Goal: Task Accomplishment & Management: Manage account settings

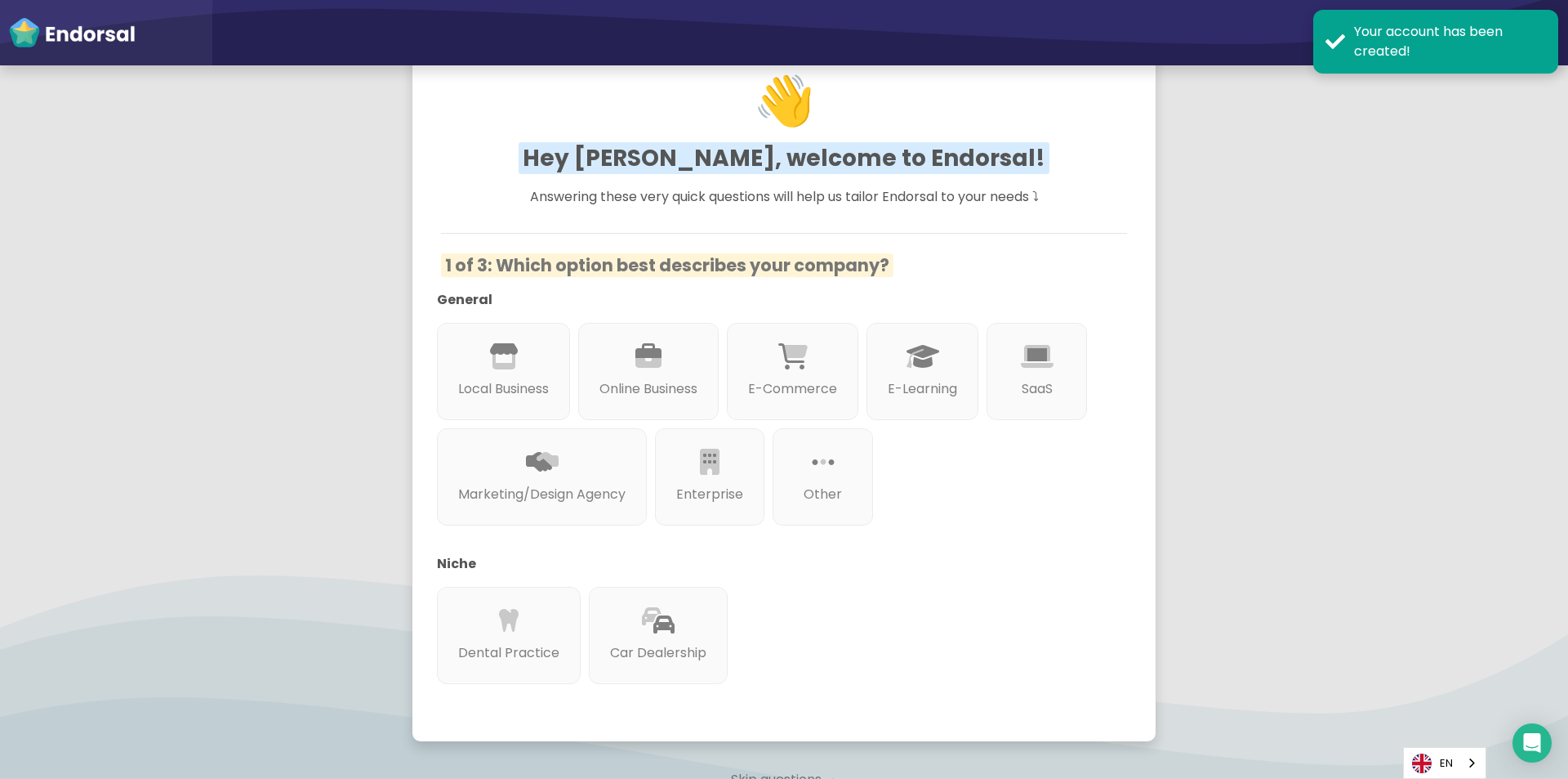
scroll to position [82, 0]
click at [569, 408] on div "Local Business" at bounding box center [503, 372] width 140 height 102
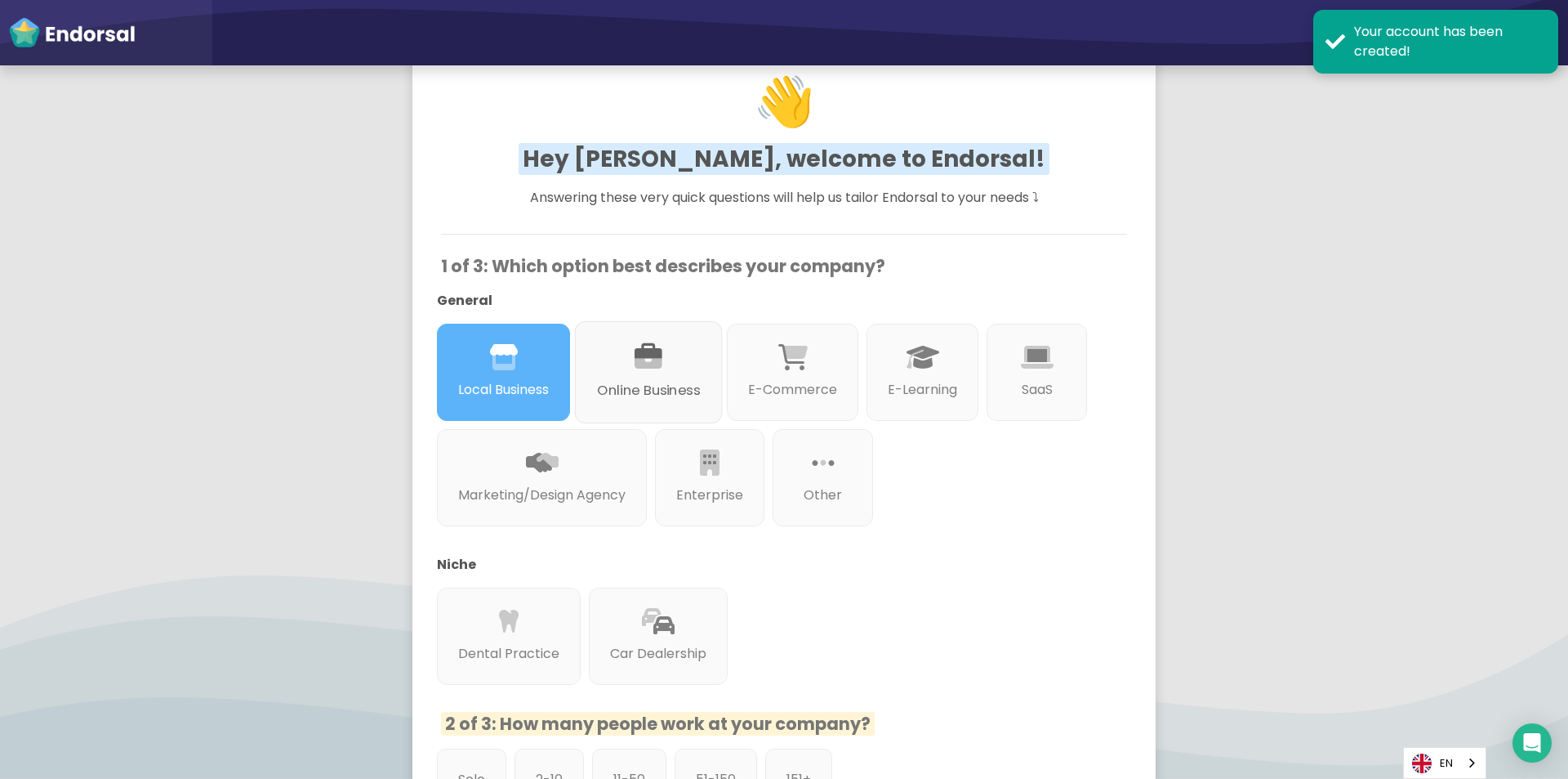
click at [630, 393] on p "Online Business" at bounding box center [648, 390] width 103 height 20
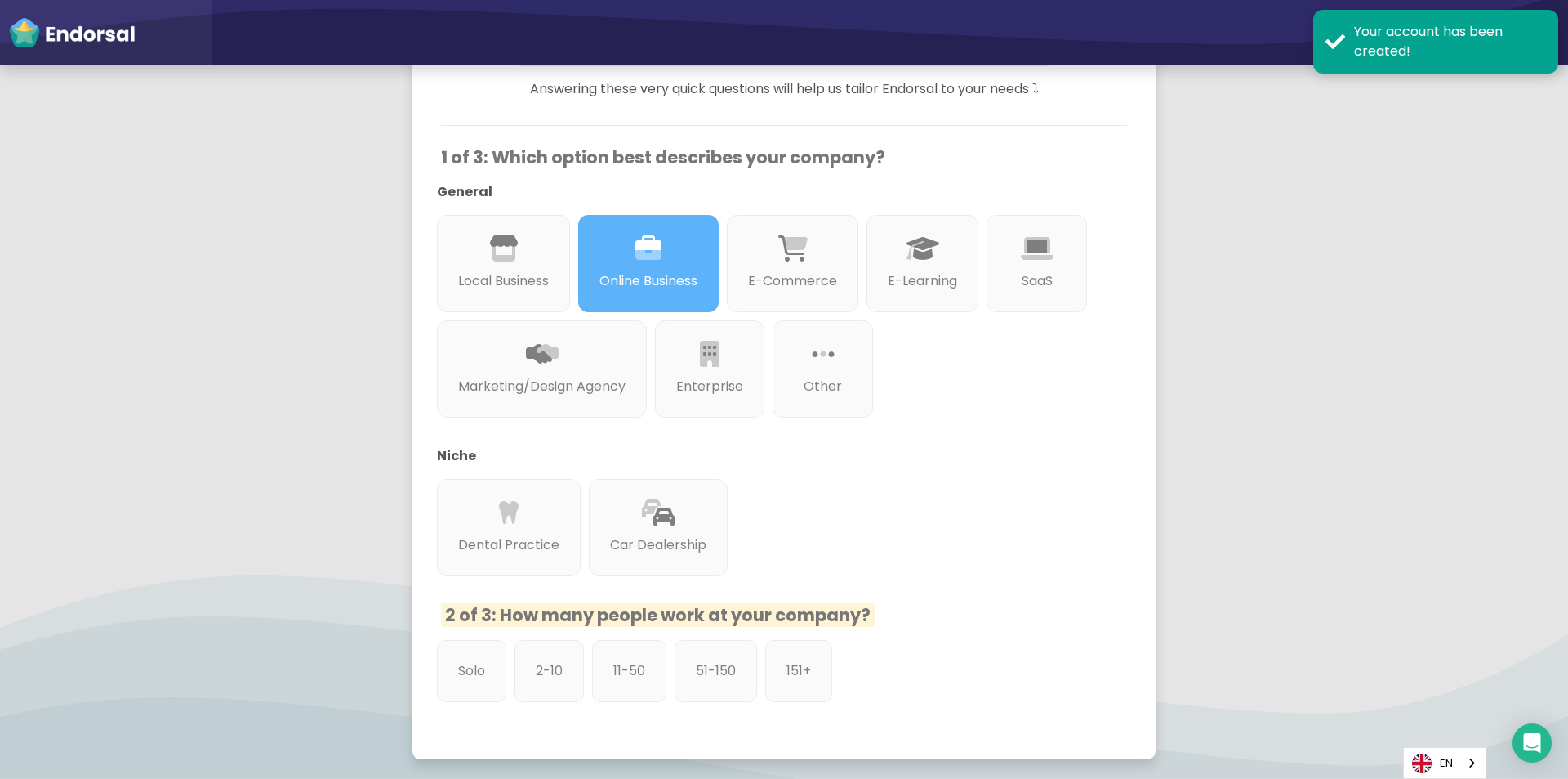
scroll to position [326, 0]
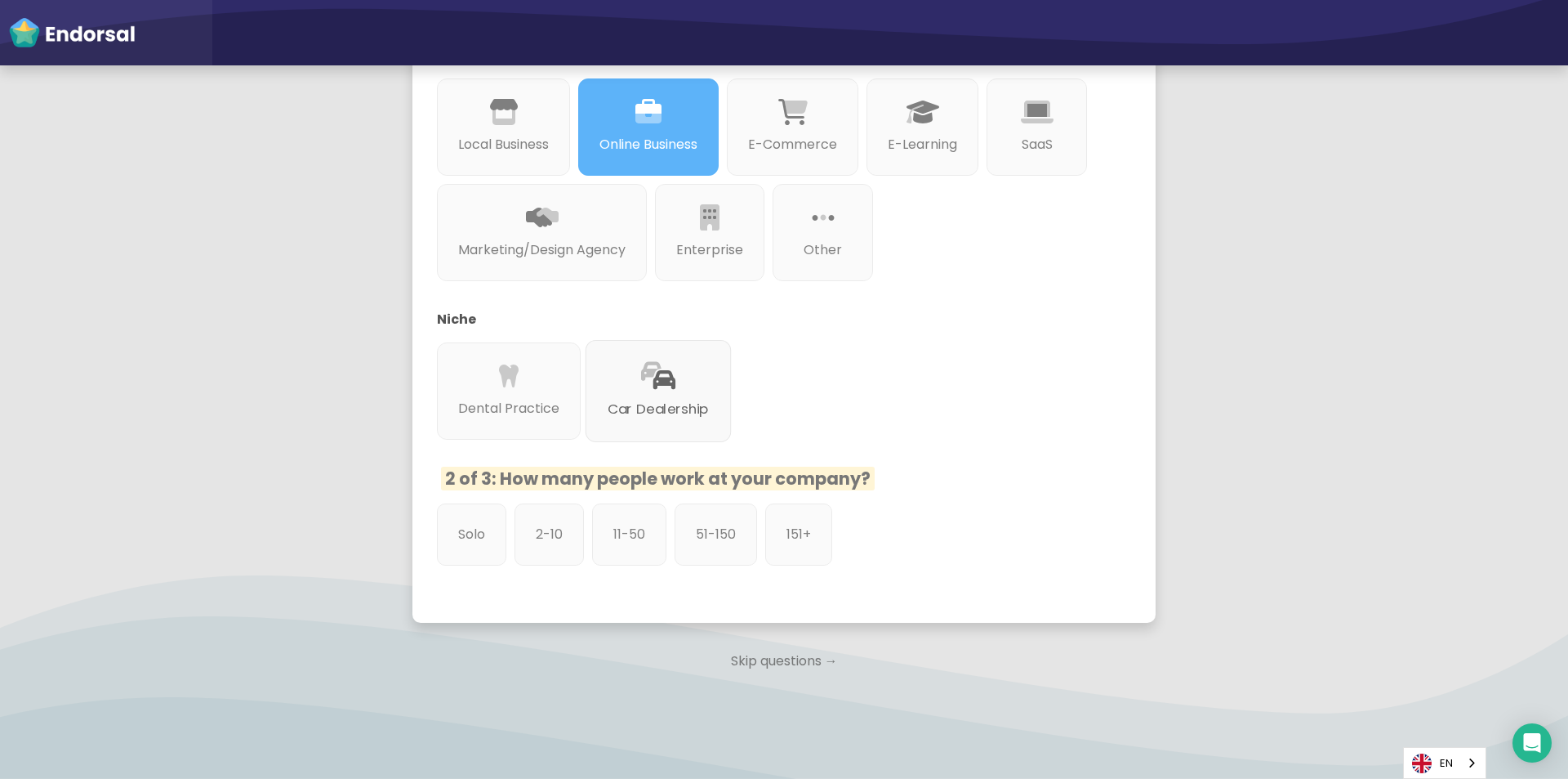
click at [662, 419] on p "Car Dealership" at bounding box center [657, 408] width 101 height 20
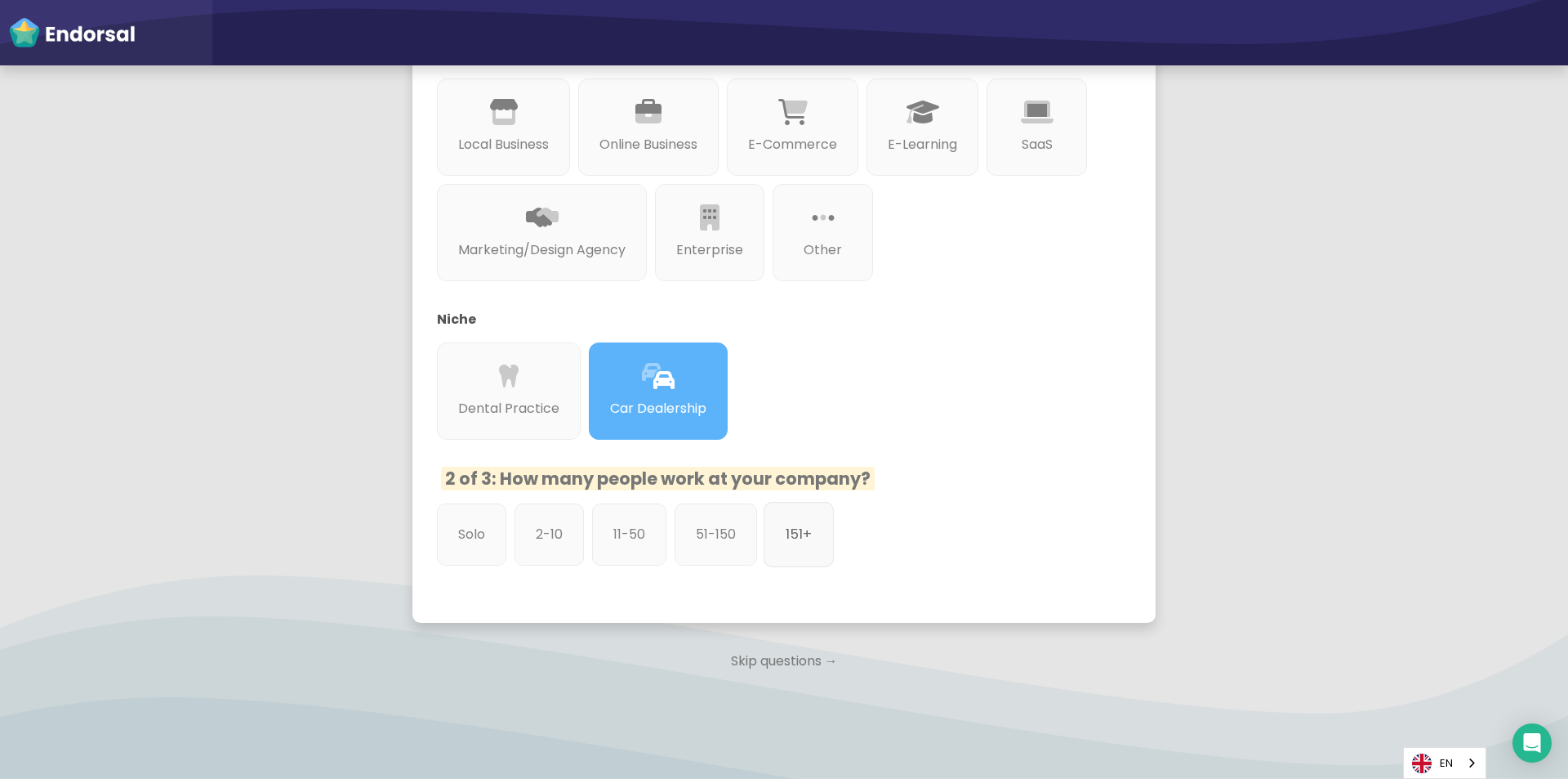
click at [801, 532] on p "151+" at bounding box center [798, 533] width 26 height 20
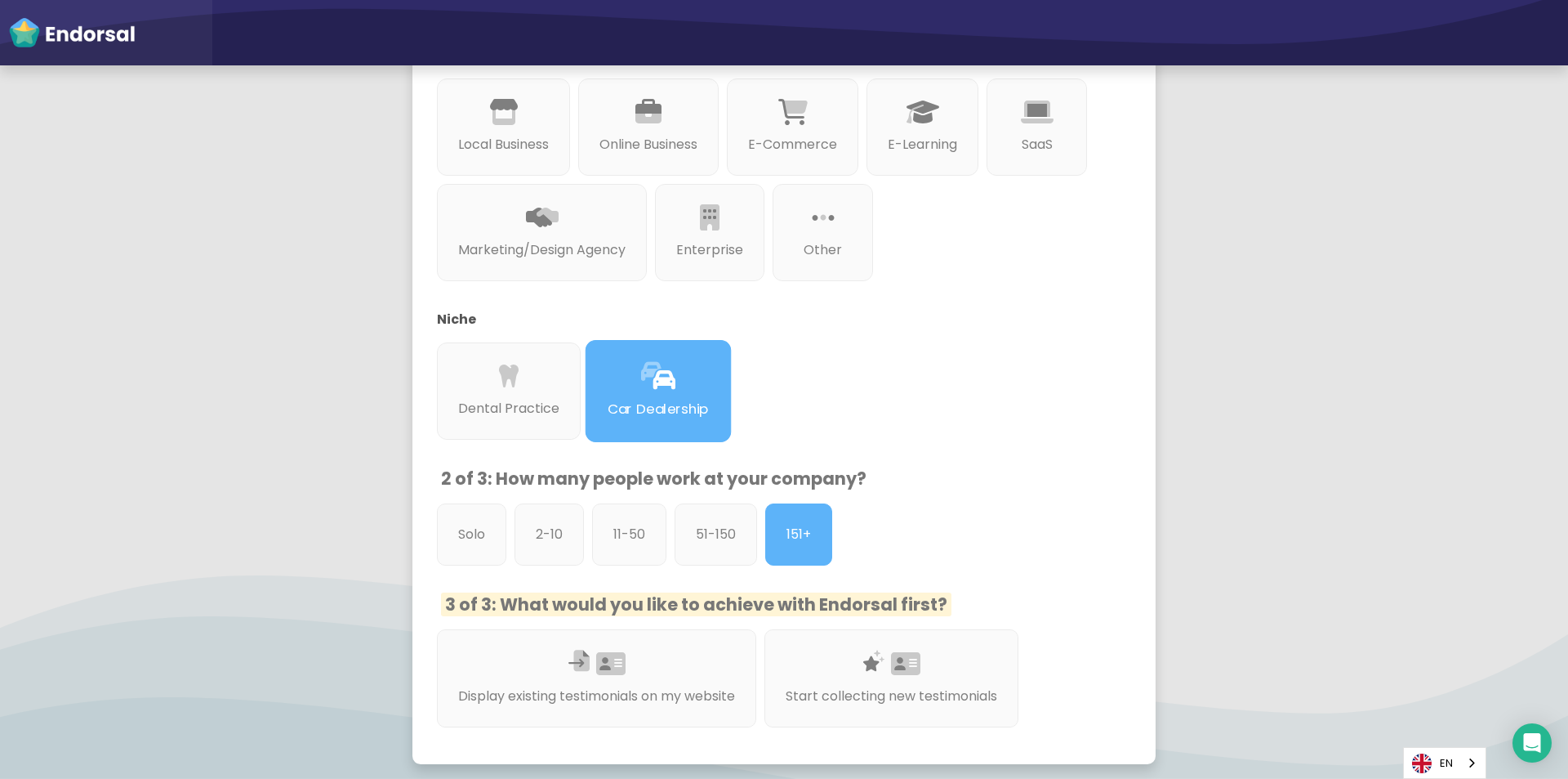
click at [682, 391] on div "Car Dealership" at bounding box center [658, 391] width 146 height 102
click at [516, 407] on p "Dental Practice" at bounding box center [508, 408] width 106 height 20
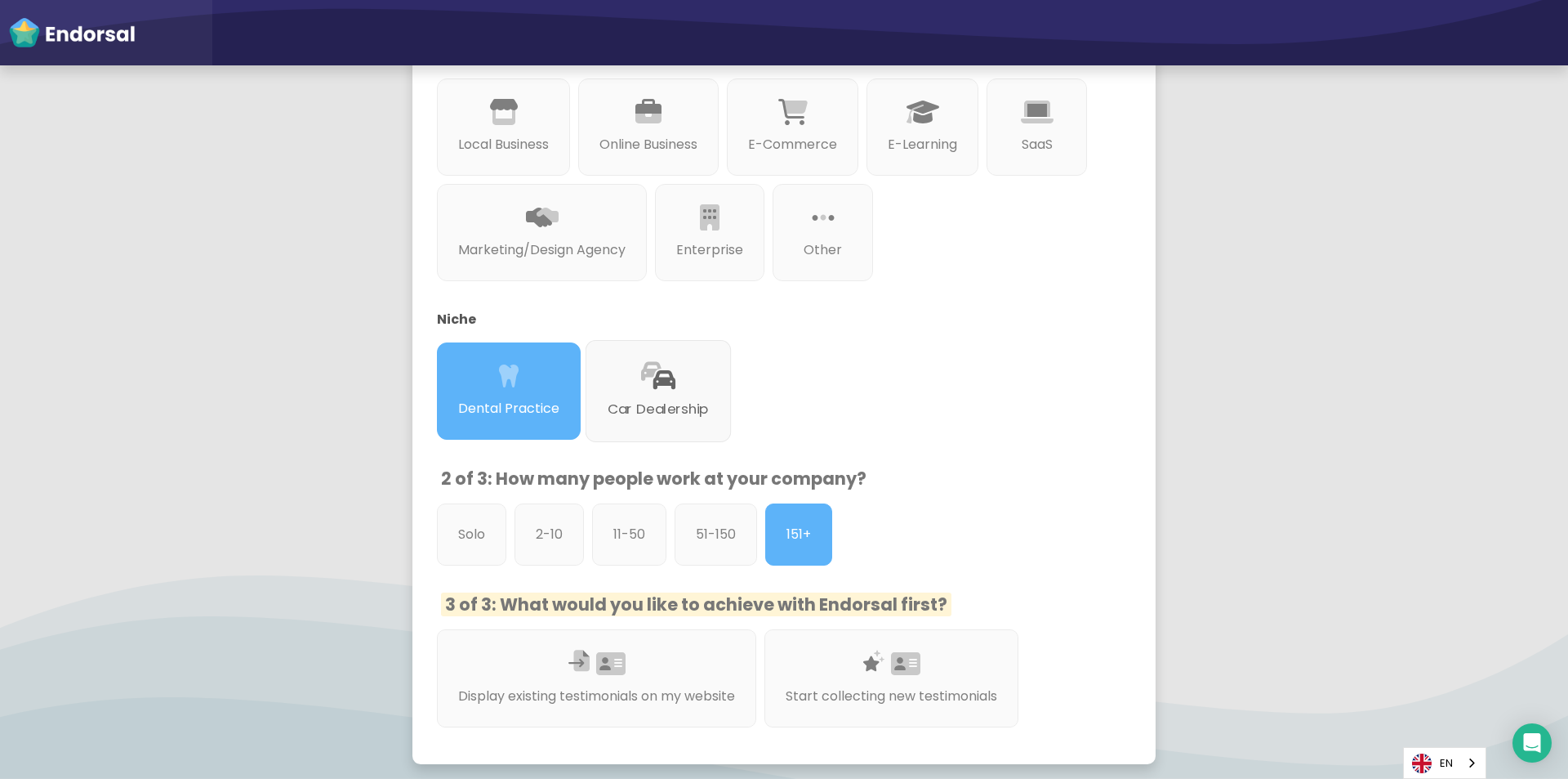
click at [681, 399] on div at bounding box center [657, 395] width 101 height 9
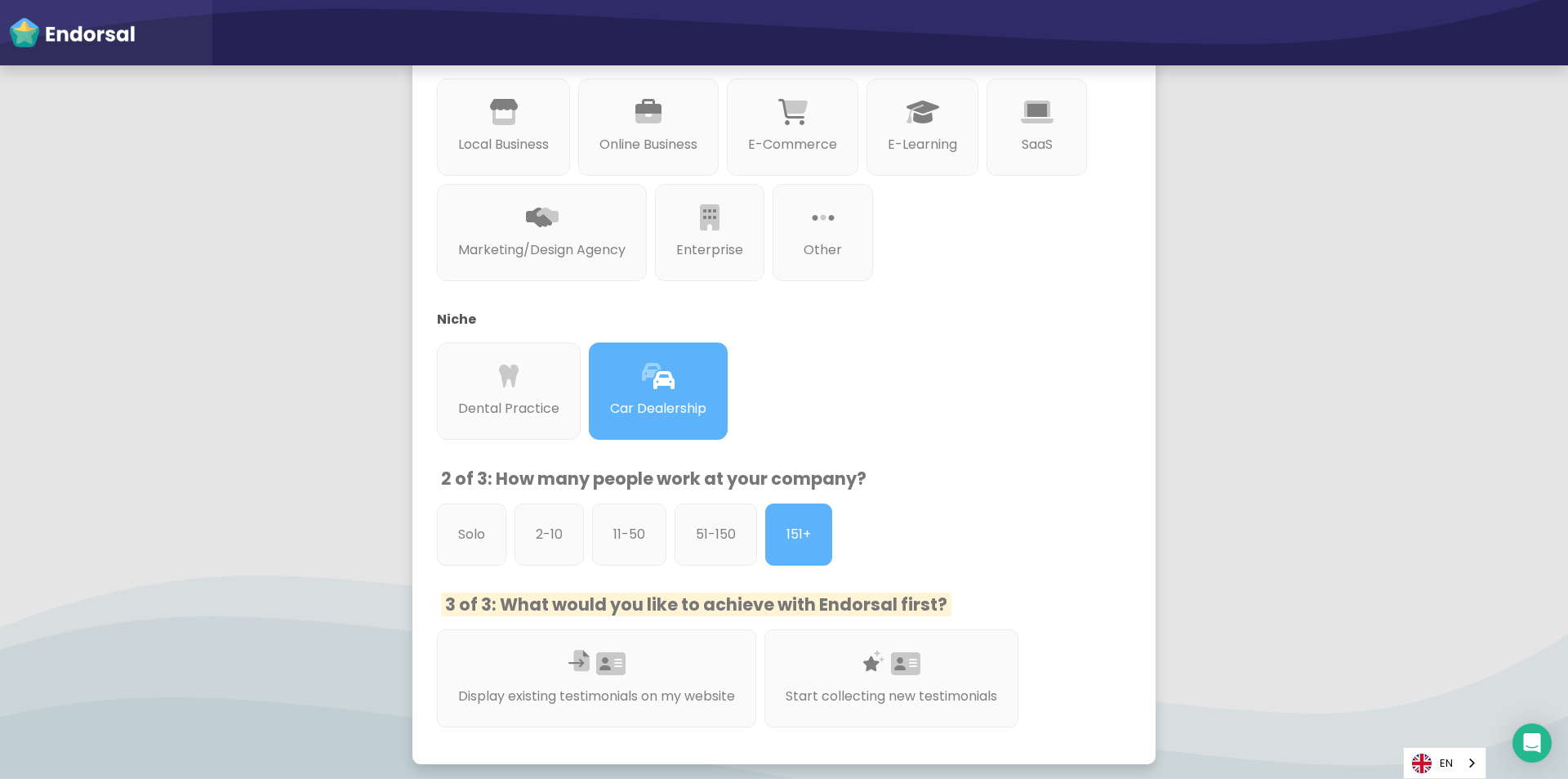
click at [639, 294] on div at bounding box center [772, 299] width 670 height 20
click at [647, 272] on div "Marketing/Design Agency" at bounding box center [542, 232] width 220 height 102
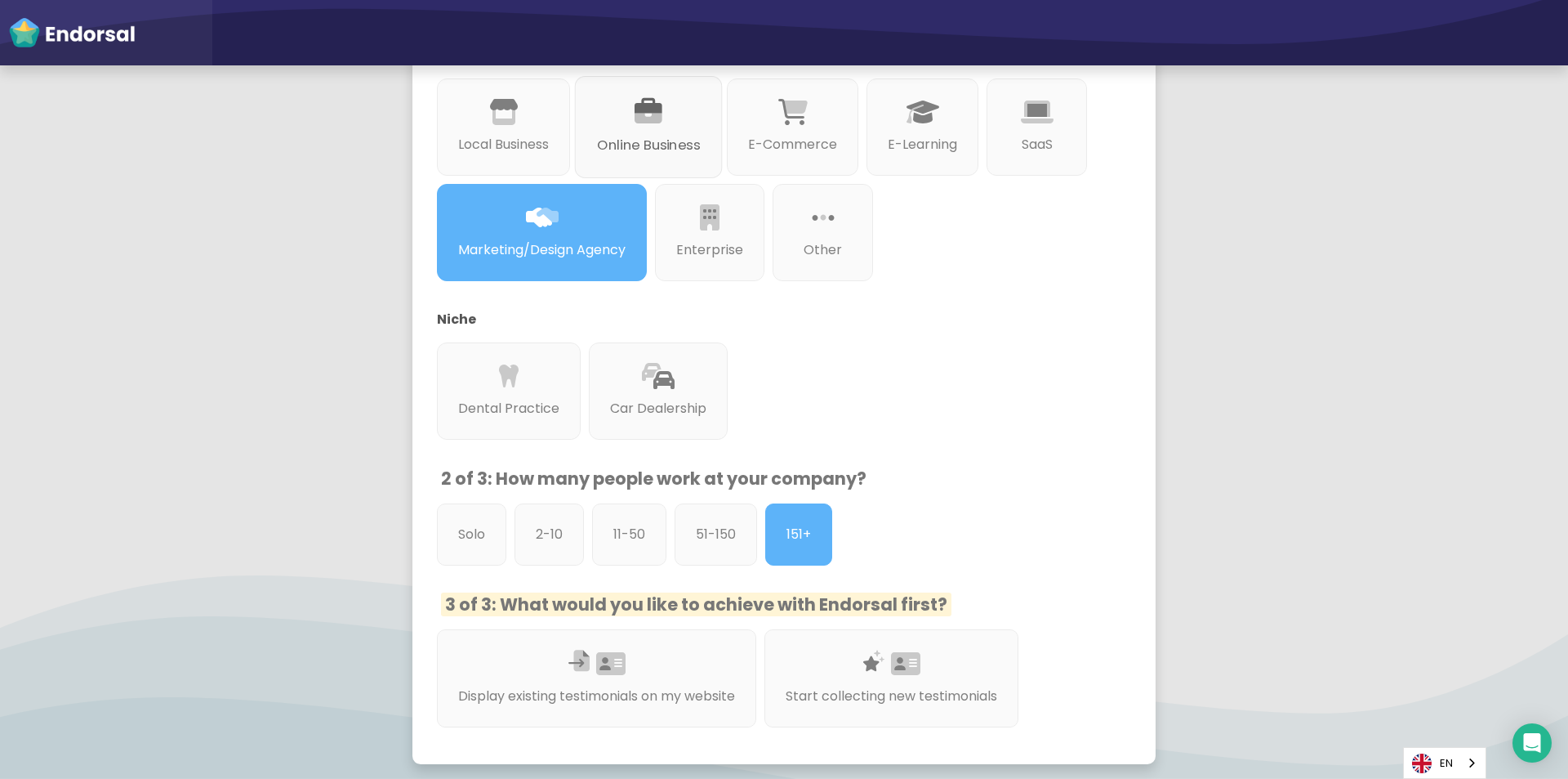
click at [627, 139] on p "Online Business" at bounding box center [648, 144] width 103 height 20
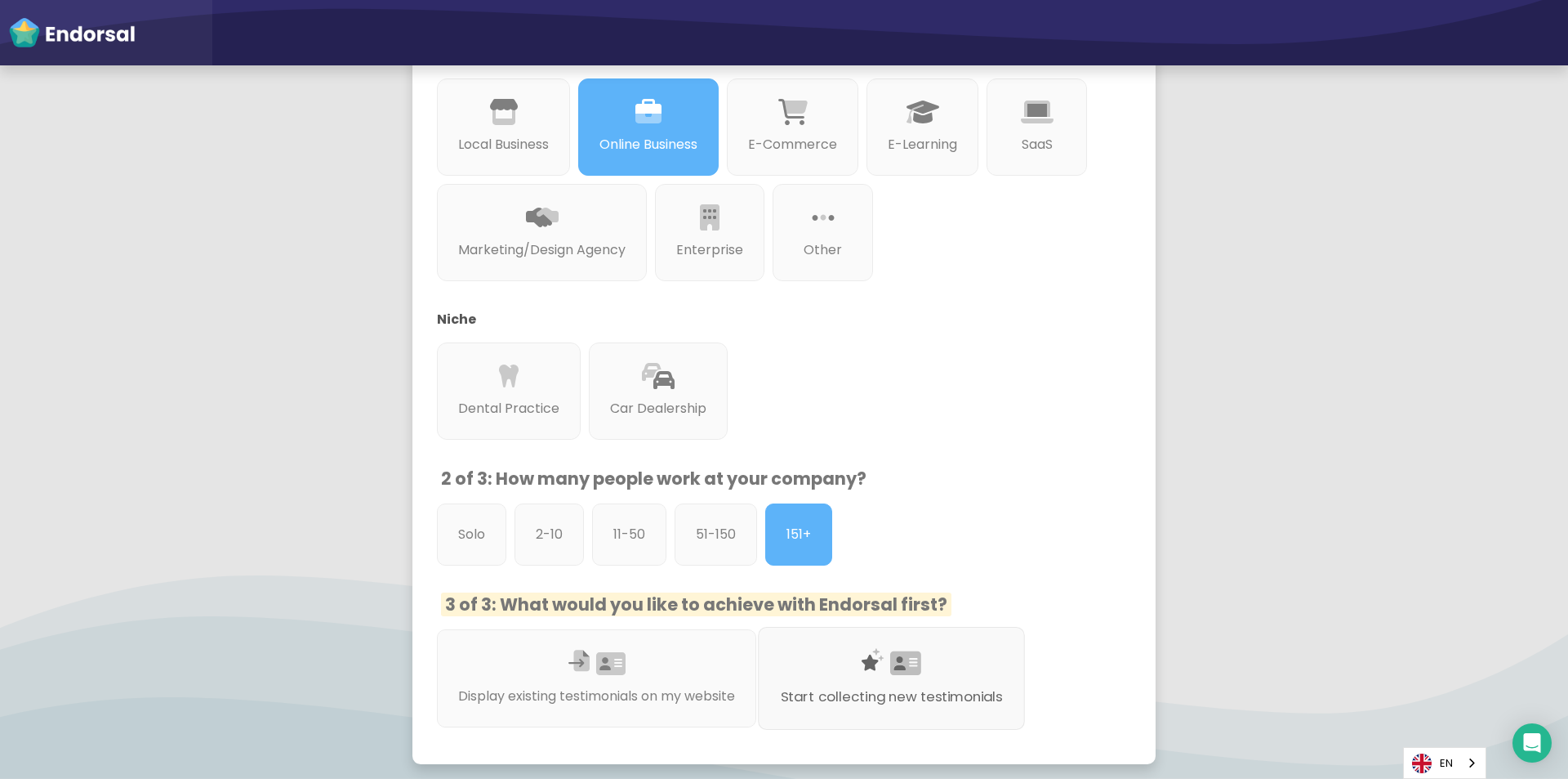
click at [884, 663] on icon at bounding box center [872, 660] width 22 height 22
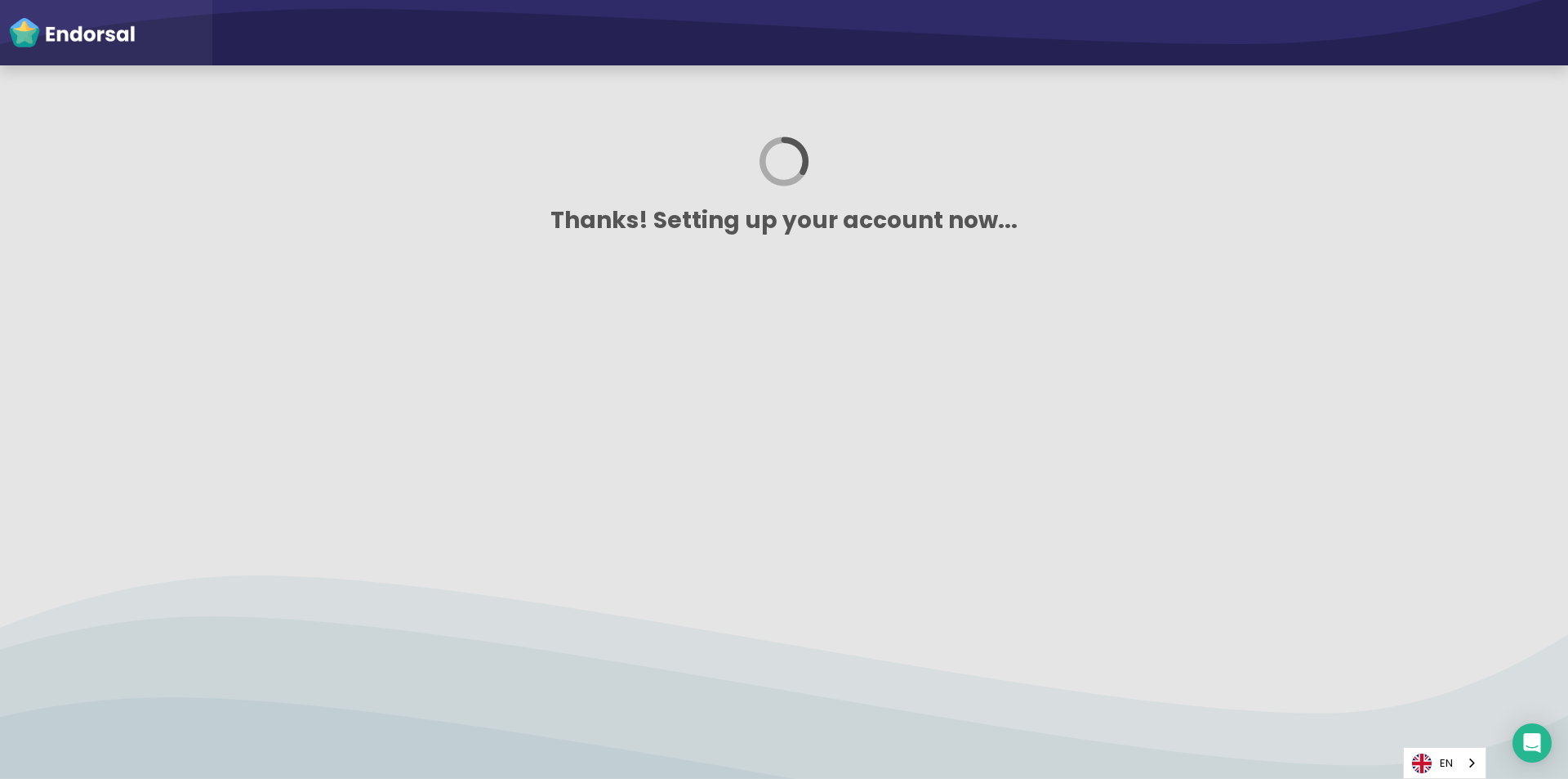
scroll to position [0, 0]
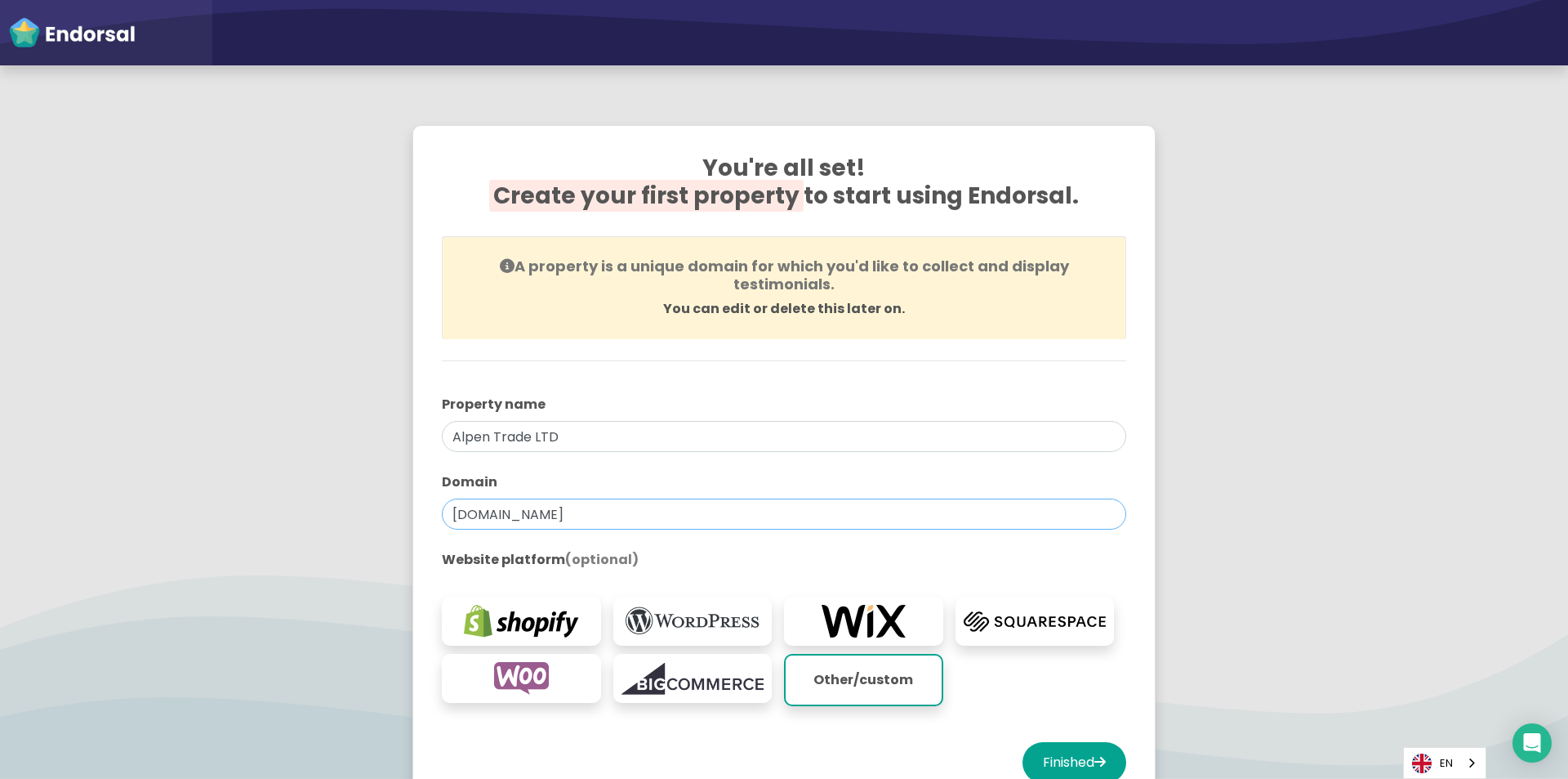
drag, startPoint x: 585, startPoint y: 509, endPoint x: 25, endPoint y: 487, distance: 560.4
click at [25, 487] on app-survey "You're all set! Create your first property to start using Endorsal. A property …" at bounding box center [784, 482] width 1568 height 755
paste input "ing"
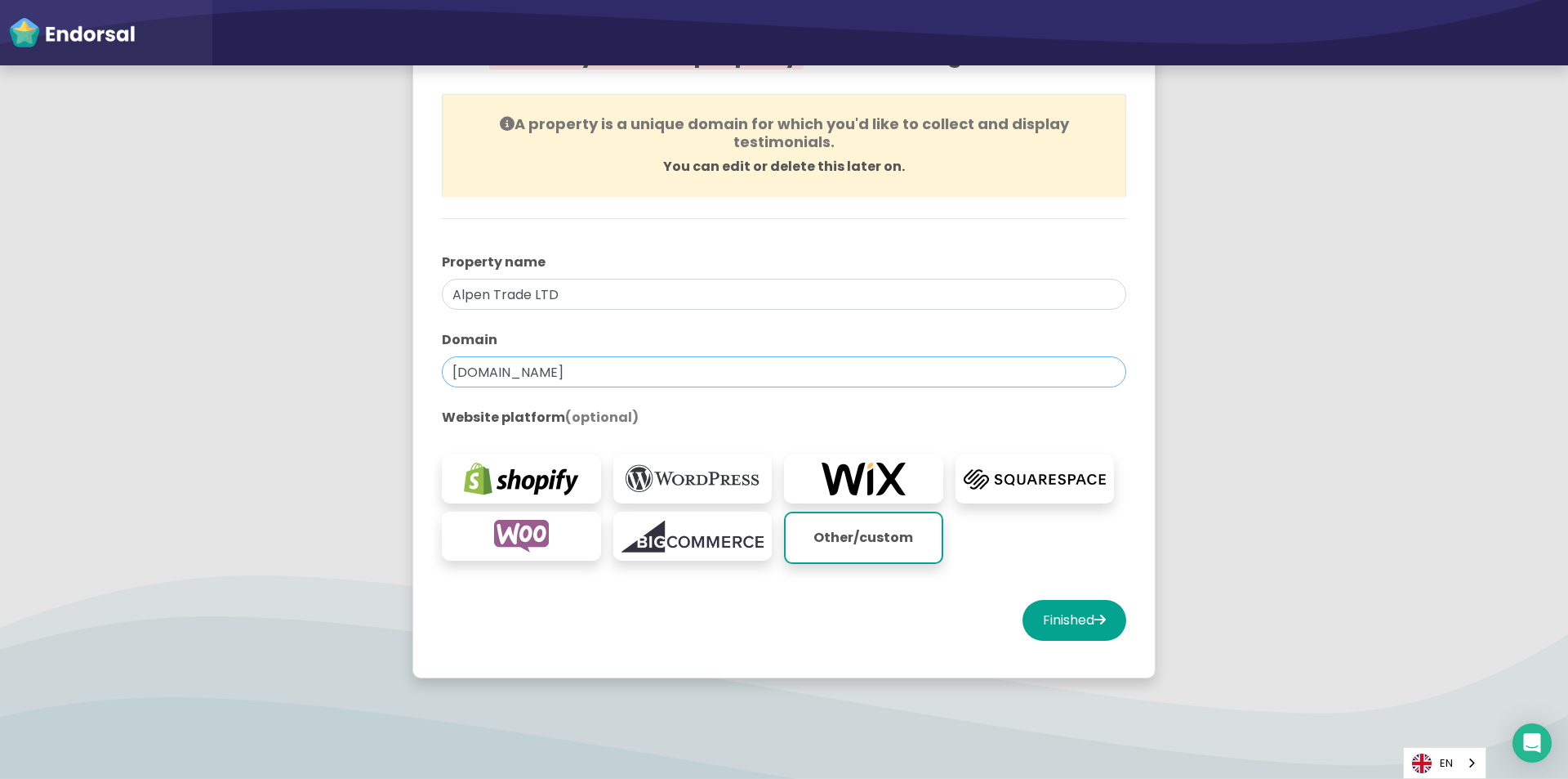
scroll to position [164, 0]
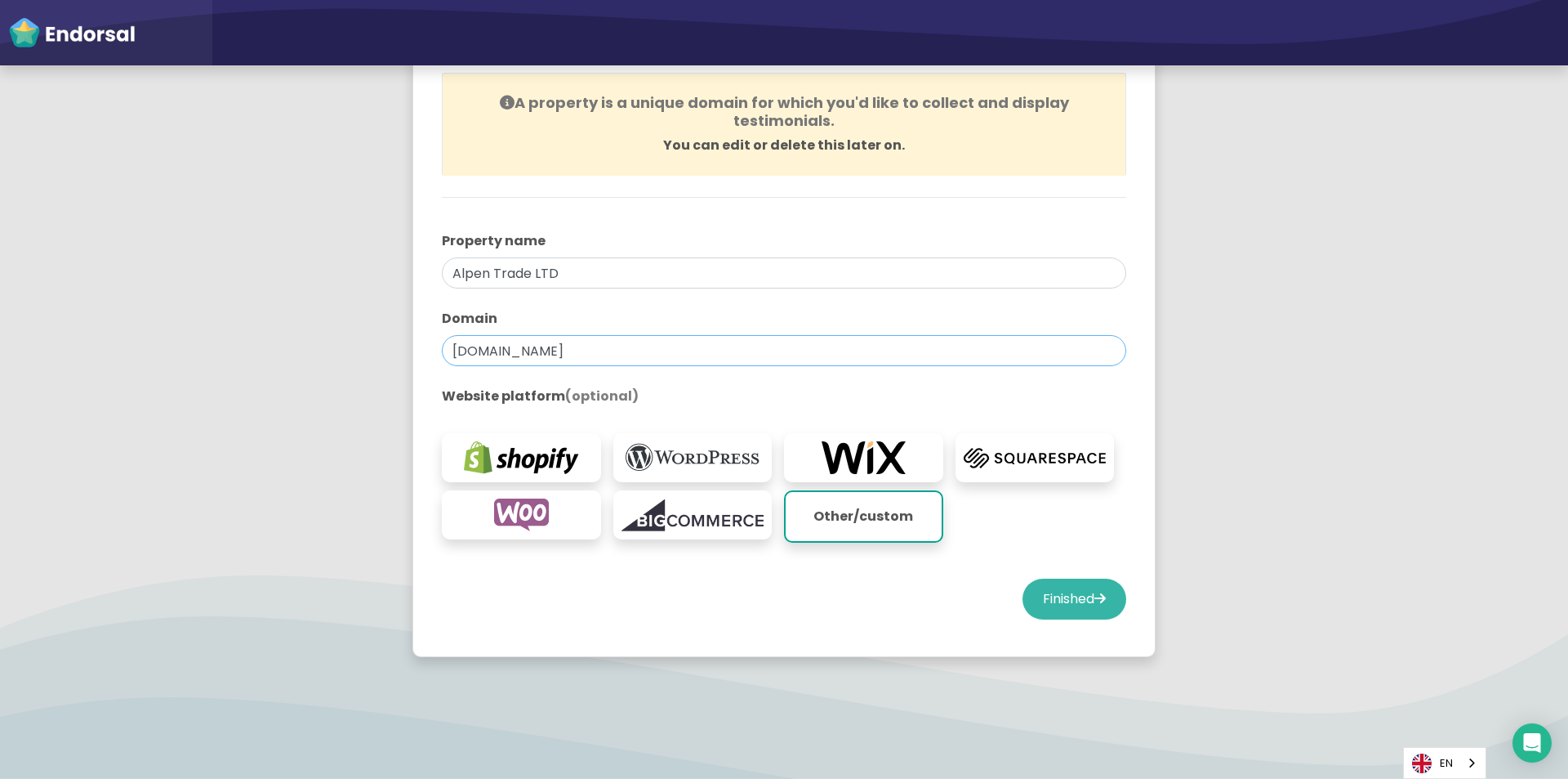
type input "alpentradingltd.com"
click at [1054, 607] on button "Finished" at bounding box center [1074, 599] width 104 height 40
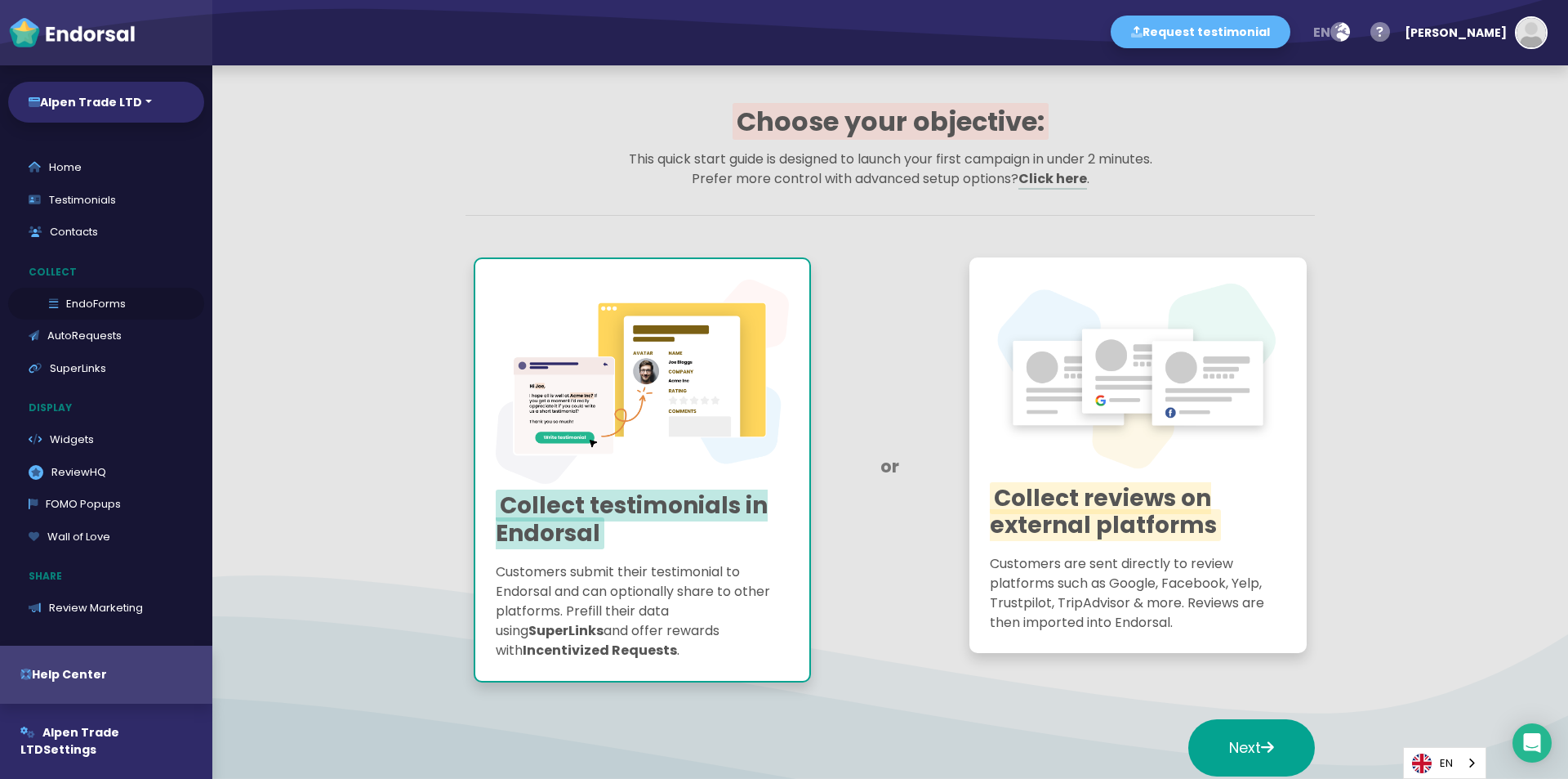
click at [69, 311] on link "EndoForms" at bounding box center [106, 304] width 196 height 33
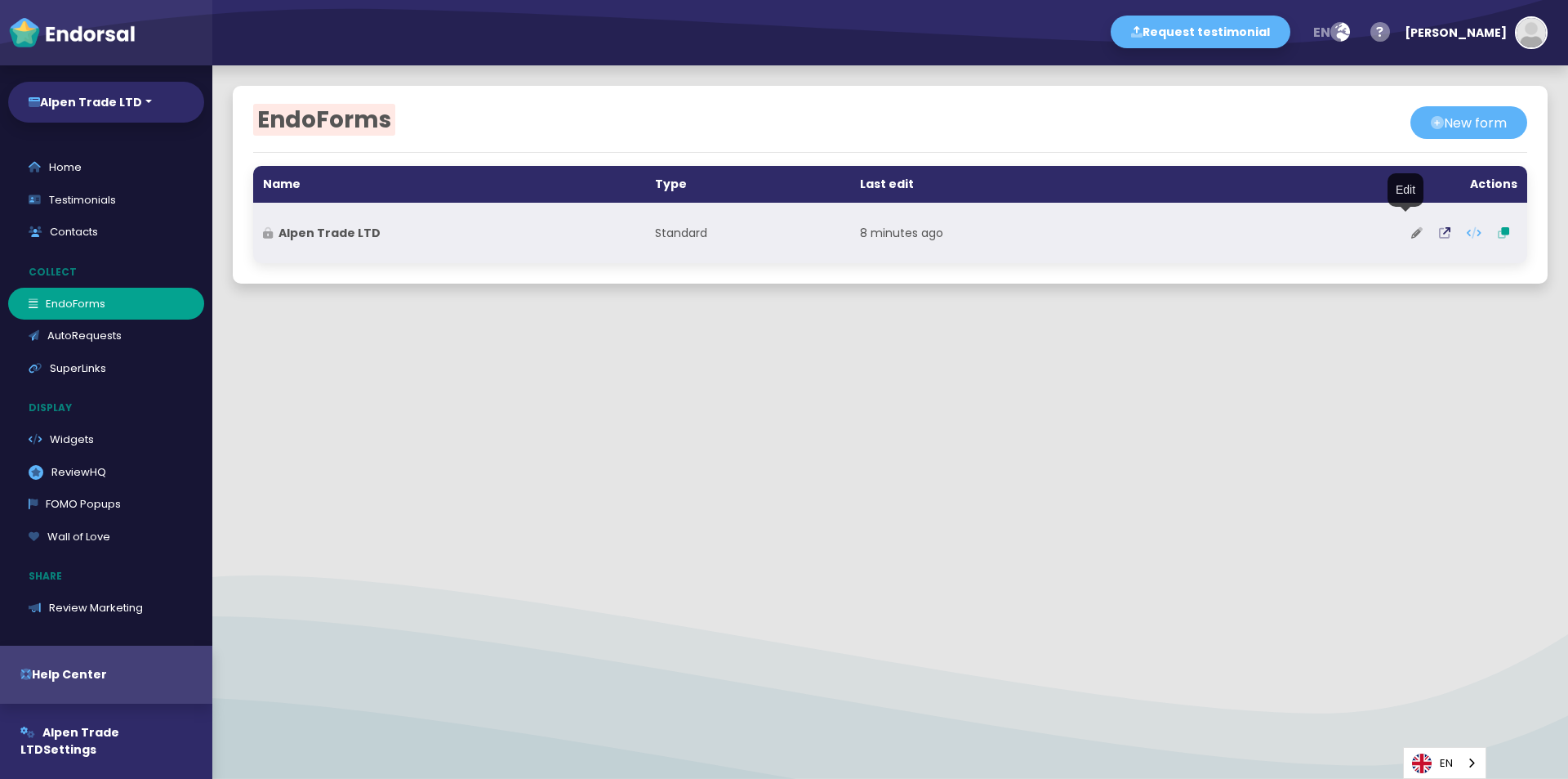
click at [1406, 240] on button at bounding box center [1417, 233] width 28 height 40
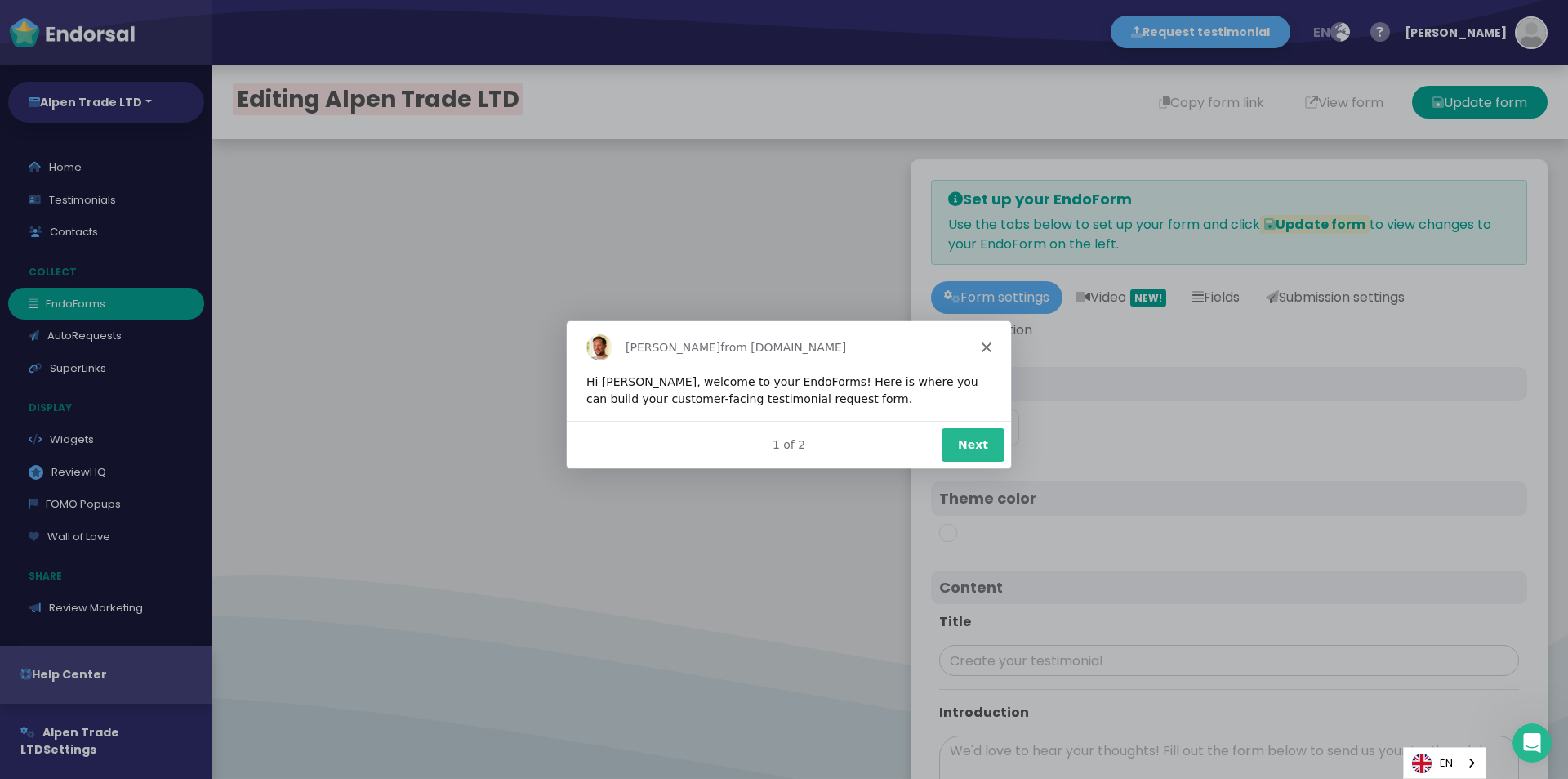
click at [973, 440] on button "Next" at bounding box center [972, 443] width 63 height 34
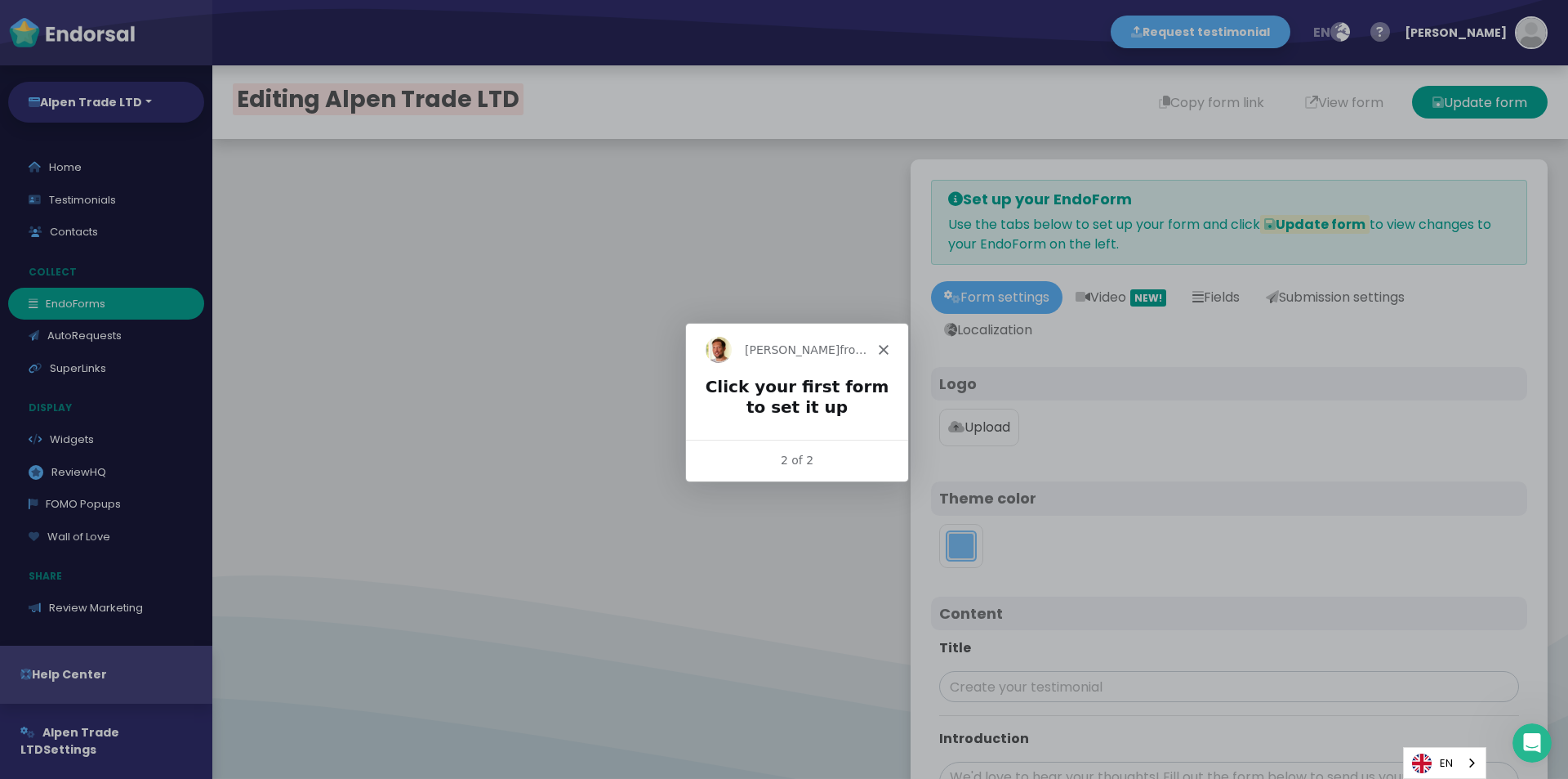
click at [948, 535] on button "toggle color picker dialog" at bounding box center [961, 545] width 26 height 26
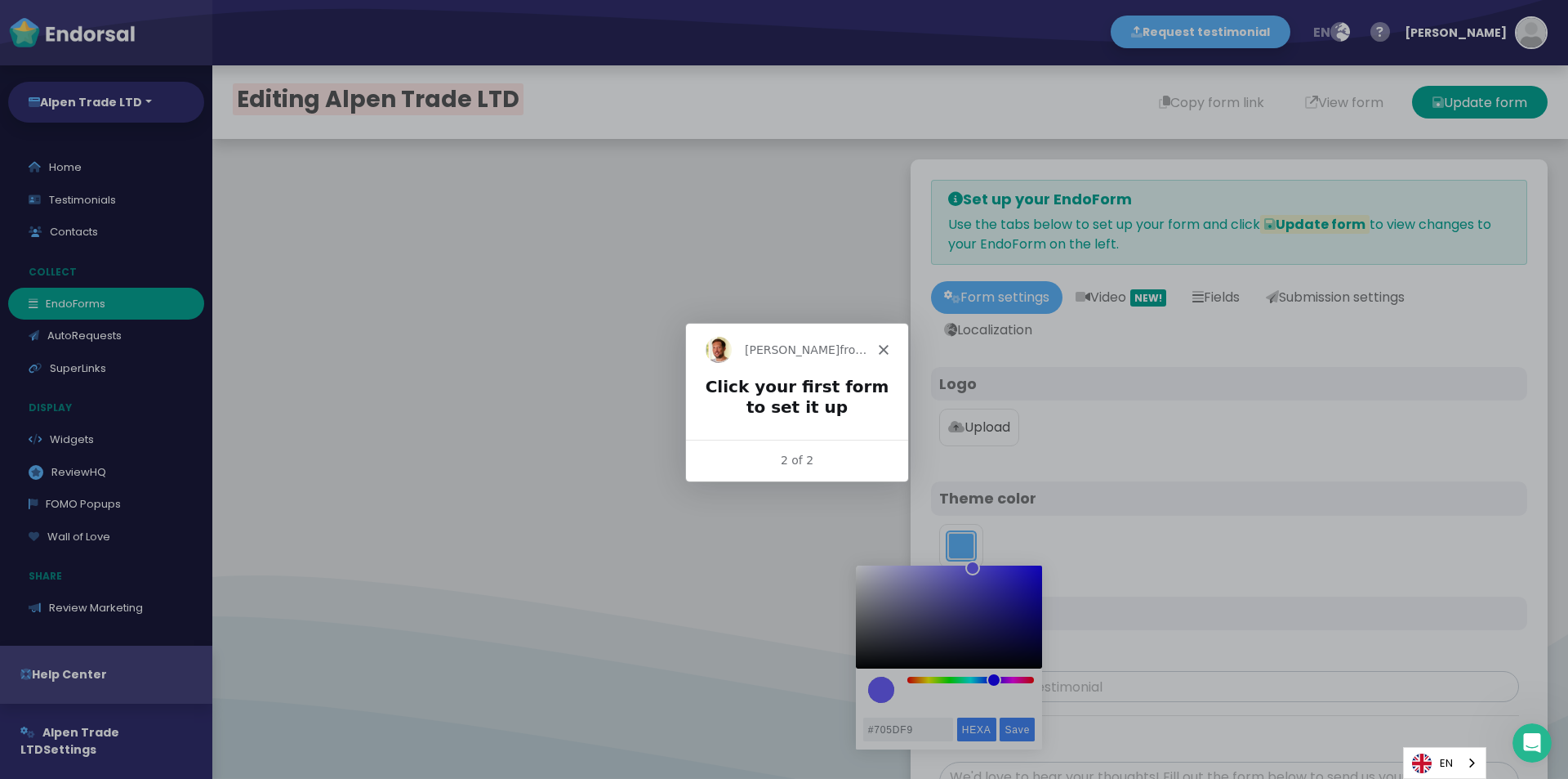
drag, startPoint x: 985, startPoint y: 680, endPoint x: 995, endPoint y: 680, distance: 10.0
click at [995, 680] on div "color picker dialog" at bounding box center [993, 679] width 14 height 14
type input "#1B00E2"
drag, startPoint x: 1021, startPoint y: 588, endPoint x: 1051, endPoint y: 581, distance: 30.8
click at [1051, 0] on body "Request testimonial en Language English French German Spanish Italian Norwegian…" at bounding box center [784, 0] width 1568 height 0
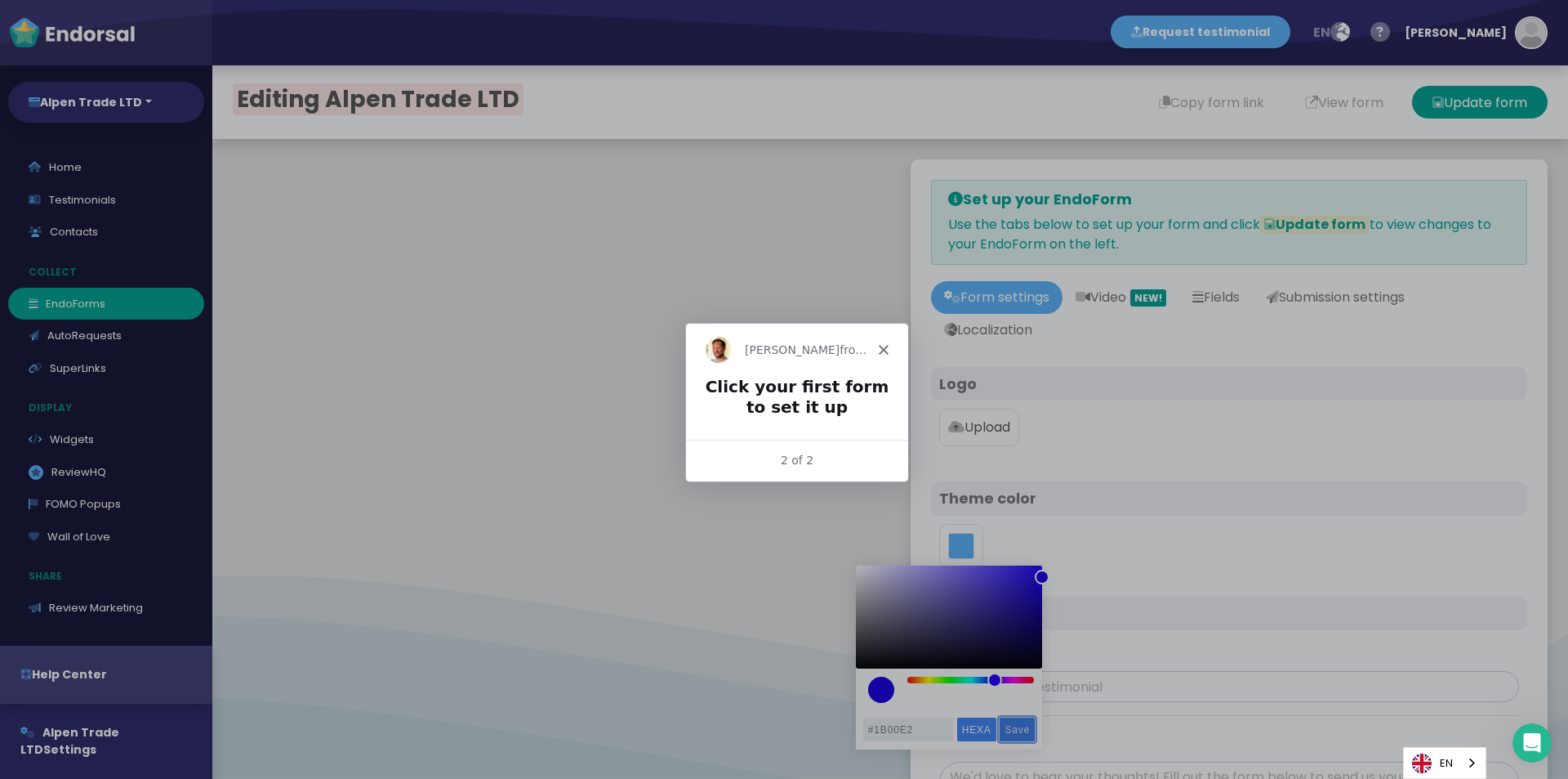
click at [1016, 730] on input "Save" at bounding box center [1017, 729] width 35 height 24
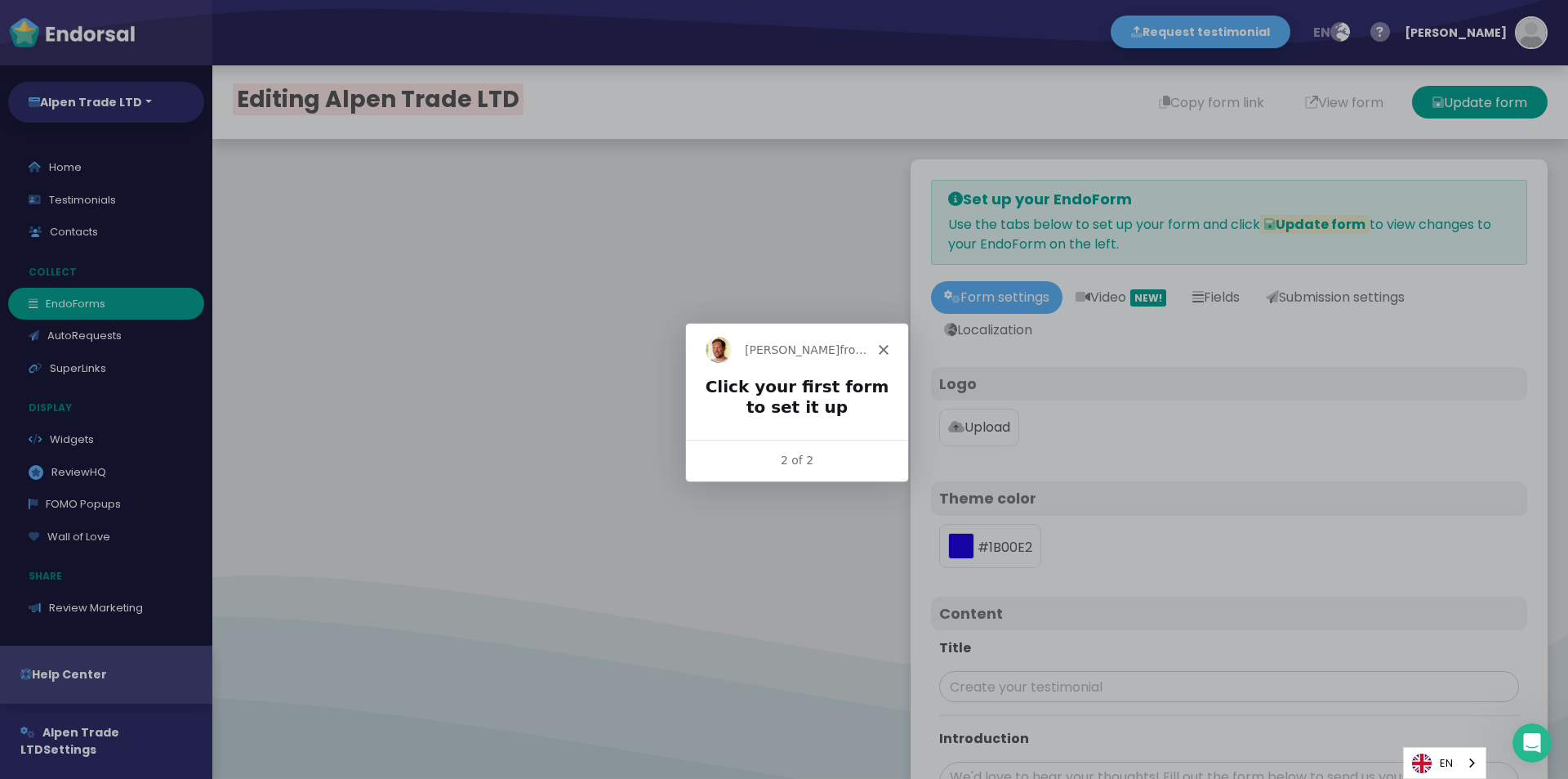
click at [985, 433] on p "Upload" at bounding box center [979, 428] width 62 height 19
click at [0, 0] on input "Upload" at bounding box center [0, 0] width 0 height 0
click at [954, 437] on p "Upload" at bounding box center [979, 428] width 62 height 19
click at [0, 0] on input "Upload" at bounding box center [0, 0] width 0 height 0
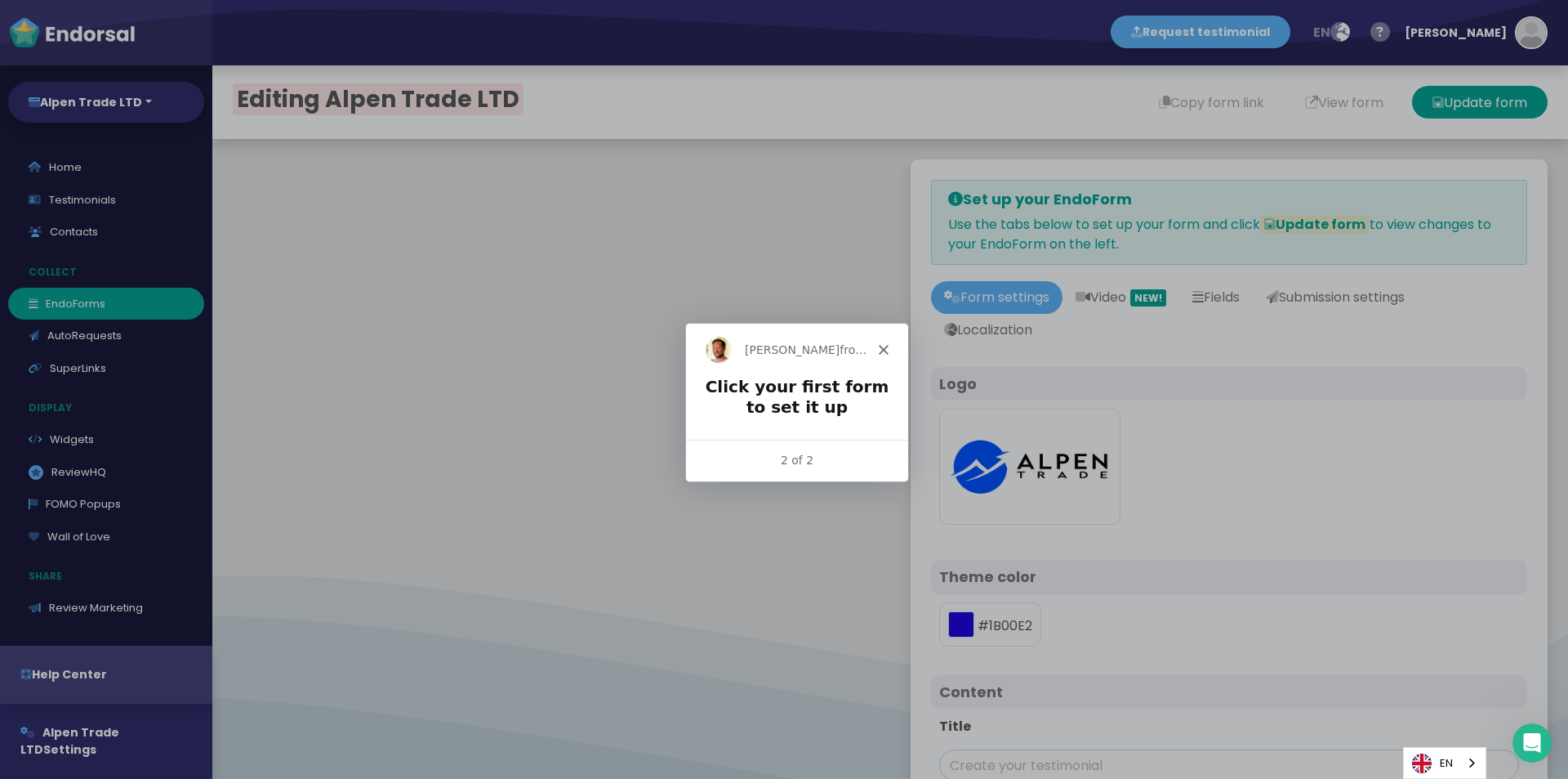
click at [887, 352] on icon "Close" at bounding box center [883, 349] width 10 height 10
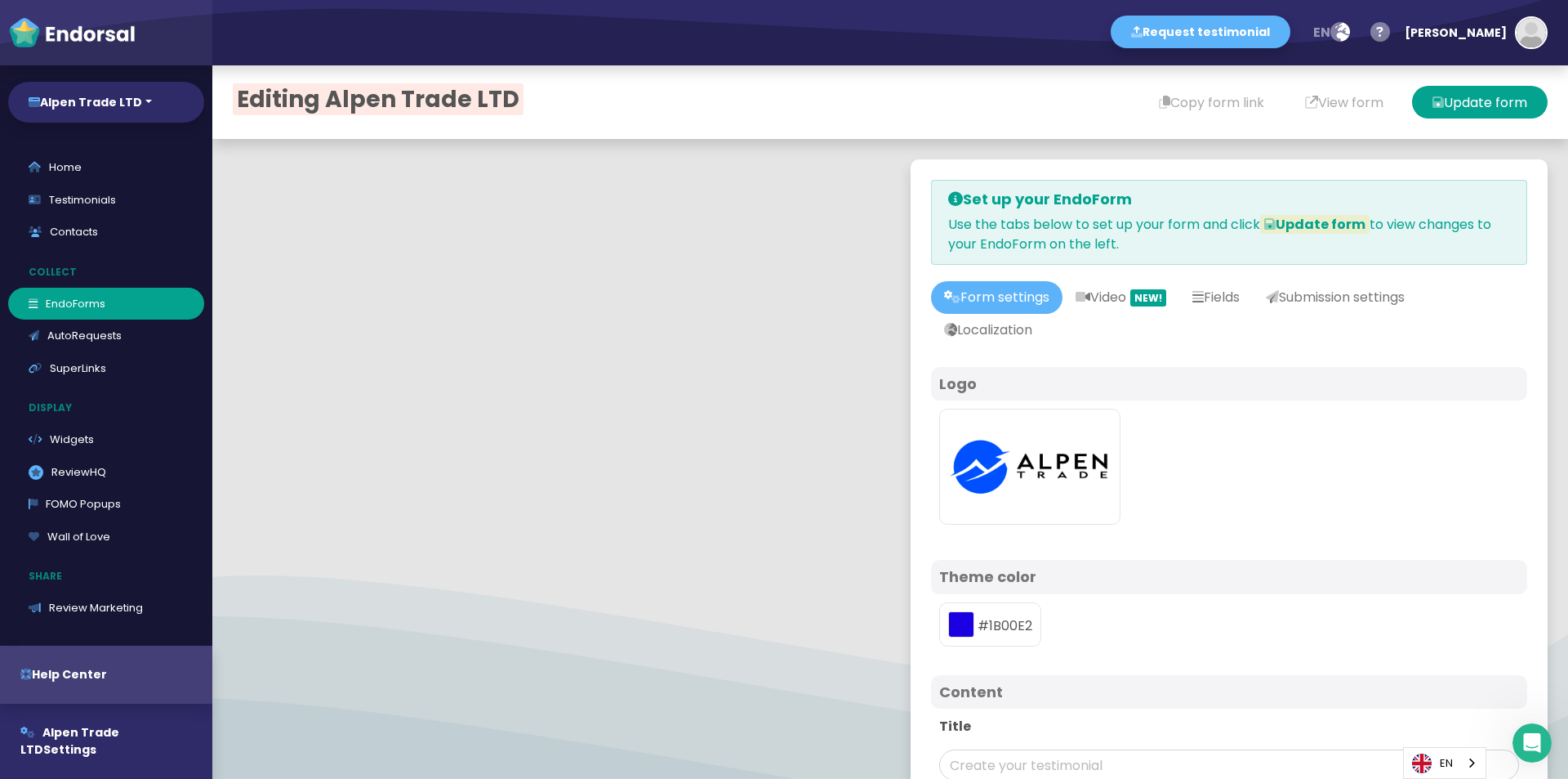
scroll to position [572, 0]
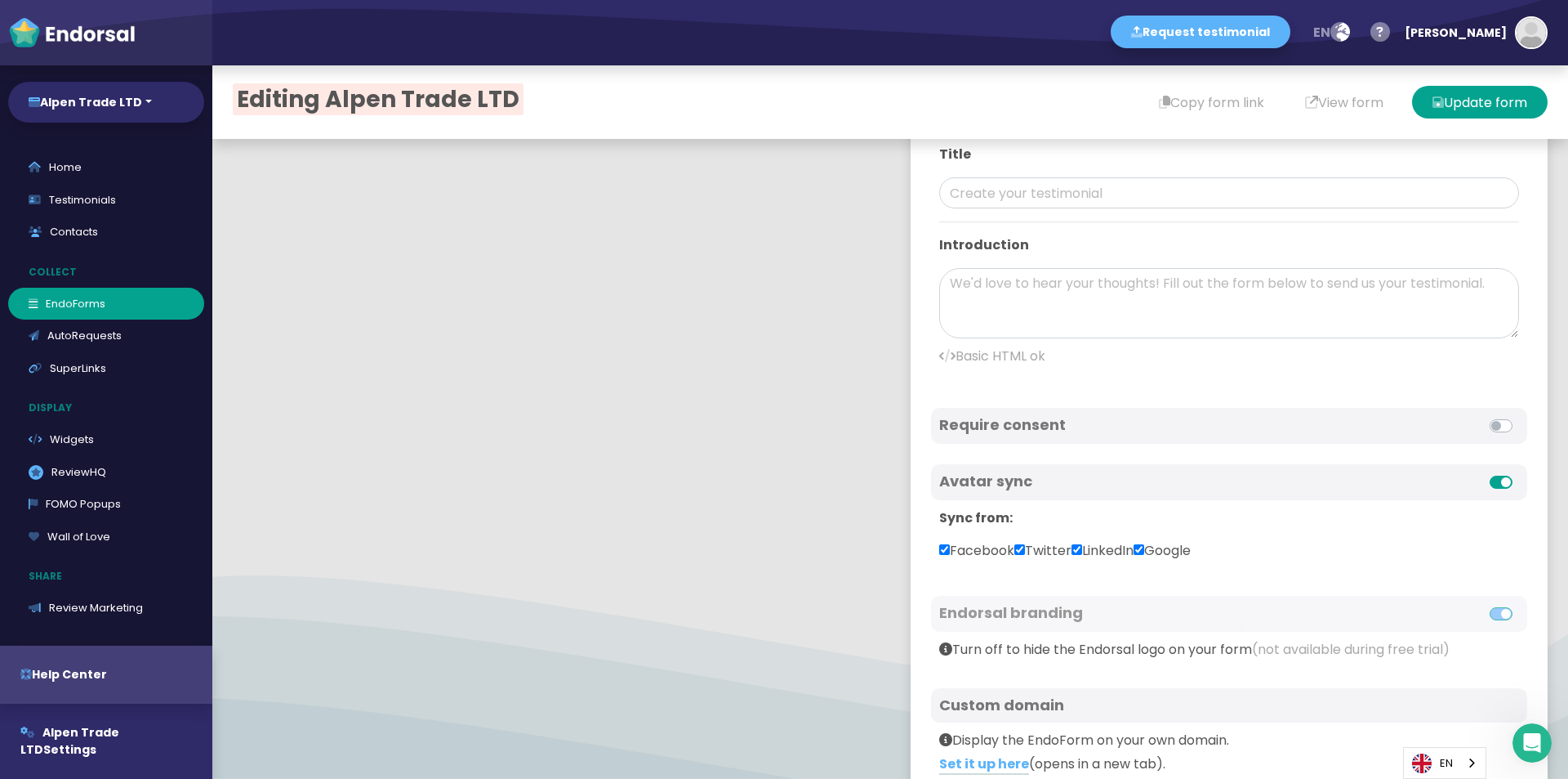
click at [1519, 472] on label at bounding box center [1519, 472] width 0 height 0
click at [0, 0] on input "checkbox" at bounding box center [0, 0] width 0 height 0
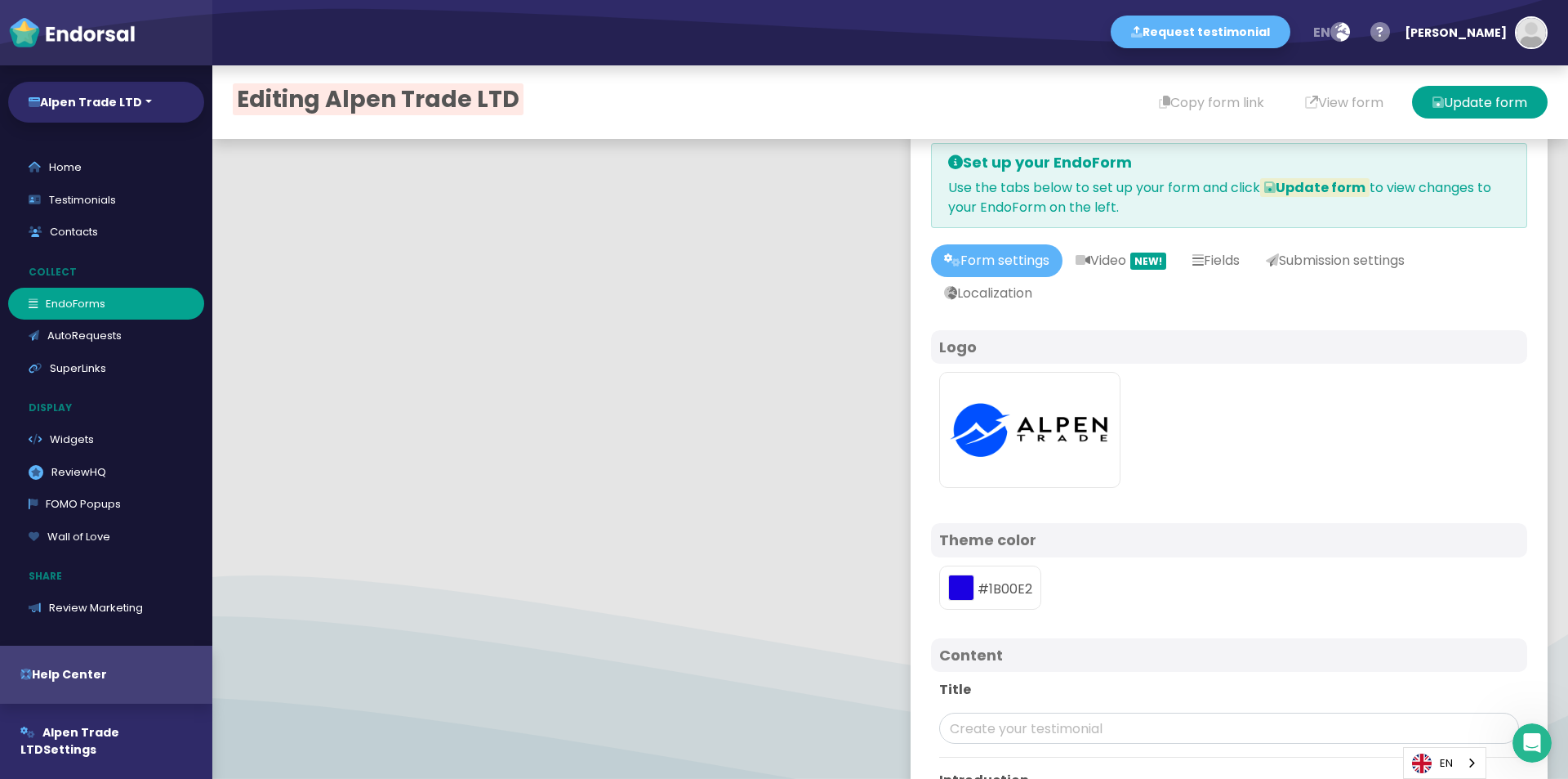
scroll to position [0, 0]
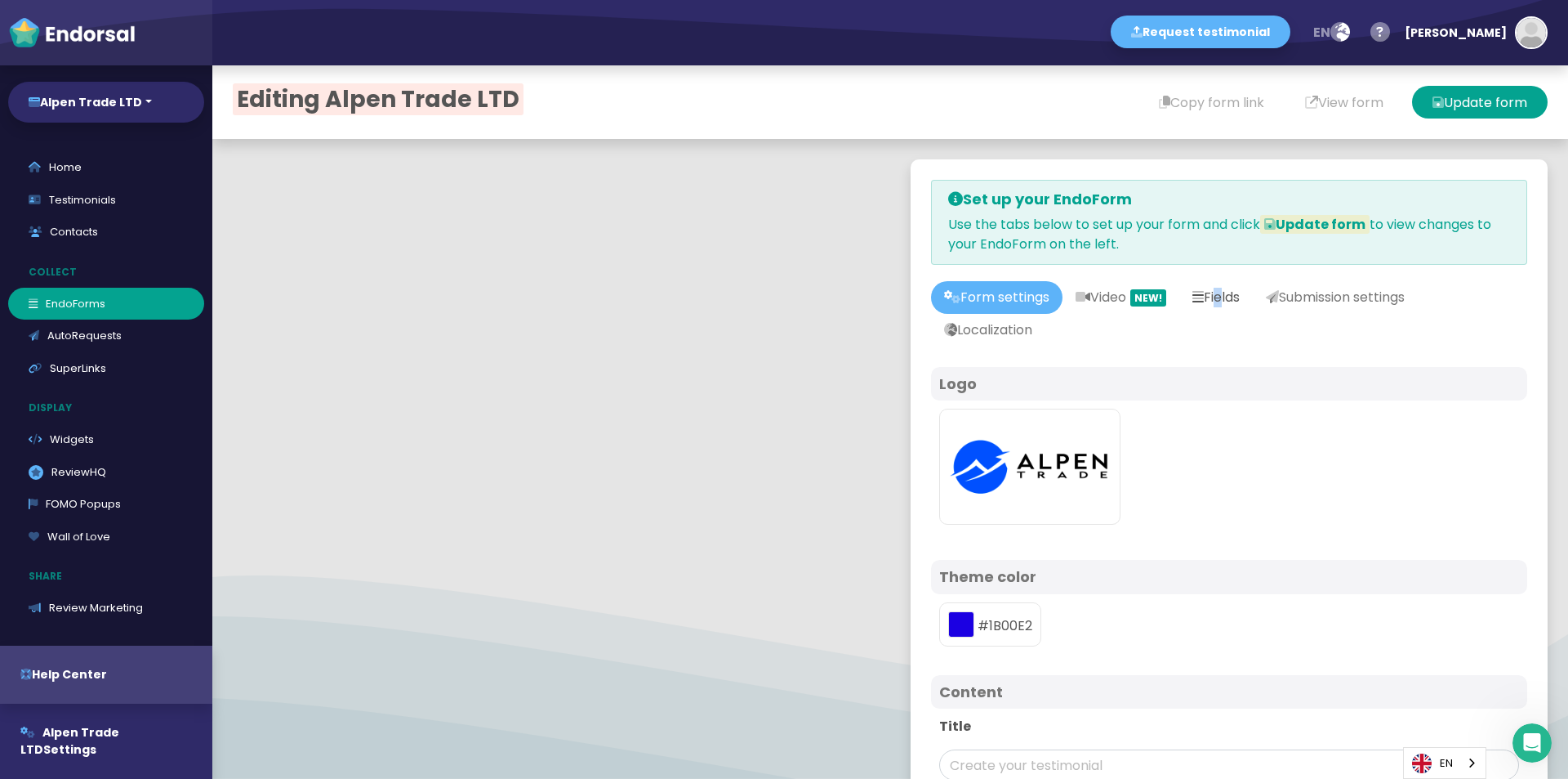
click at [1221, 294] on link "Fields" at bounding box center [1216, 298] width 73 height 33
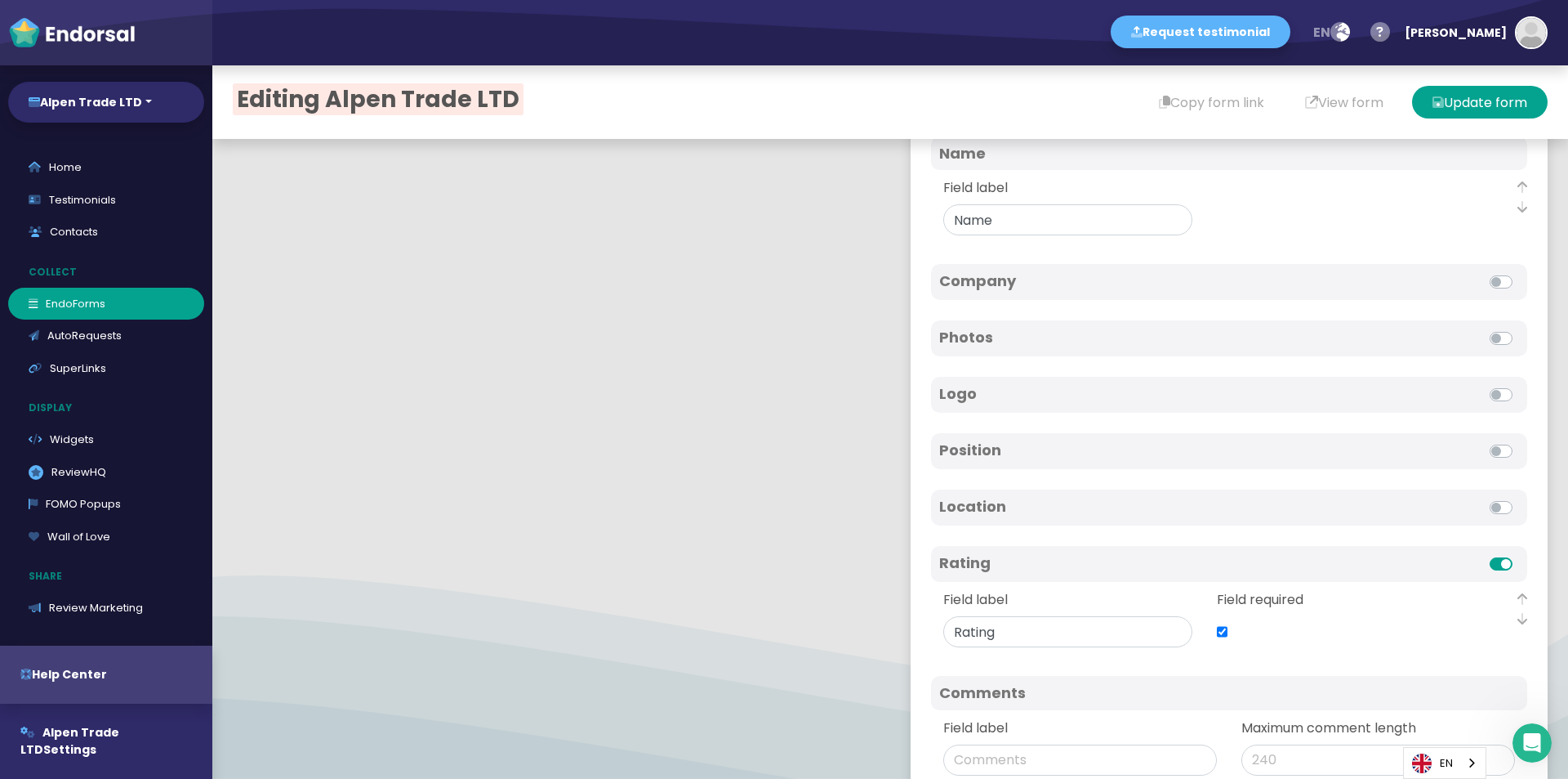
scroll to position [427, 0]
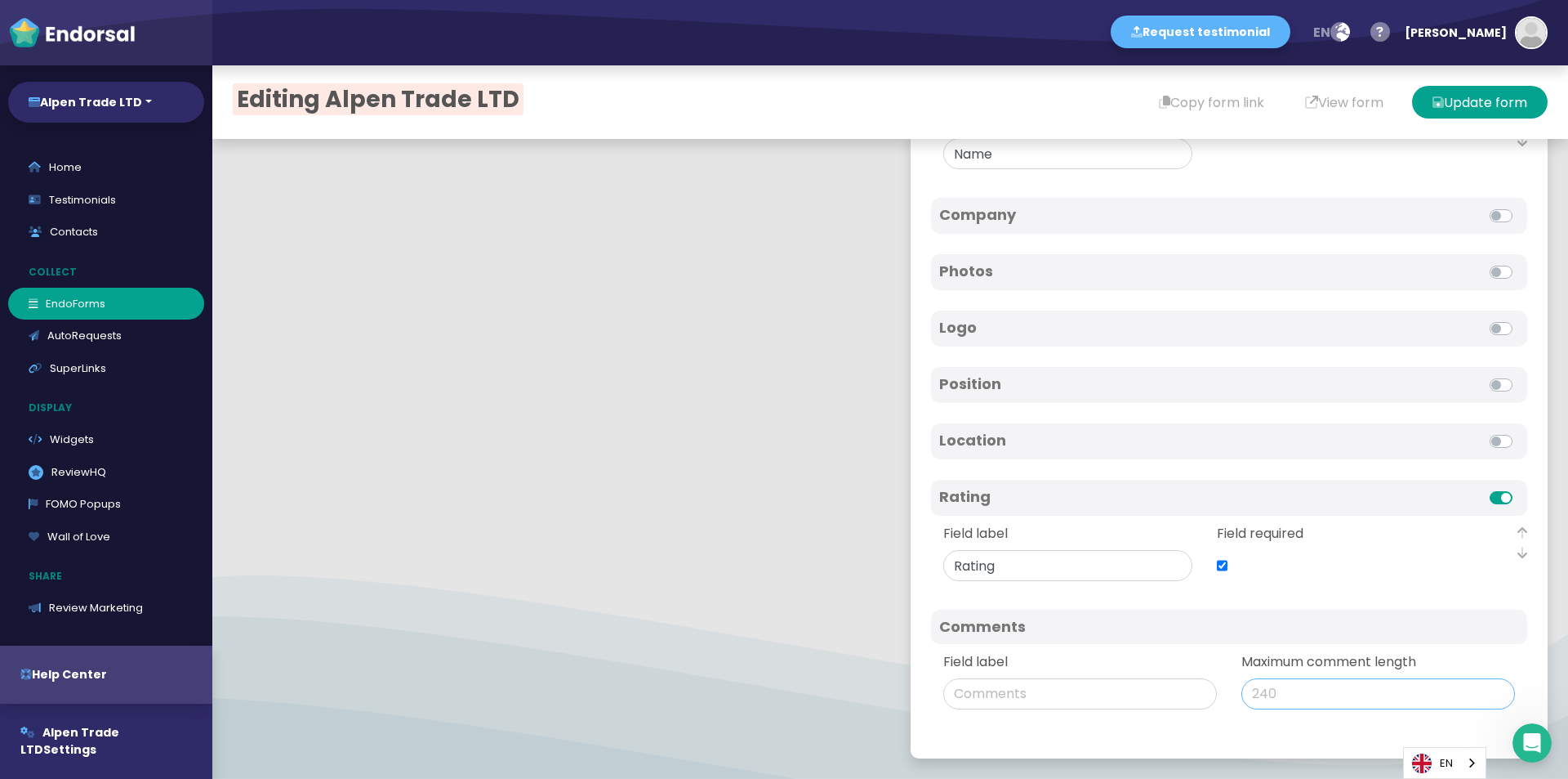
drag, startPoint x: 1248, startPoint y: 704, endPoint x: 1202, endPoint y: 713, distance: 46.9
click at [1201, 712] on div "Field label Maximum comment length" at bounding box center [1228, 681] width 596 height 73
type input "500"
click at [1287, 567] on div "Field required" at bounding box center [1341, 552] width 249 height 57
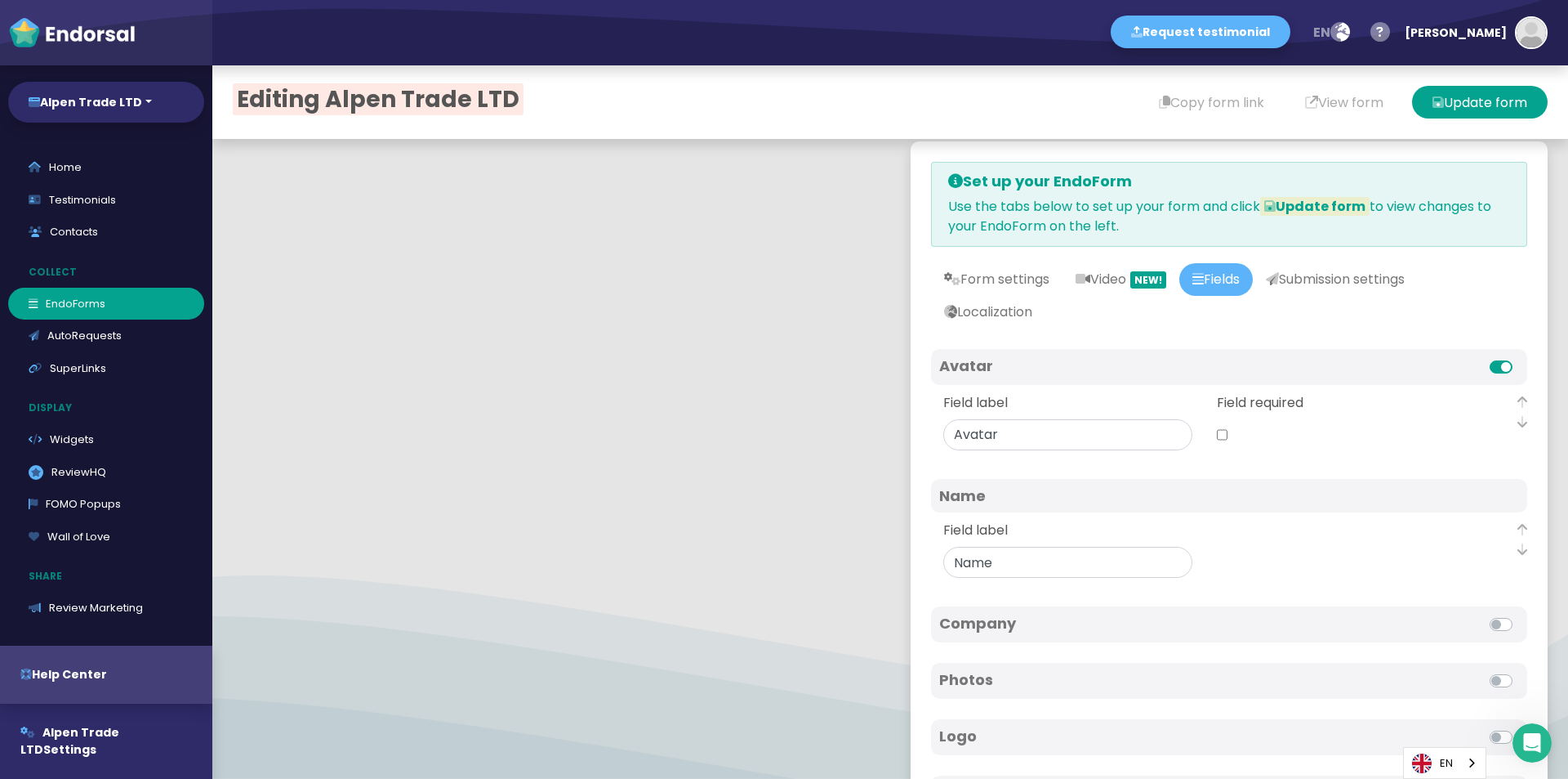
scroll to position [0, 0]
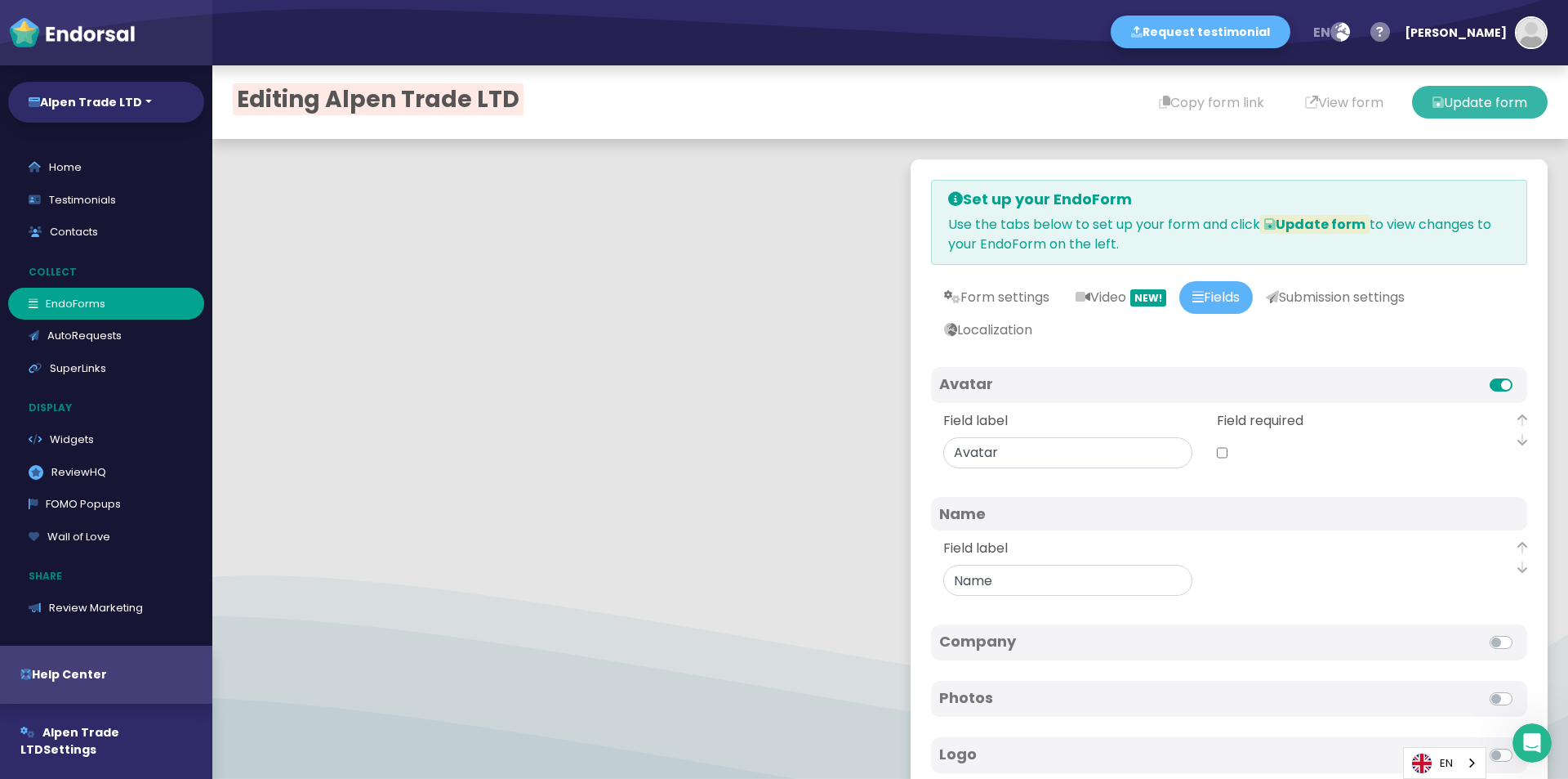
click at [1448, 96] on button "Update form" at bounding box center [1479, 102] width 136 height 33
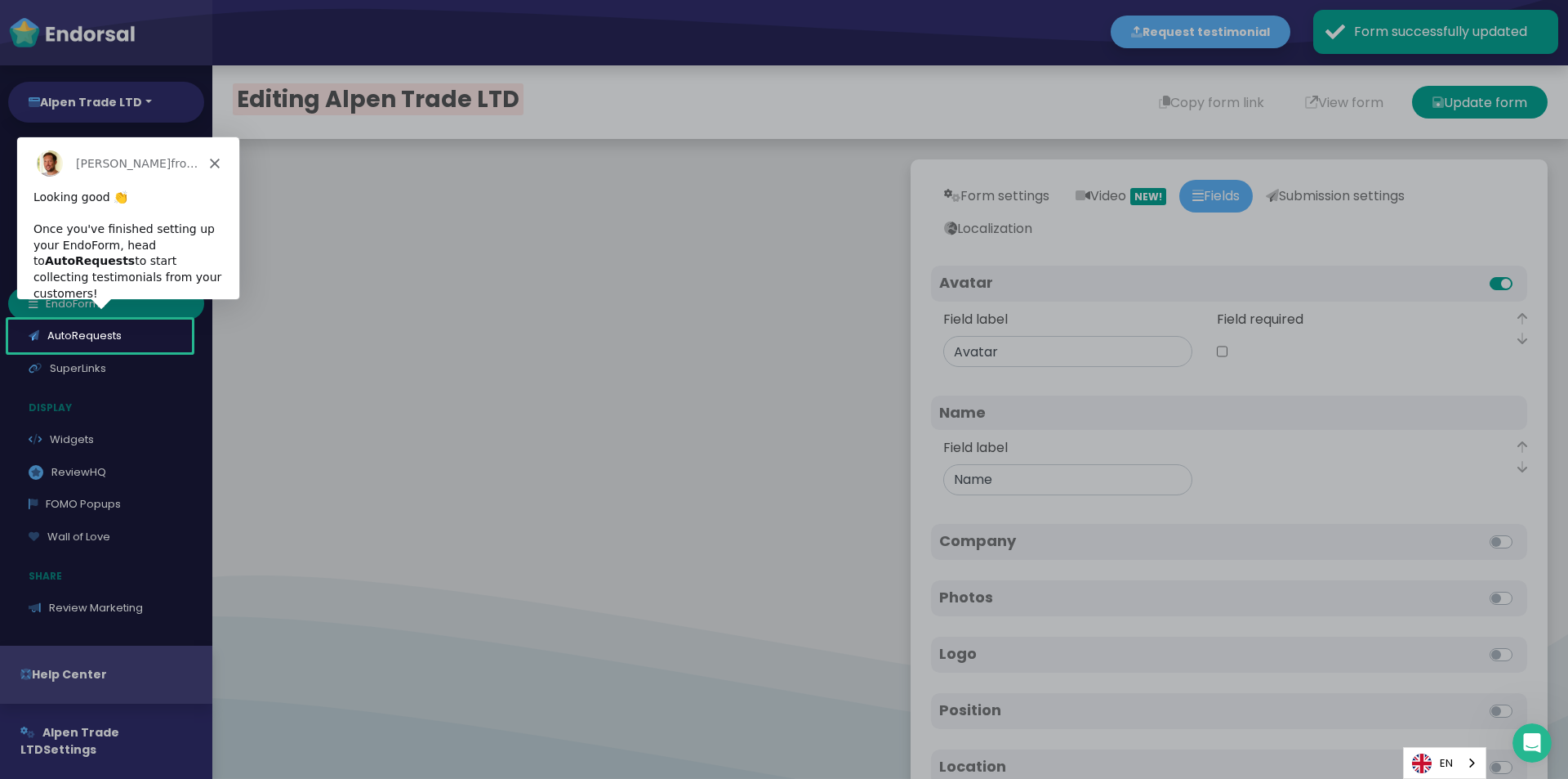
click at [212, 164] on icon "Close" at bounding box center [214, 163] width 10 height 10
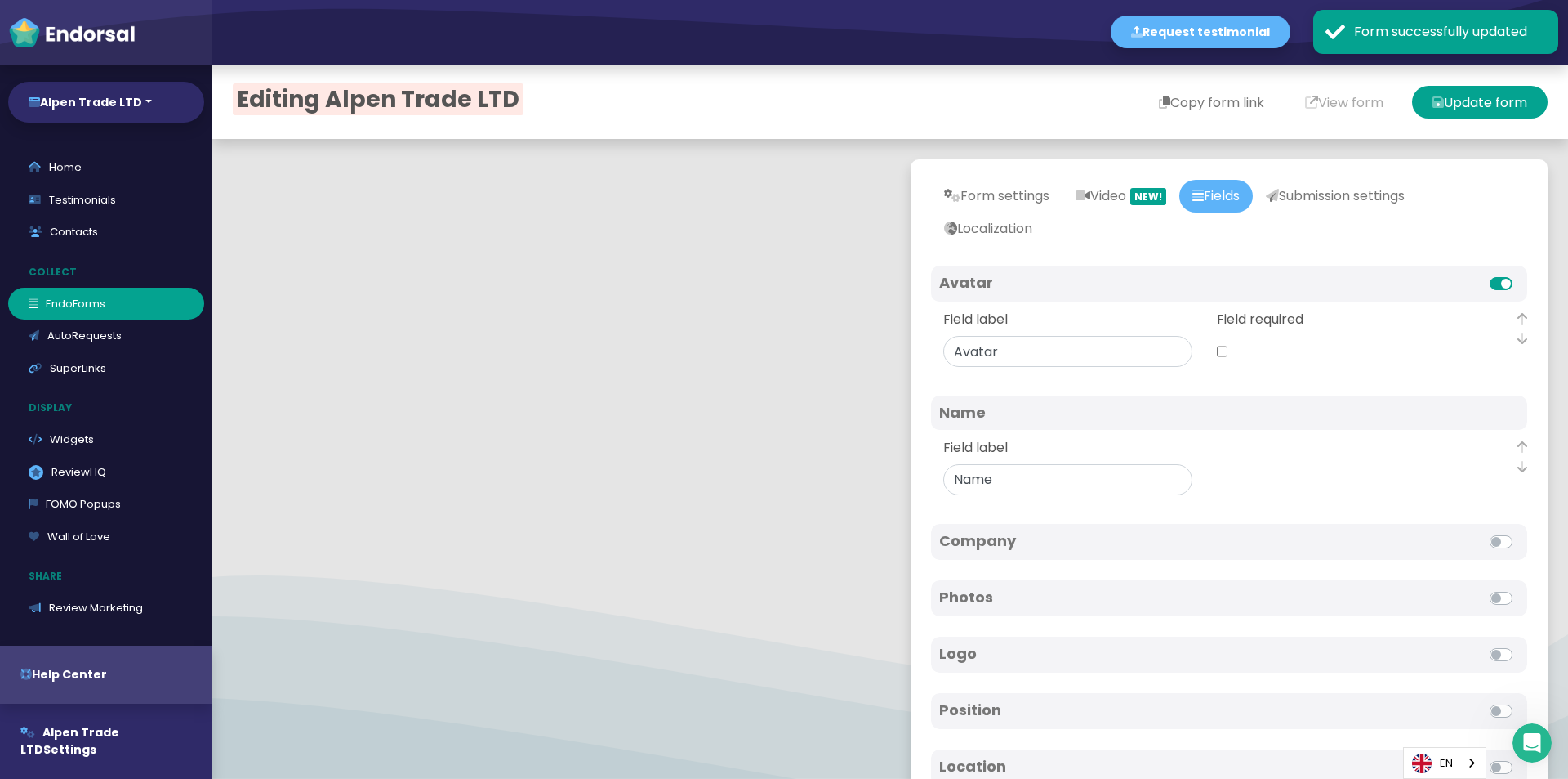
click at [1188, 95] on button "Copy form link" at bounding box center [1212, 102] width 146 height 33
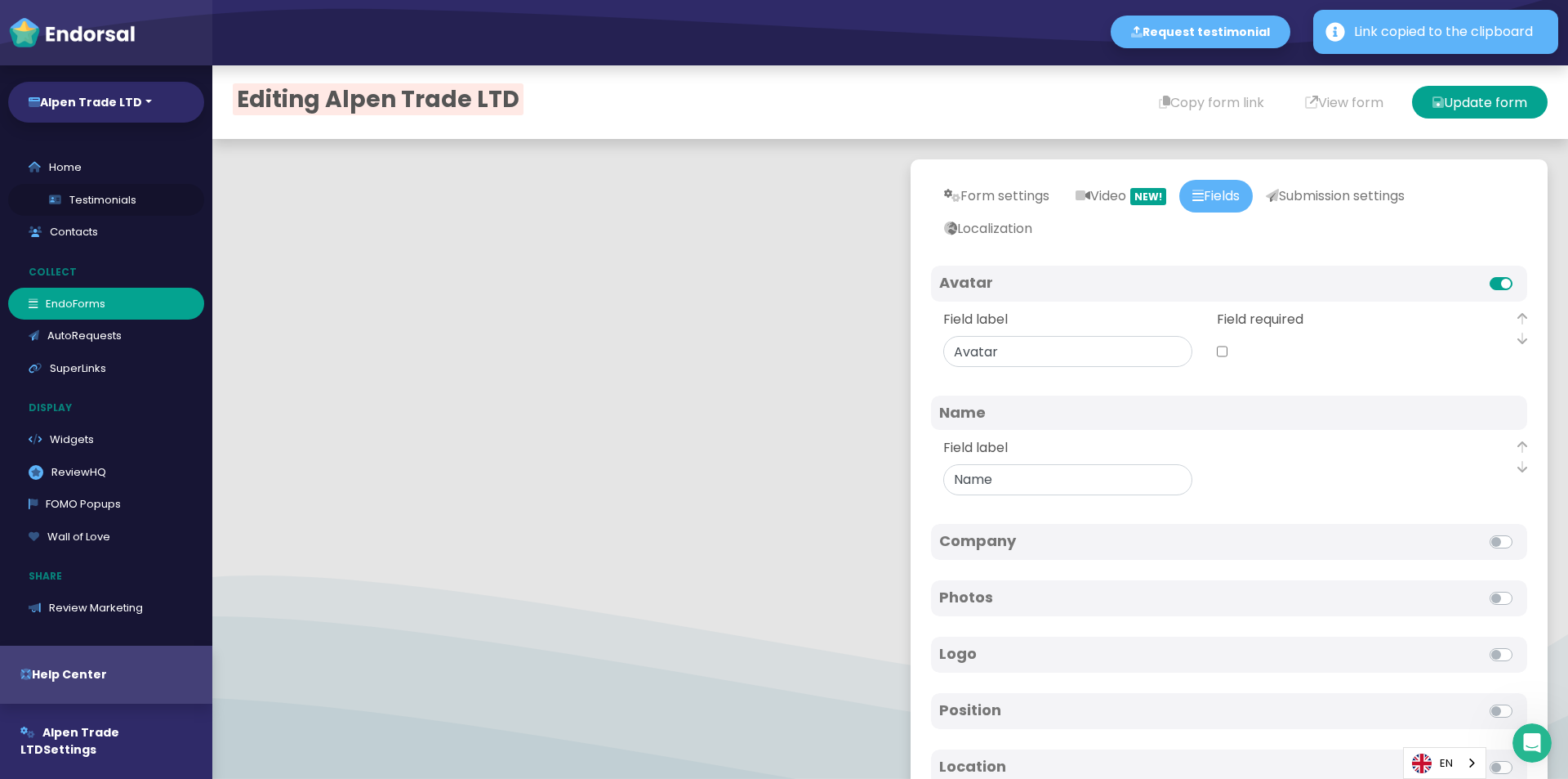
click at [96, 210] on link "Testimonials" at bounding box center [106, 200] width 196 height 33
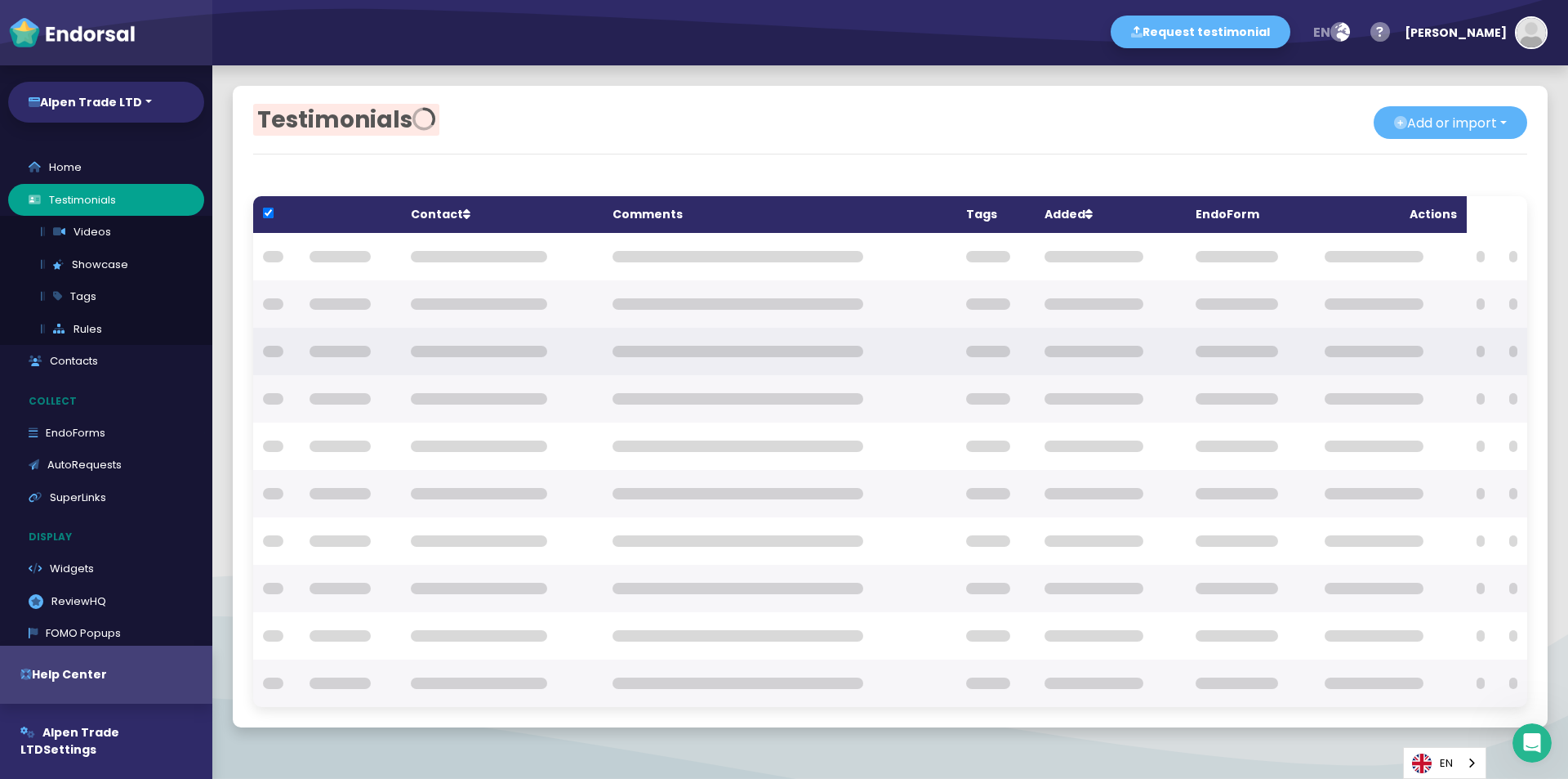
checkbox input "true"
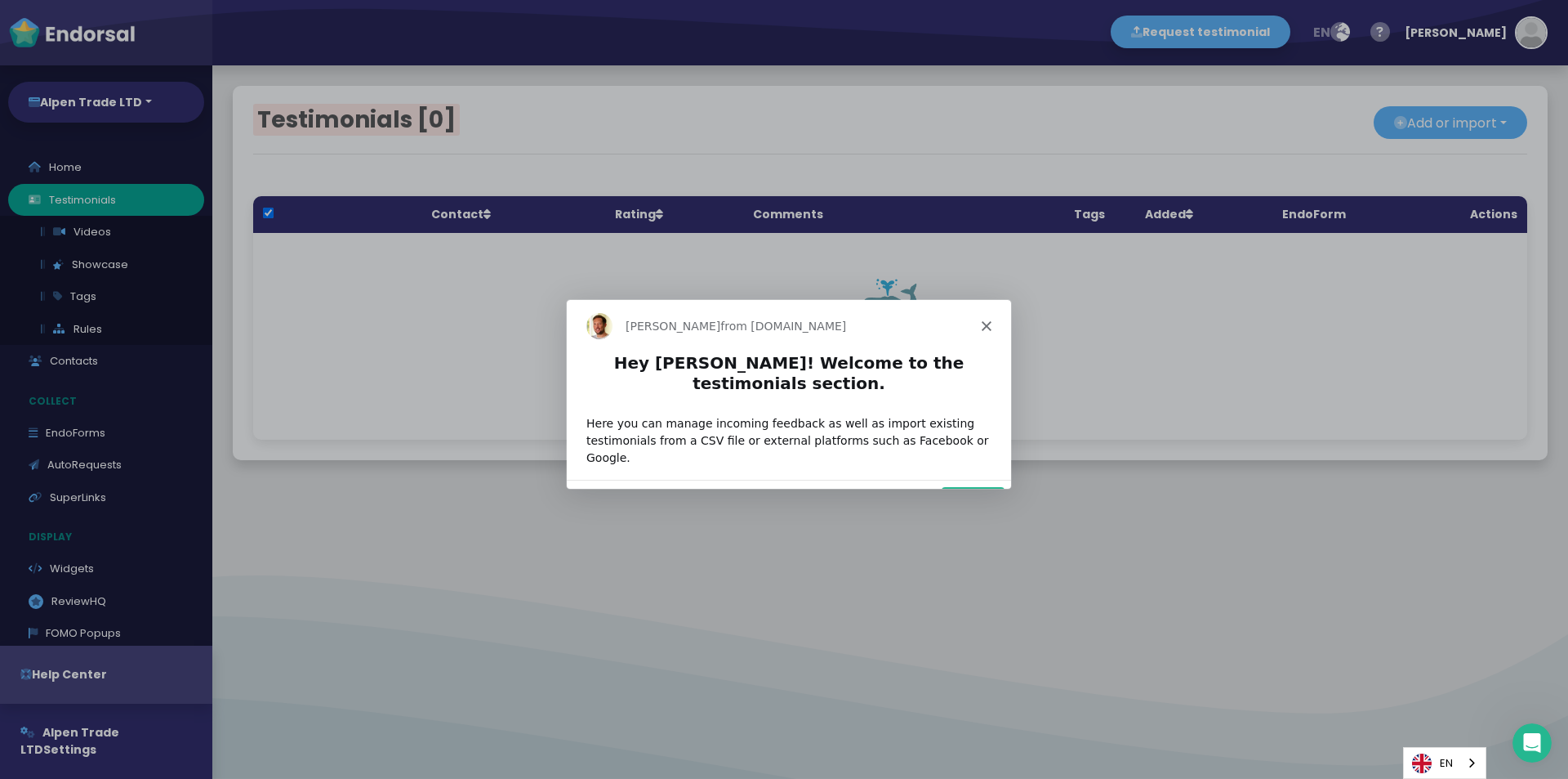
click at [980, 485] on button "Next" at bounding box center [972, 502] width 63 height 34
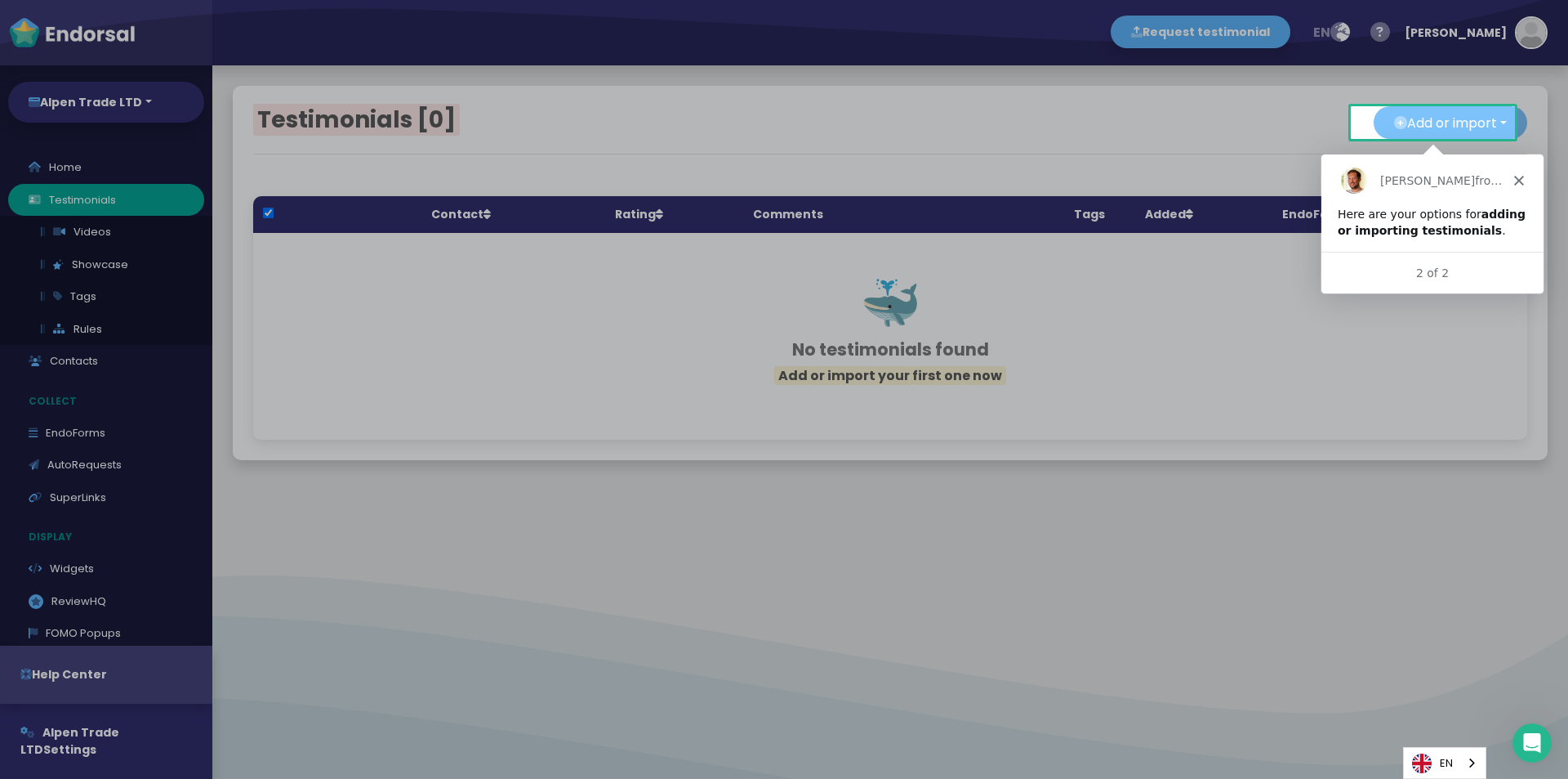
click at [1387, 128] on button "Add or import" at bounding box center [1451, 122] width 154 height 33
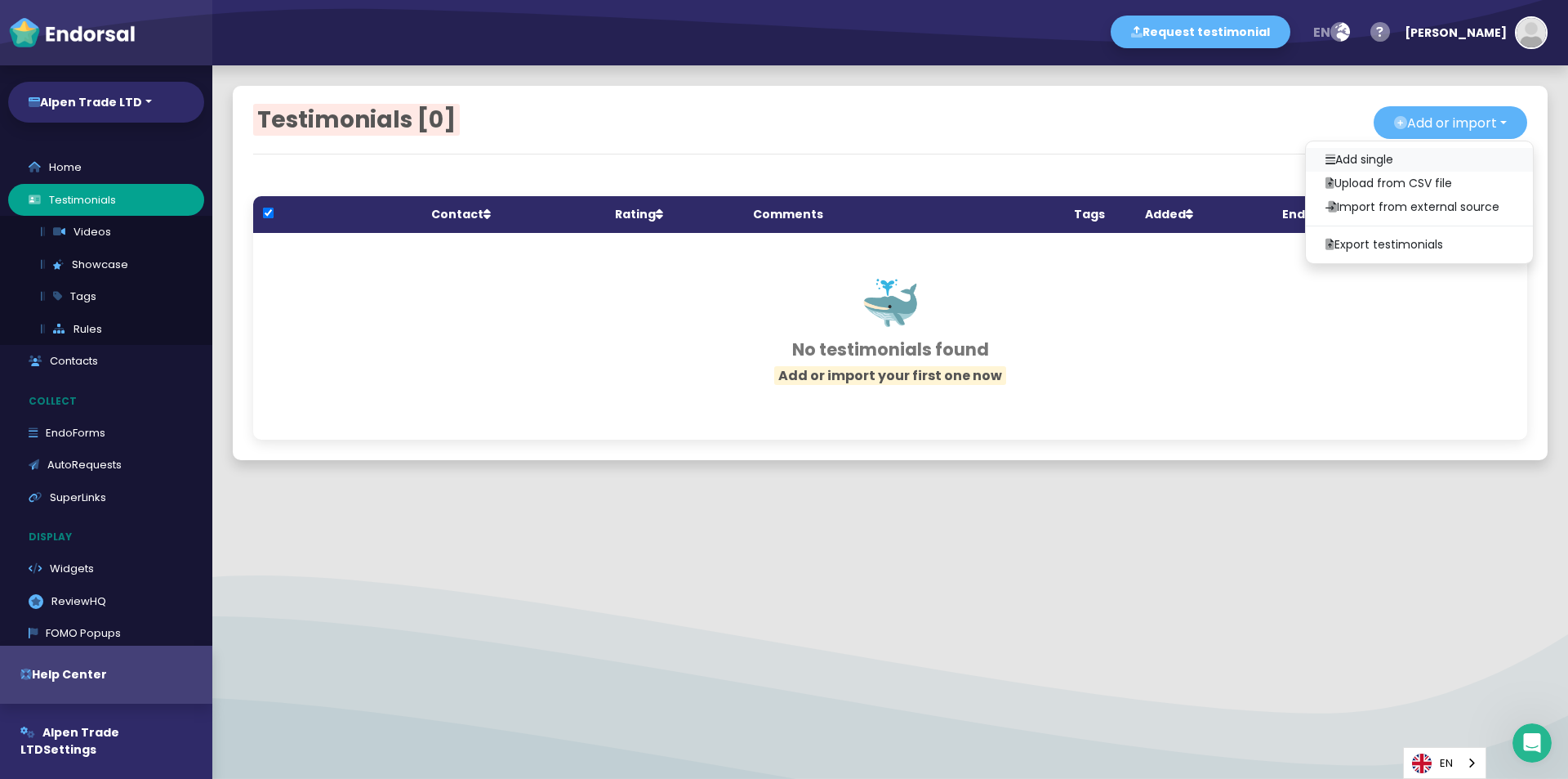
click at [1371, 160] on link "Add single" at bounding box center [1420, 160] width 227 height 24
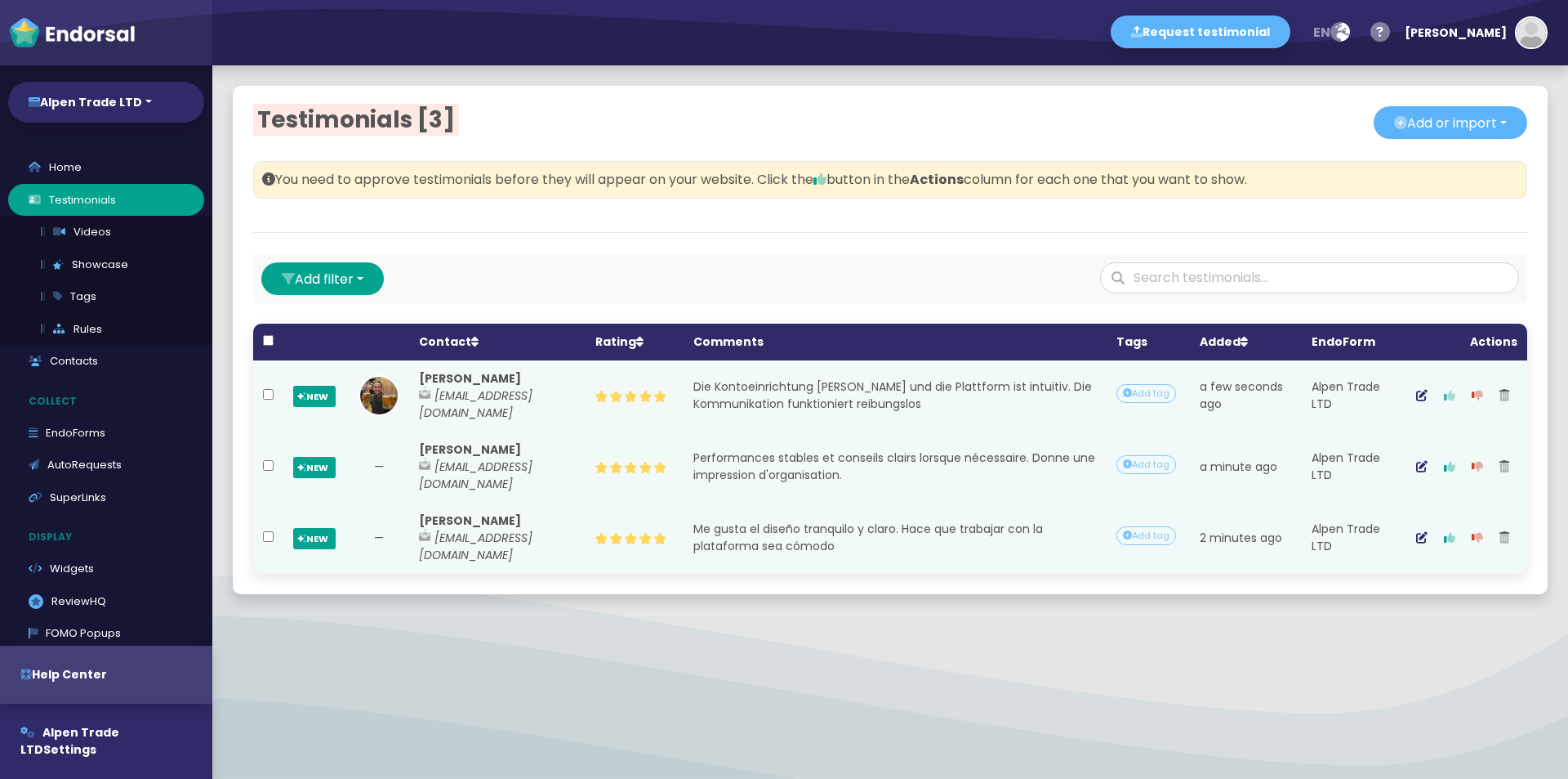
click at [1444, 392] on icon "button" at bounding box center [1450, 396] width 12 height 12
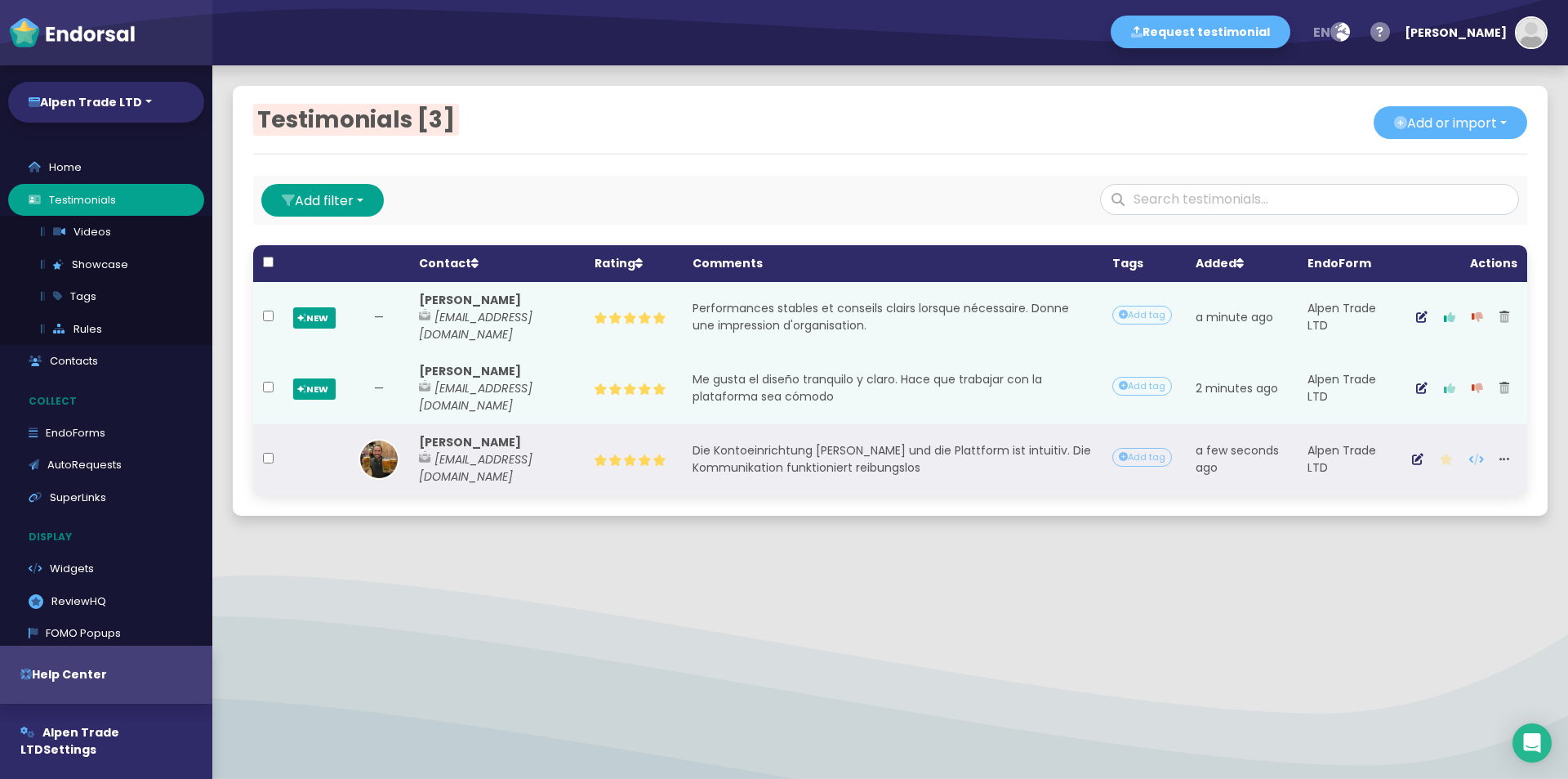
click at [1440, 379] on button "button" at bounding box center [1450, 388] width 28 height 40
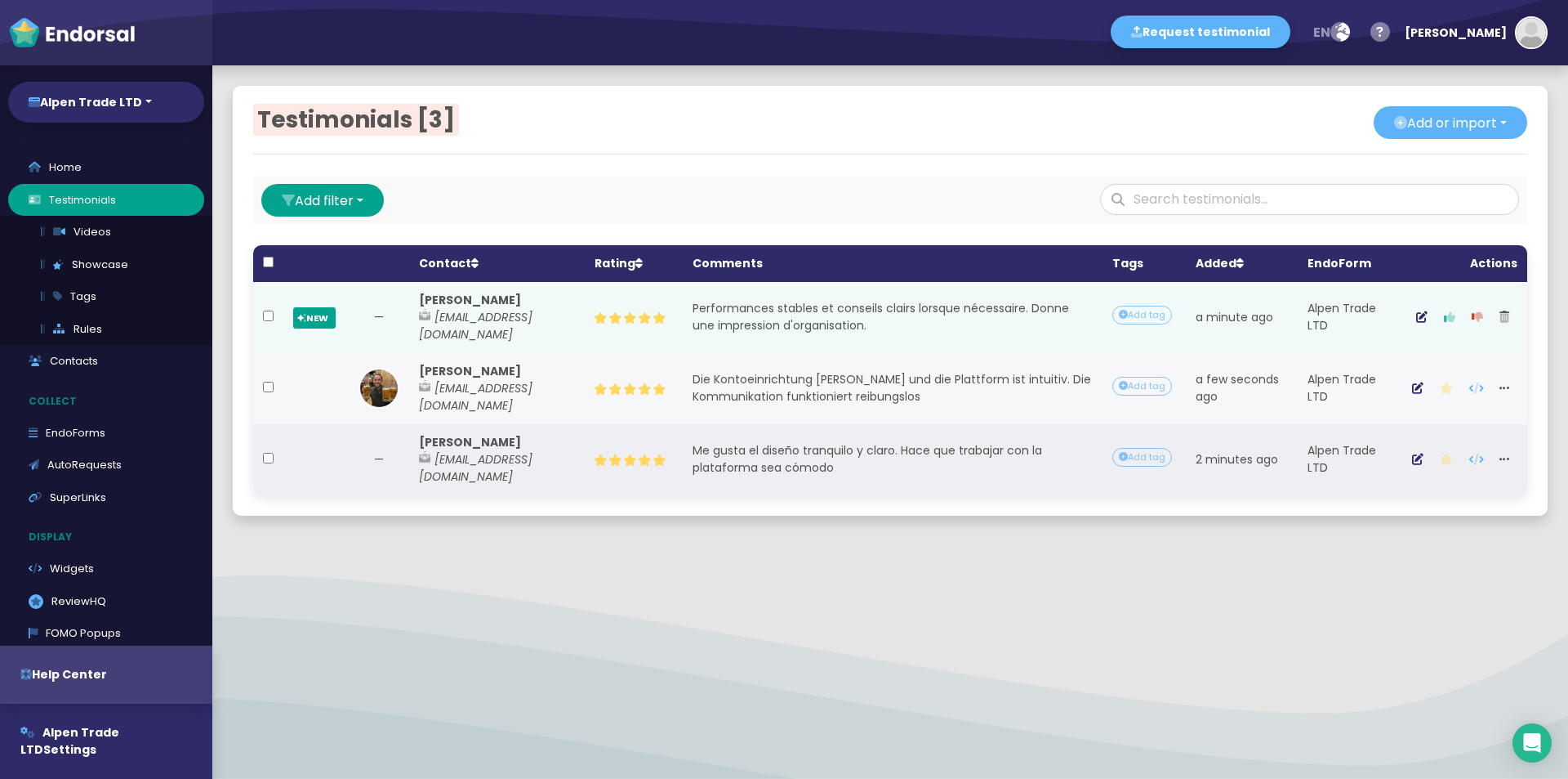
click at [1444, 314] on icon "button" at bounding box center [1450, 317] width 12 height 12
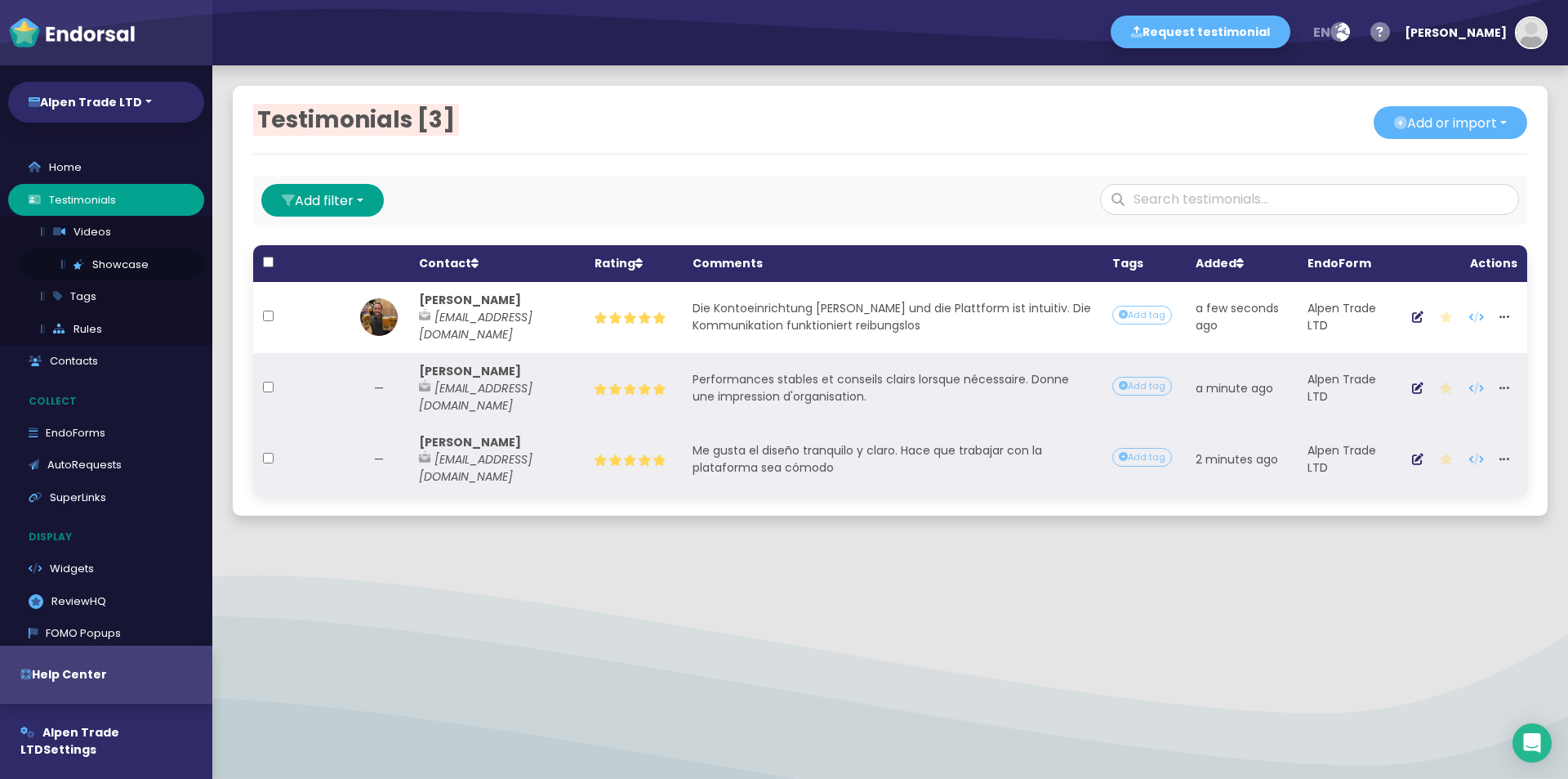
click at [121, 259] on link "Showcase" at bounding box center [112, 265] width 184 height 33
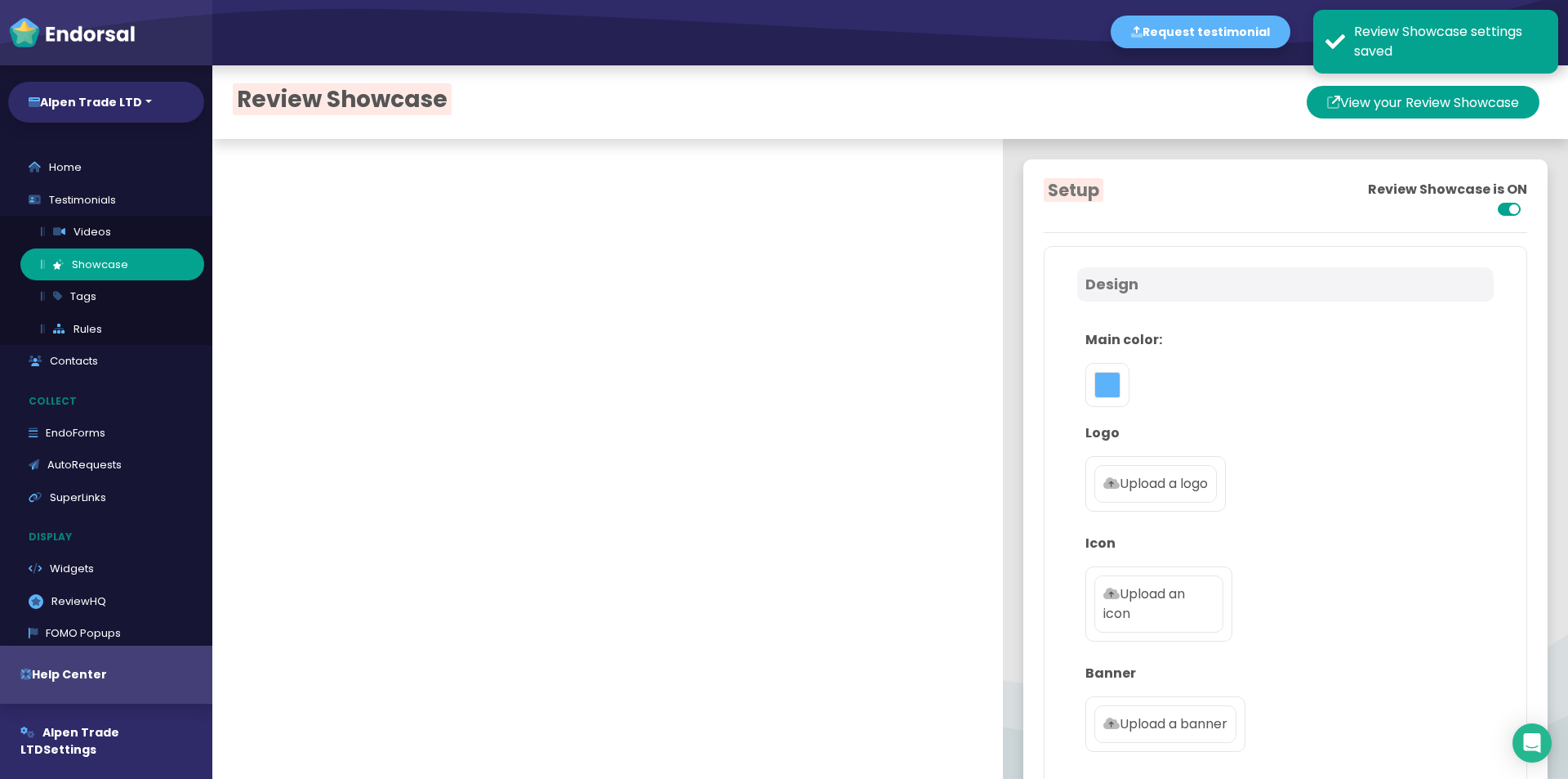
click at [1108, 390] on div at bounding box center [1108, 385] width 44 height 44
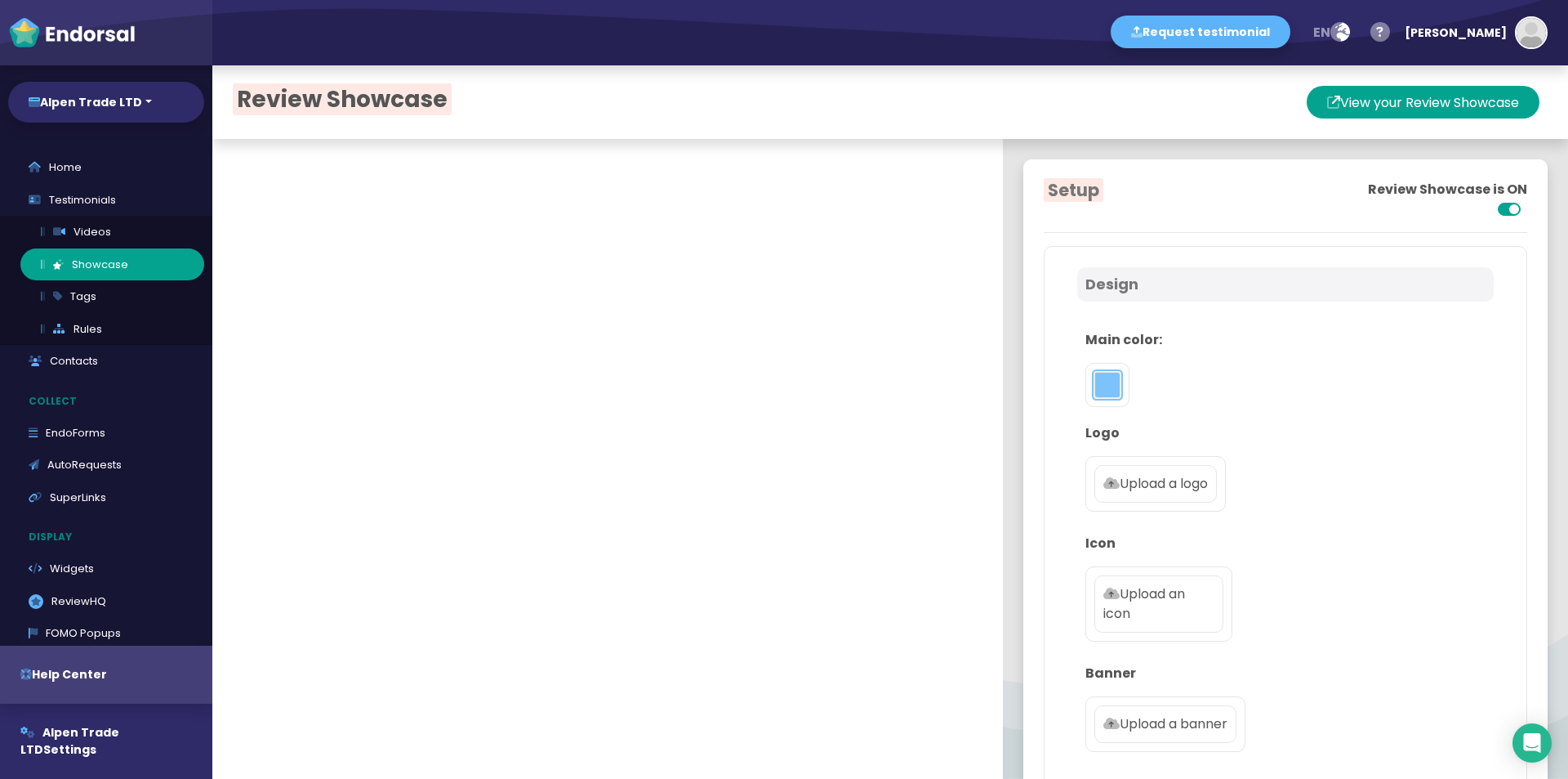
click at [1094, 385] on button "toggle color picker dialog" at bounding box center [1107, 384] width 26 height 26
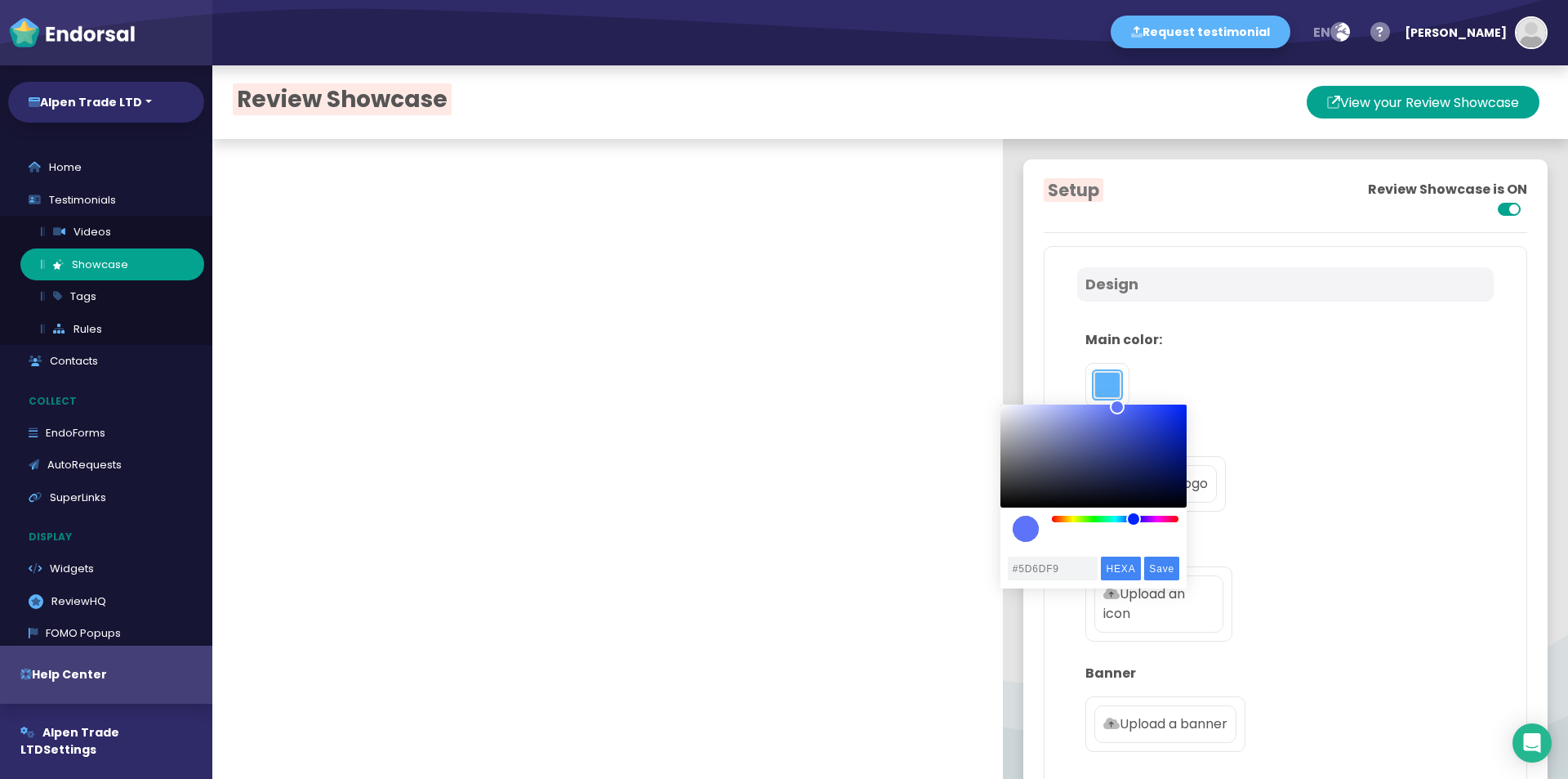
click at [1135, 518] on div "color picker dialog" at bounding box center [1133, 518] width 14 height 14
type input "#1E35FE"
drag, startPoint x: 1124, startPoint y: 418, endPoint x: 1165, endPoint y: 404, distance: 43.3
click at [1165, 404] on div "color picker dialog" at bounding box center [1092, 455] width 186 height 103
click at [1168, 567] on input "Save" at bounding box center [1162, 568] width 35 height 24
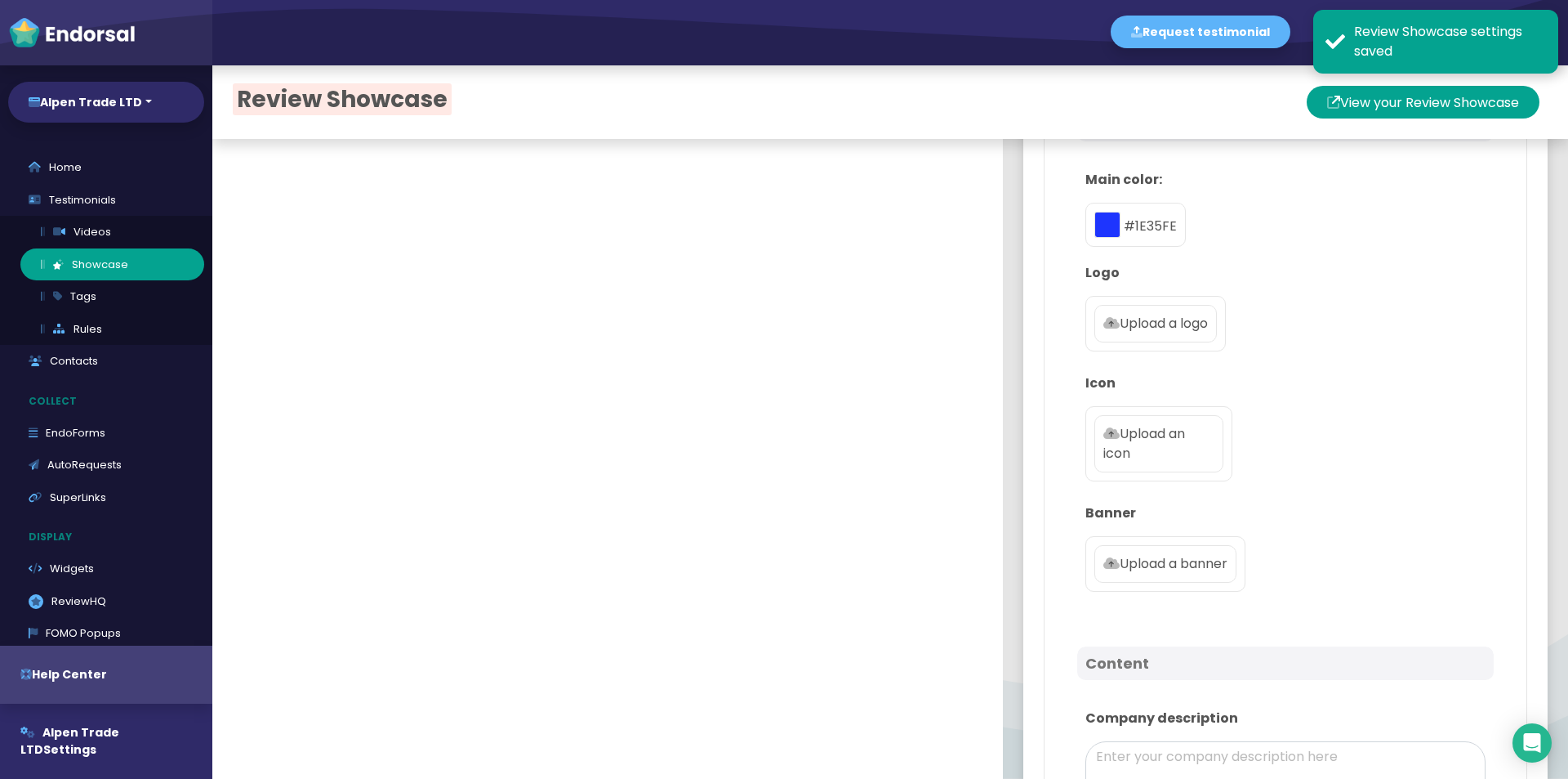
scroll to position [164, 0]
click at [1127, 325] on p "Upload a logo" at bounding box center [1155, 320] width 105 height 19
click at [0, 0] on input "Upload a logo" at bounding box center [0, 0] width 0 height 0
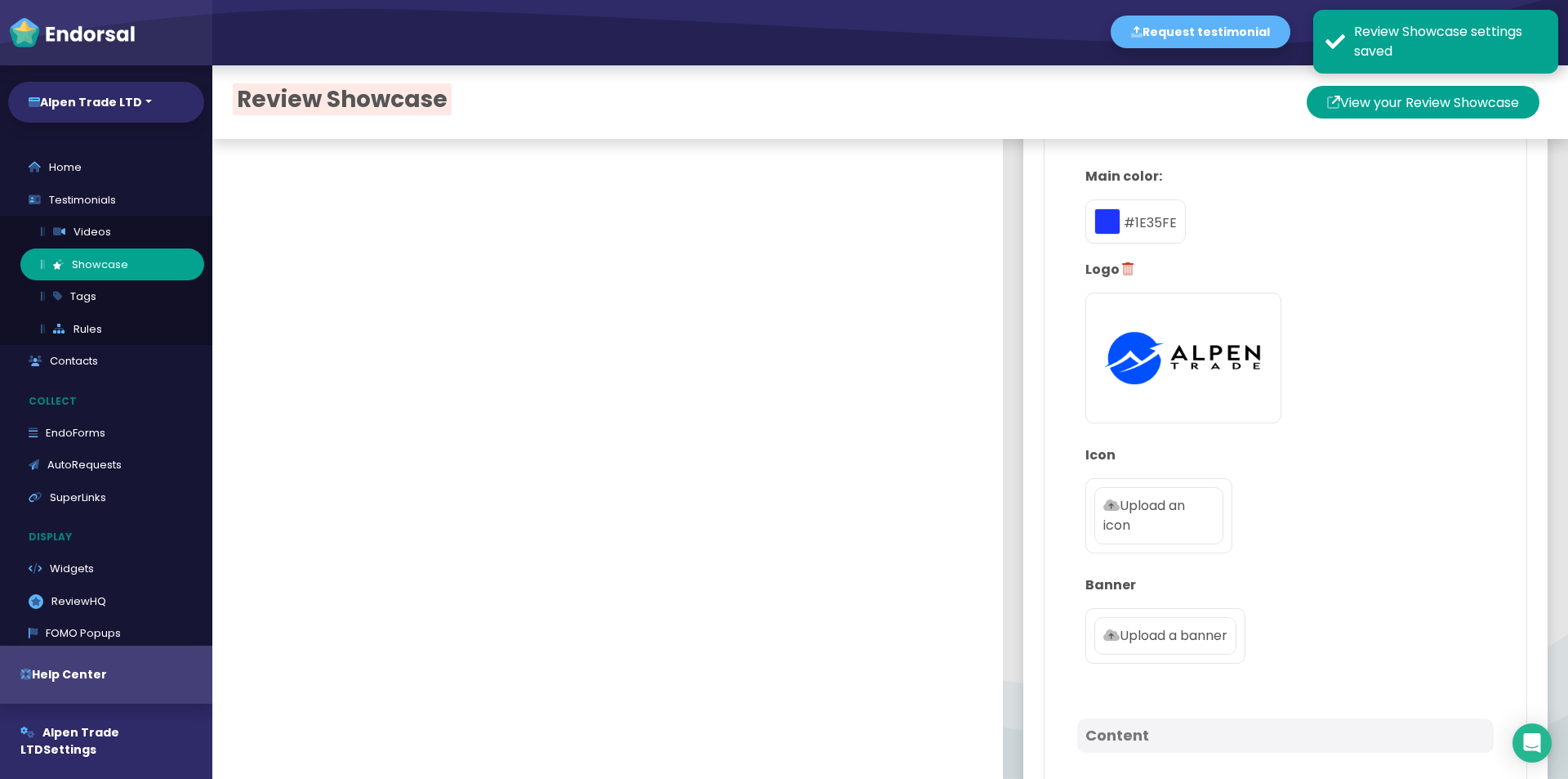
click at [1130, 519] on p "Upload an icon" at bounding box center [1158, 515] width 111 height 39
click at [0, 0] on input "Upload an icon" at bounding box center [0, 0] width 0 height 0
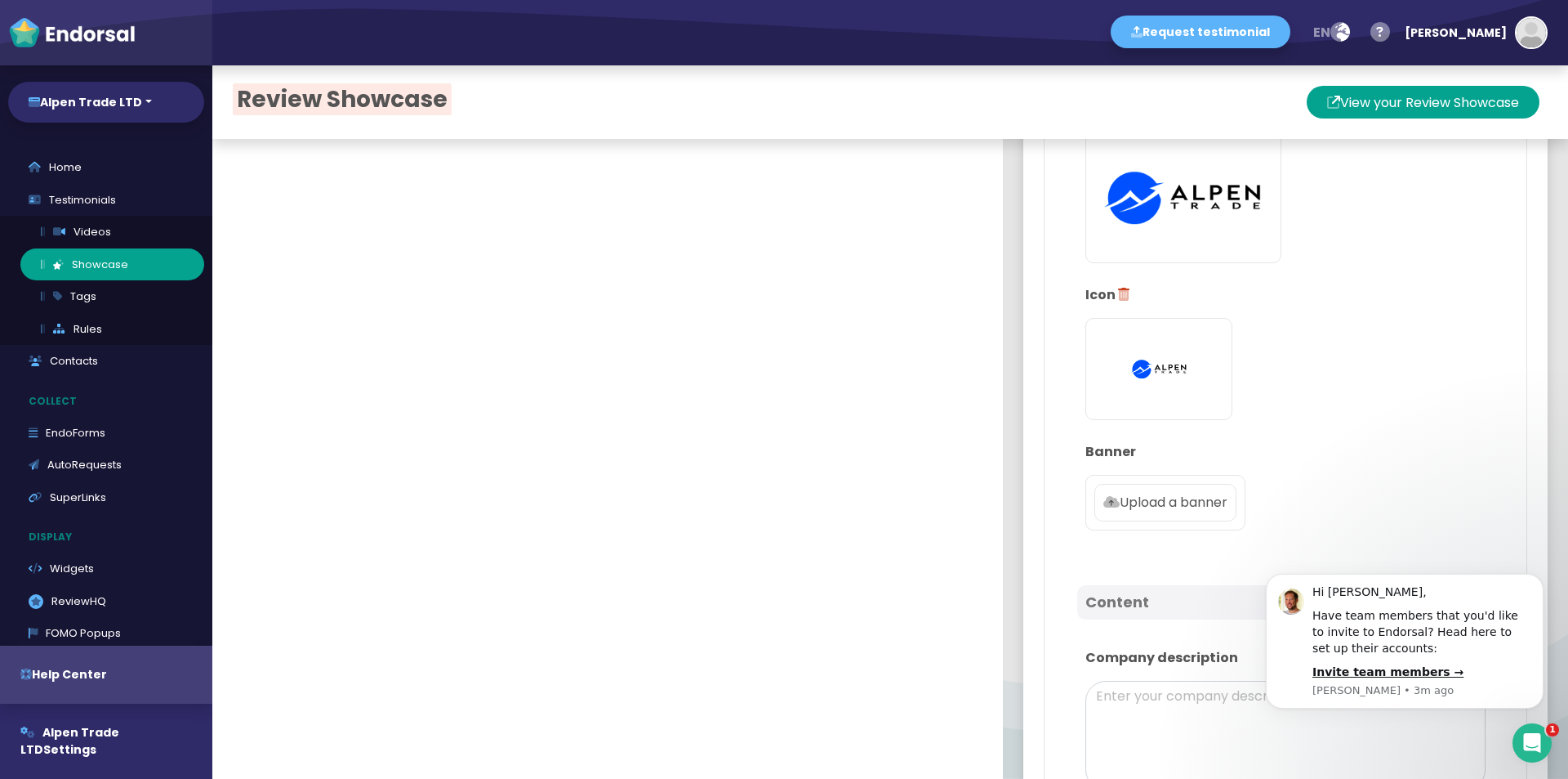
scroll to position [326, 0]
click at [1160, 512] on label "Upload a banner" at bounding box center [1166, 499] width 142 height 38
click at [0, 0] on input "Upload a banner" at bounding box center [0, 0] width 0 height 0
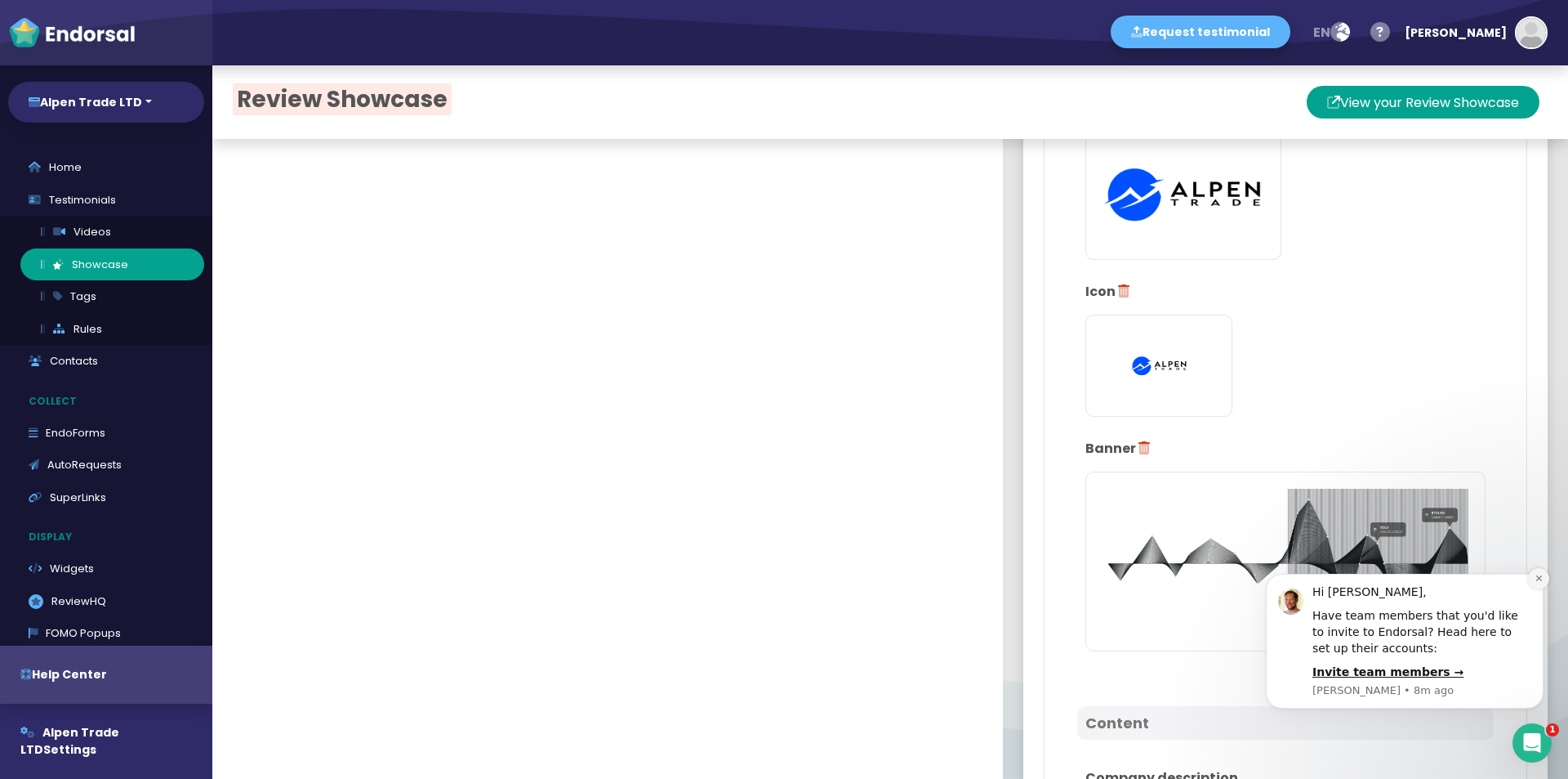
click at [1538, 575] on icon "Dismiss notification" at bounding box center [1538, 578] width 9 height 9
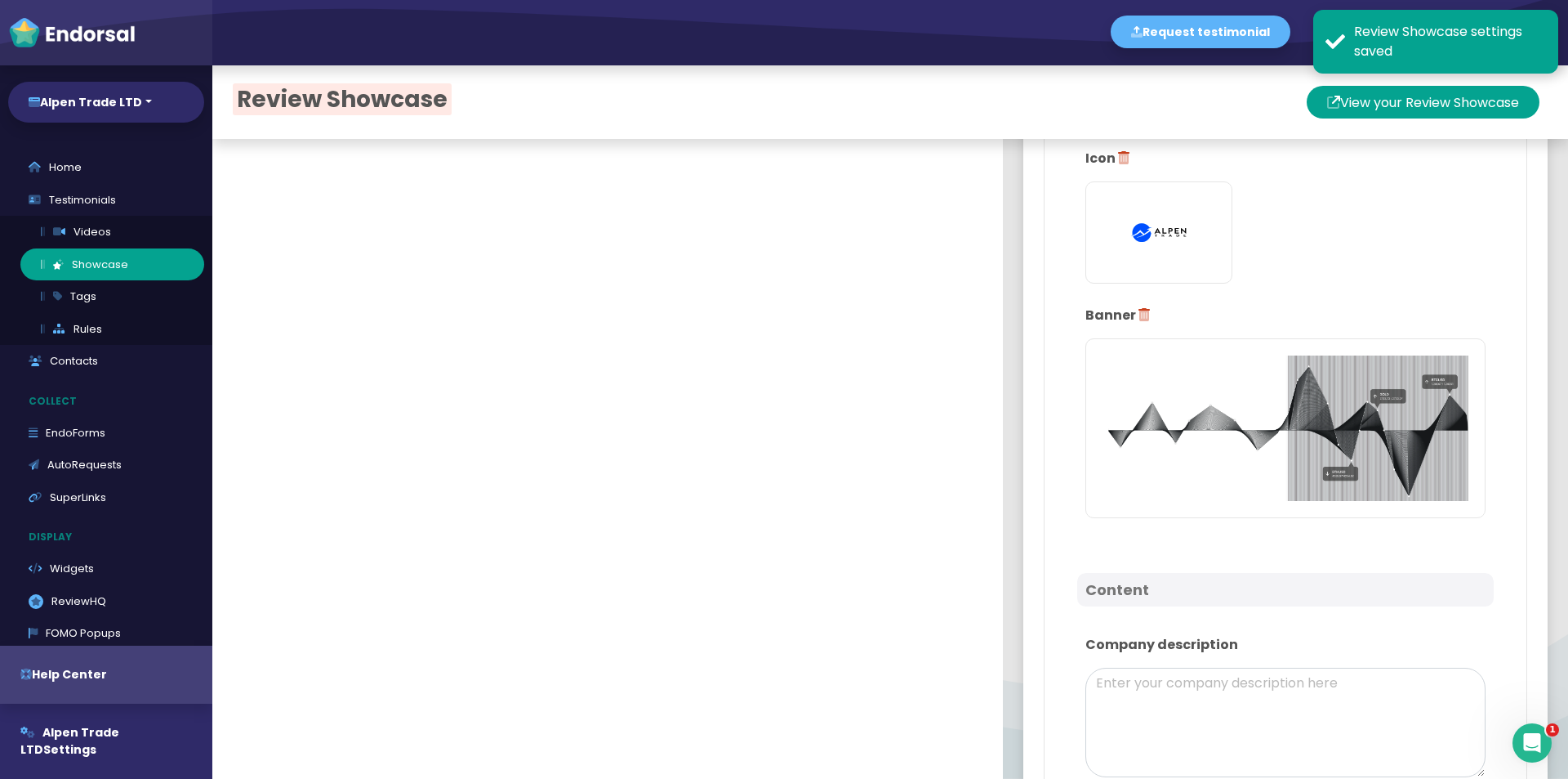
scroll to position [818, 0]
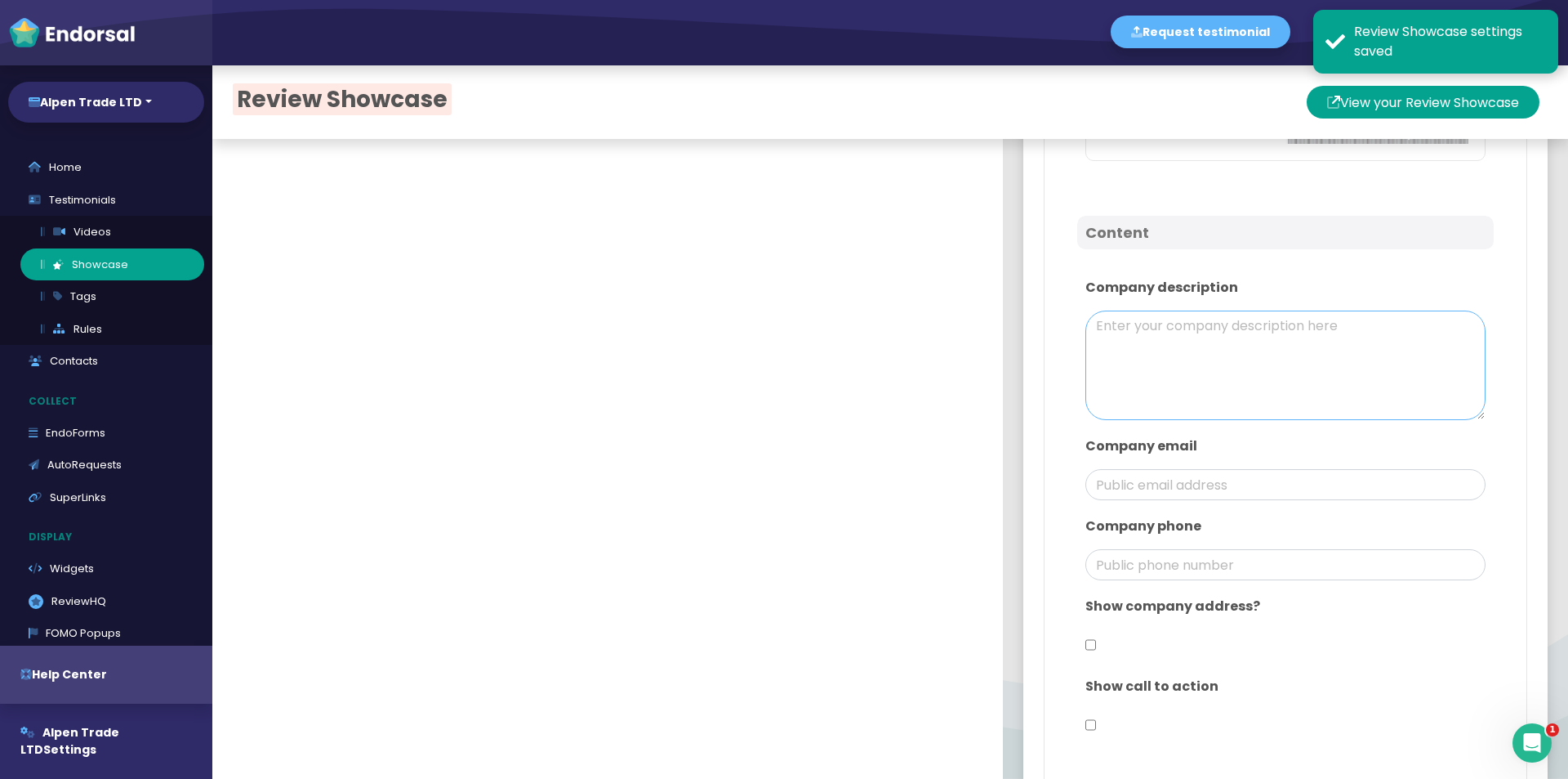
click at [1280, 371] on textarea at bounding box center [1286, 365] width 400 height 110
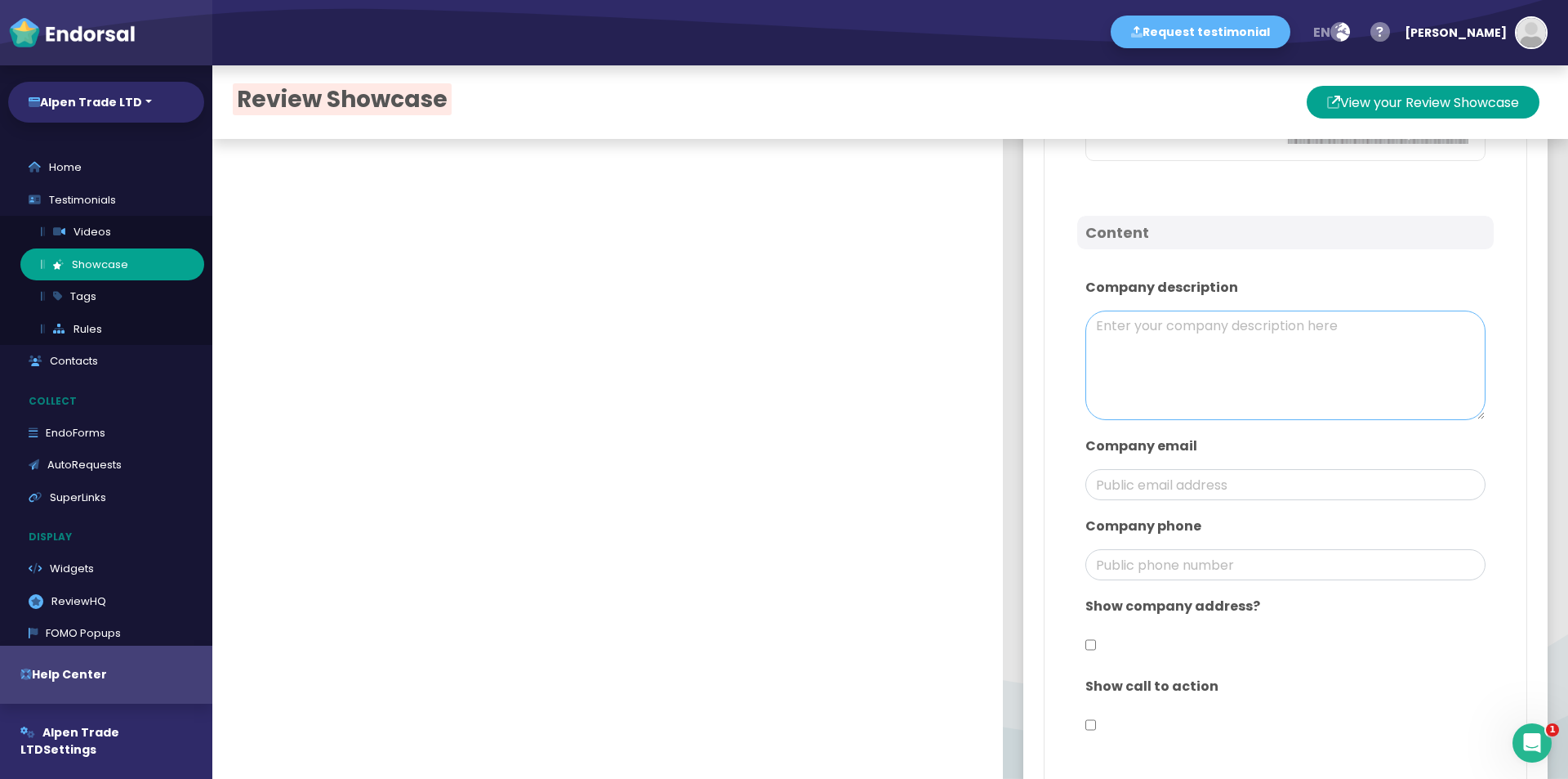
click at [1229, 393] on textarea at bounding box center [1286, 365] width 400 height 110
paste textarea "Our company brings together technology, expertise, and continuous support to cr…"
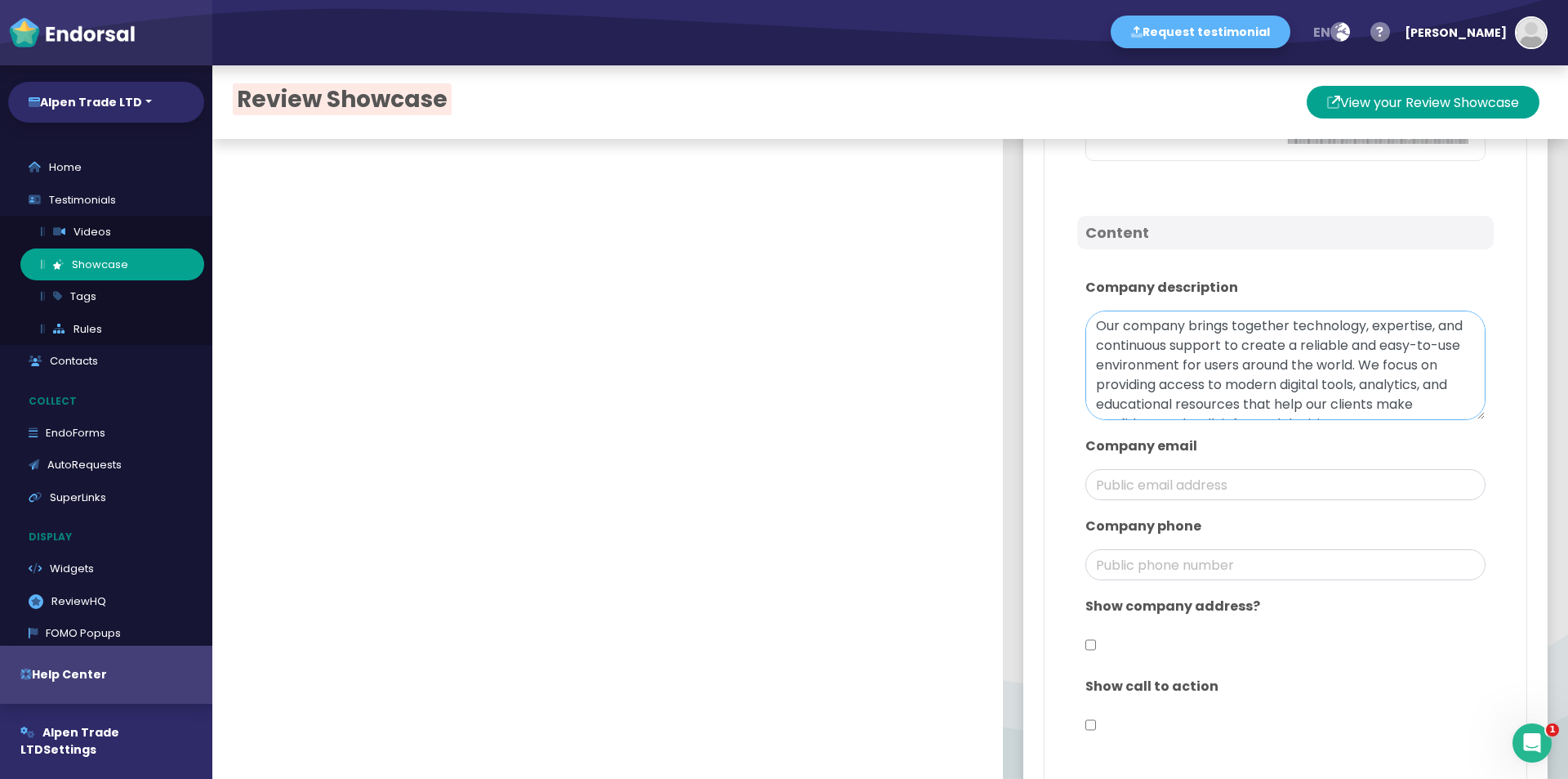
scroll to position [132, 0]
type textarea "Our company brings together technology, expertise, and continuous support to cr…"
click at [1154, 487] on input "email" at bounding box center [1286, 484] width 400 height 31
type input "[EMAIL_ADDRESS][DOMAIN_NAME]"
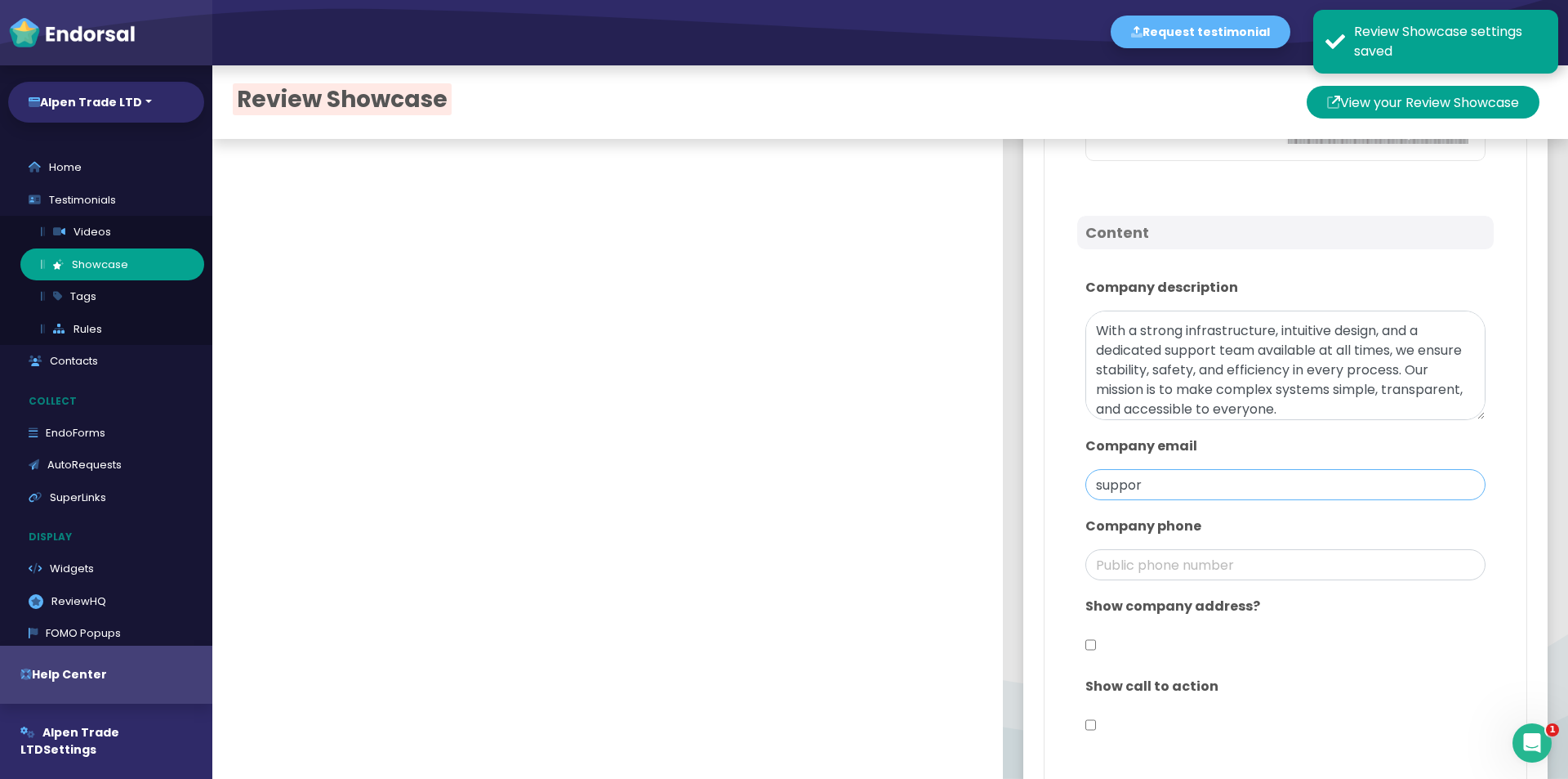
type input "support"
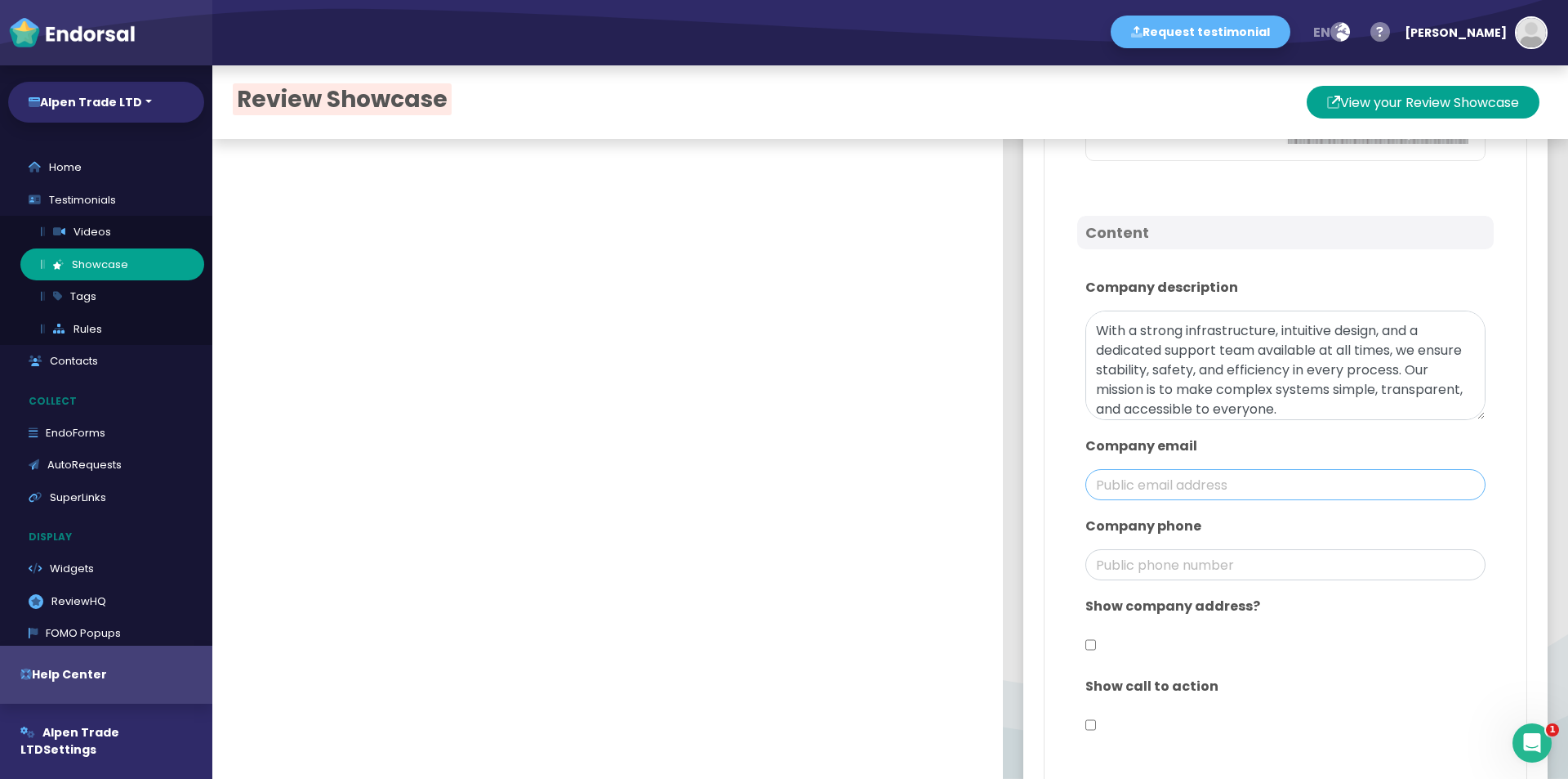
click at [1179, 469] on input "email" at bounding box center [1286, 484] width 400 height 31
click at [1183, 493] on input "[EMAIL_ADDRESS][DOMAIN_NAME]" at bounding box center [1286, 484] width 400 height 31
click at [1229, 473] on input "[EMAIL_ADDRESS][DOMAIN_NAME]" at bounding box center [1286, 484] width 400 height 31
click at [1295, 471] on input "[EMAIL_ADDRESS][DOMAIN_NAME]" at bounding box center [1286, 484] width 400 height 31
drag, startPoint x: 1149, startPoint y: 484, endPoint x: 1025, endPoint y: 488, distance: 124.1
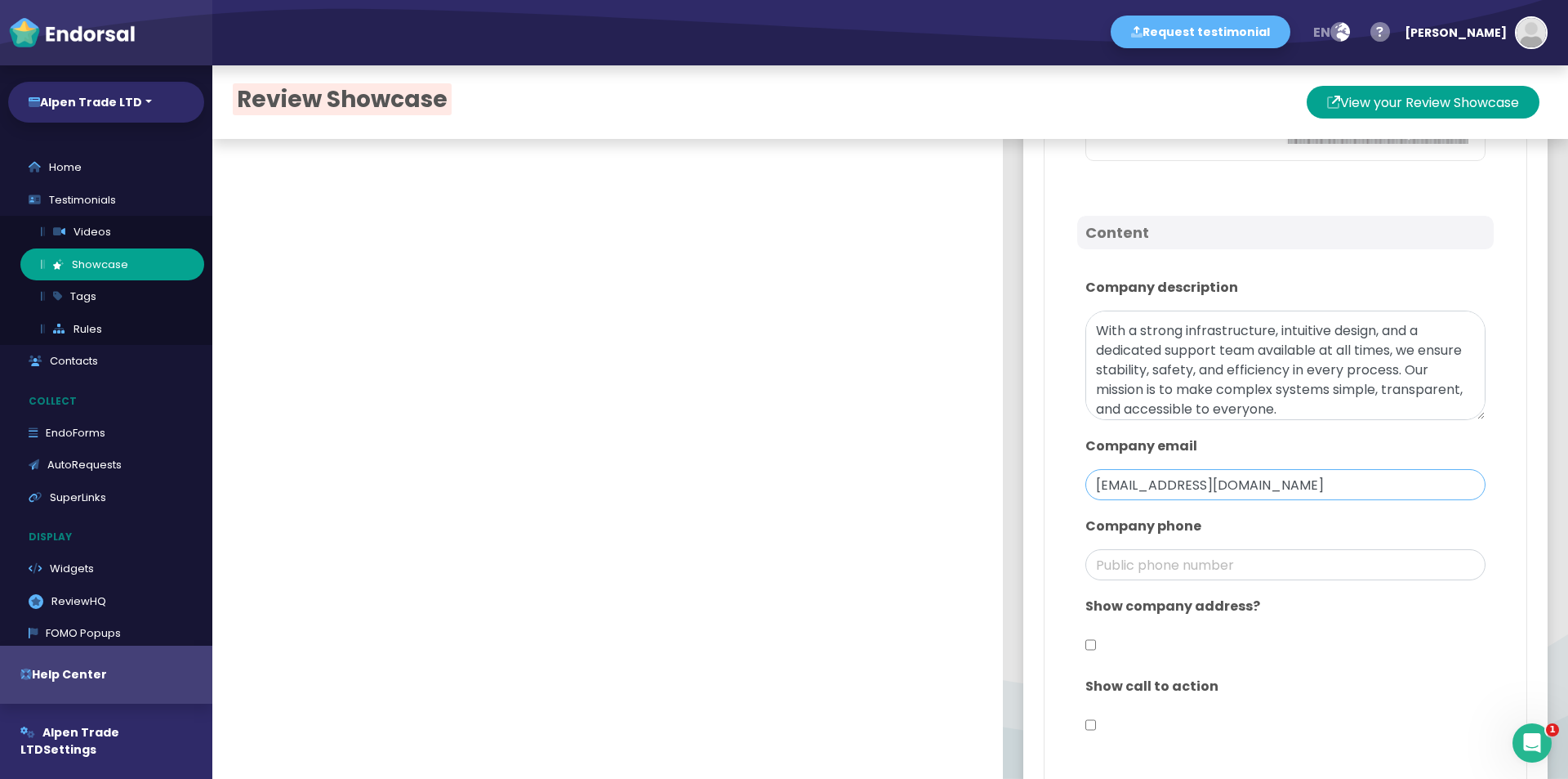
click at [1025, 488] on div "Setup Review Showcase is ON Design Main color: #1E35FE Logo Icon Banner Content…" at bounding box center [1285, 138] width 525 height 1591
type input "[EMAIL_ADDRESS][DOMAIN_NAME]"
click at [1114, 562] on input "phone" at bounding box center [1286, 564] width 400 height 31
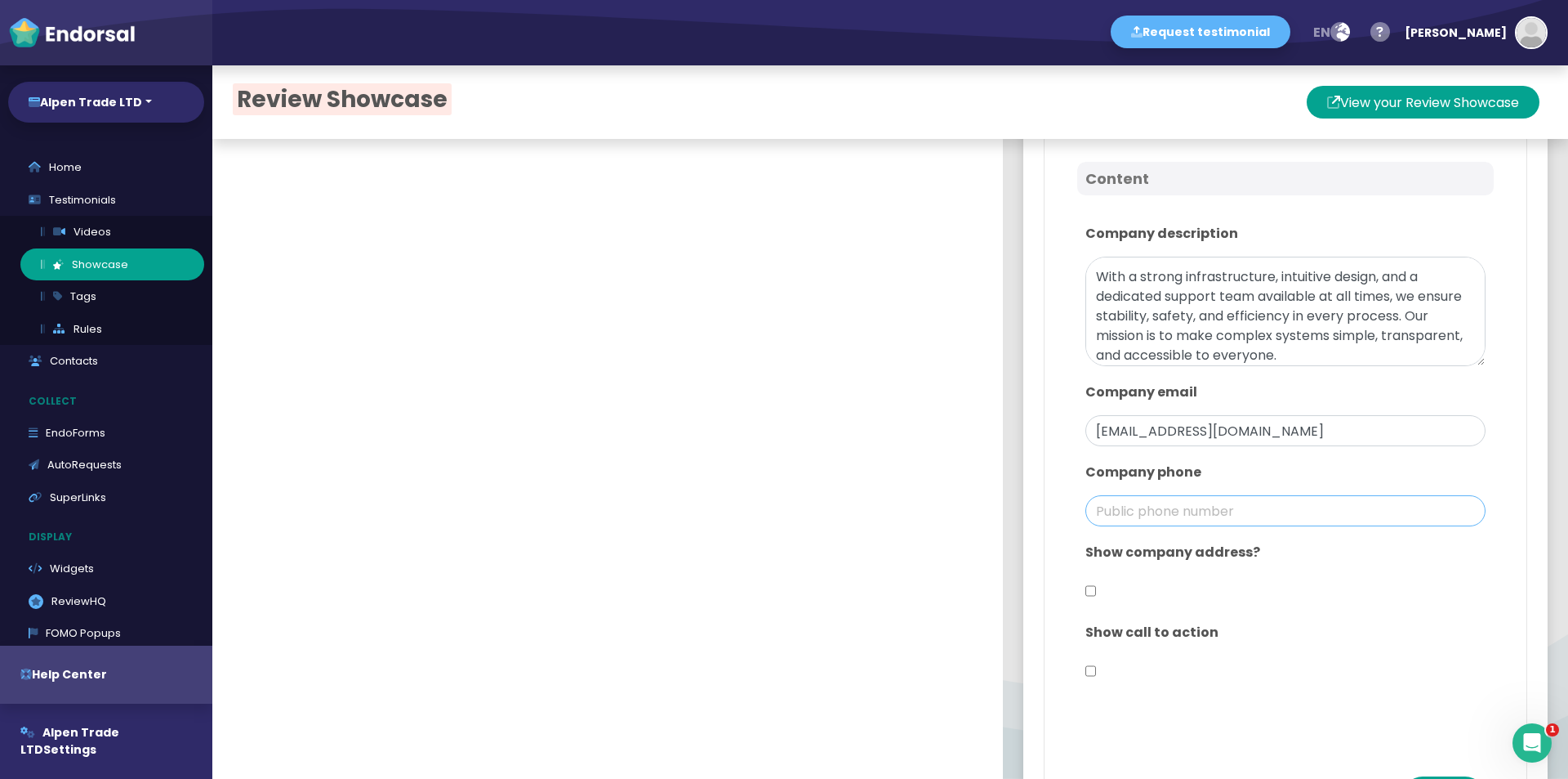
scroll to position [898, 0]
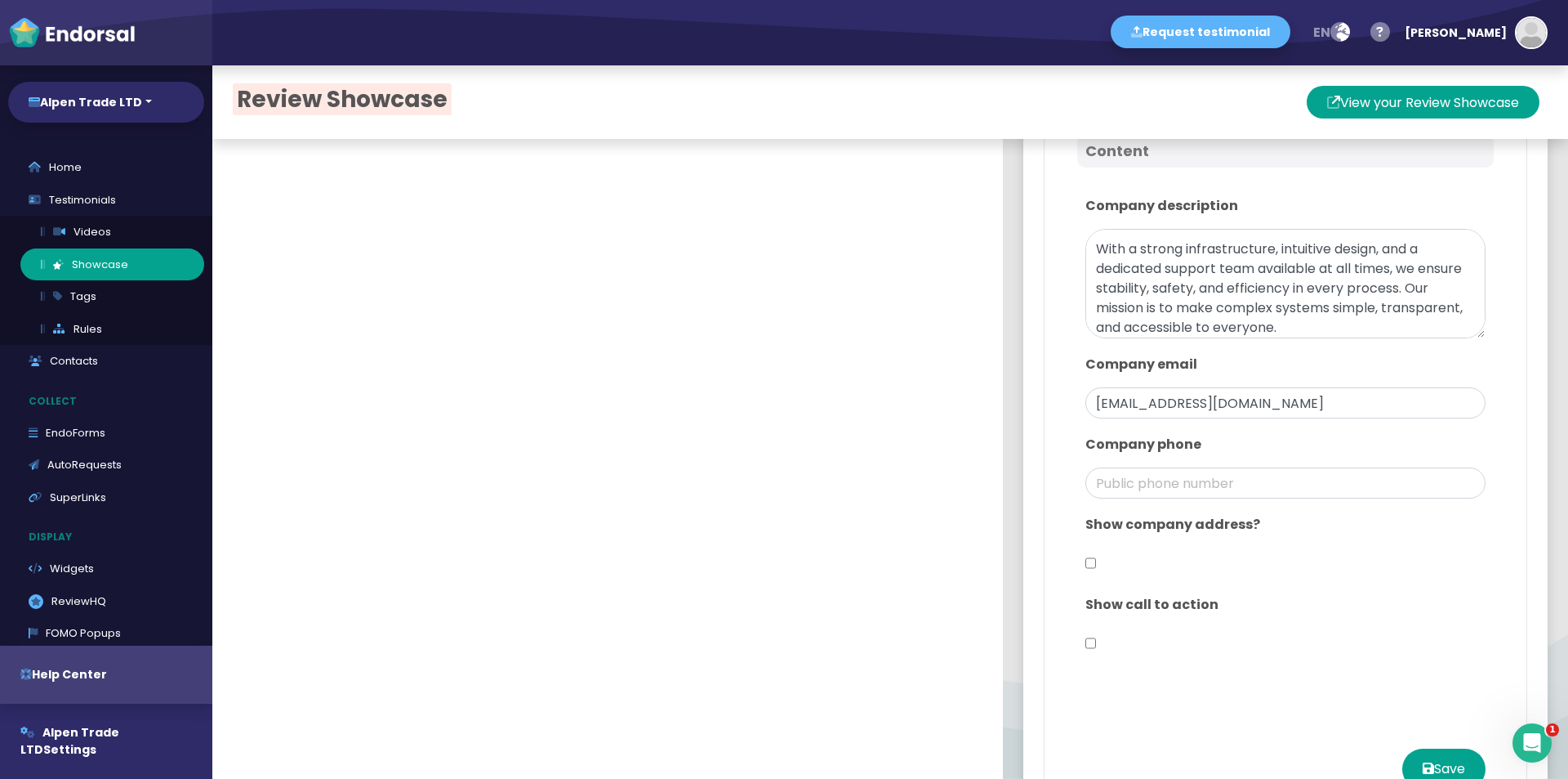
click at [1086, 569] on input "checkbox" at bounding box center [1091, 563] width 11 height 31
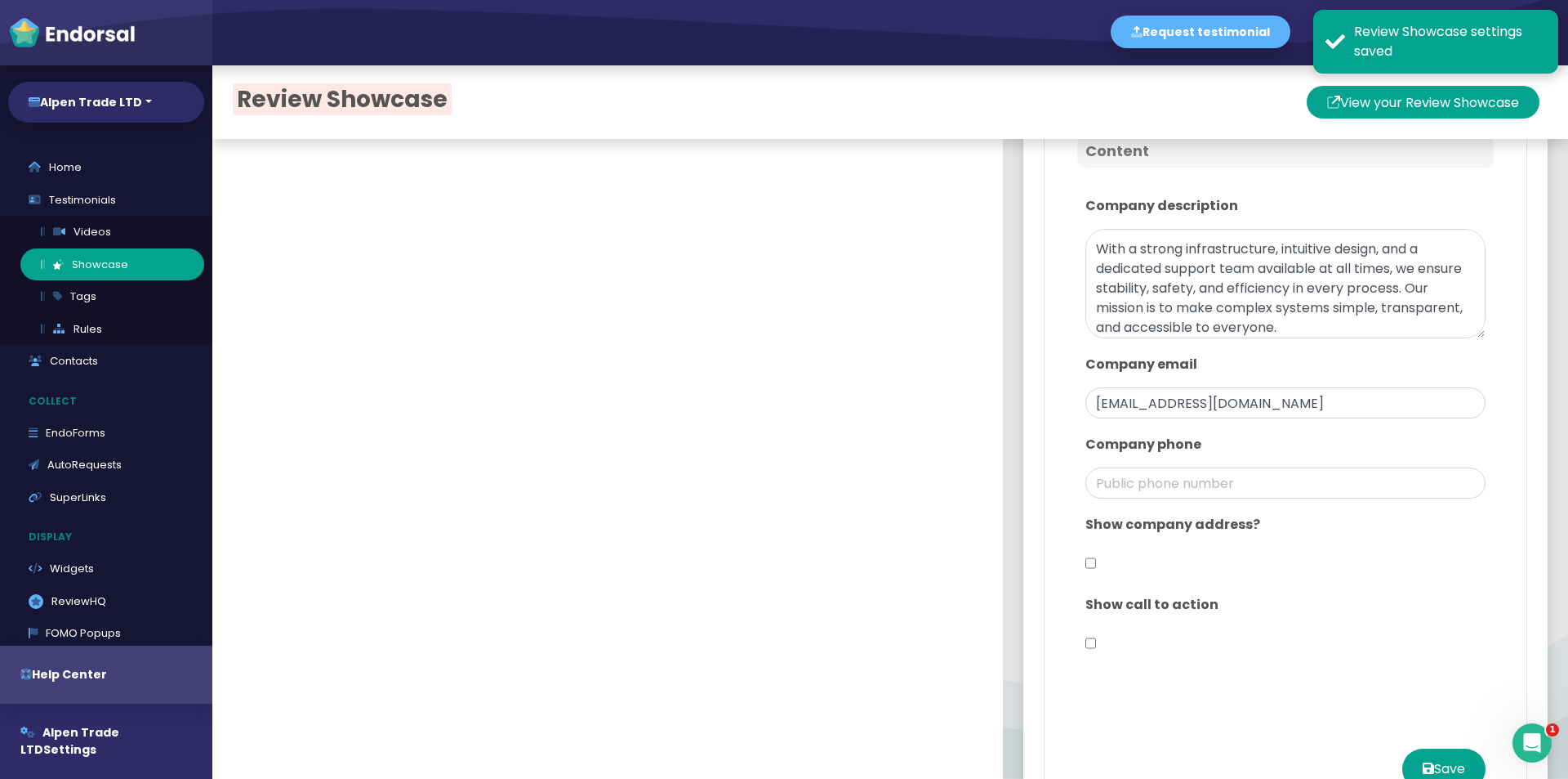
click at [1091, 559] on div "Show company address?" at bounding box center [1285, 546] width 417 height 80
click at [1086, 559] on input "checkbox" at bounding box center [1091, 563] width 11 height 31
checkbox input "true"
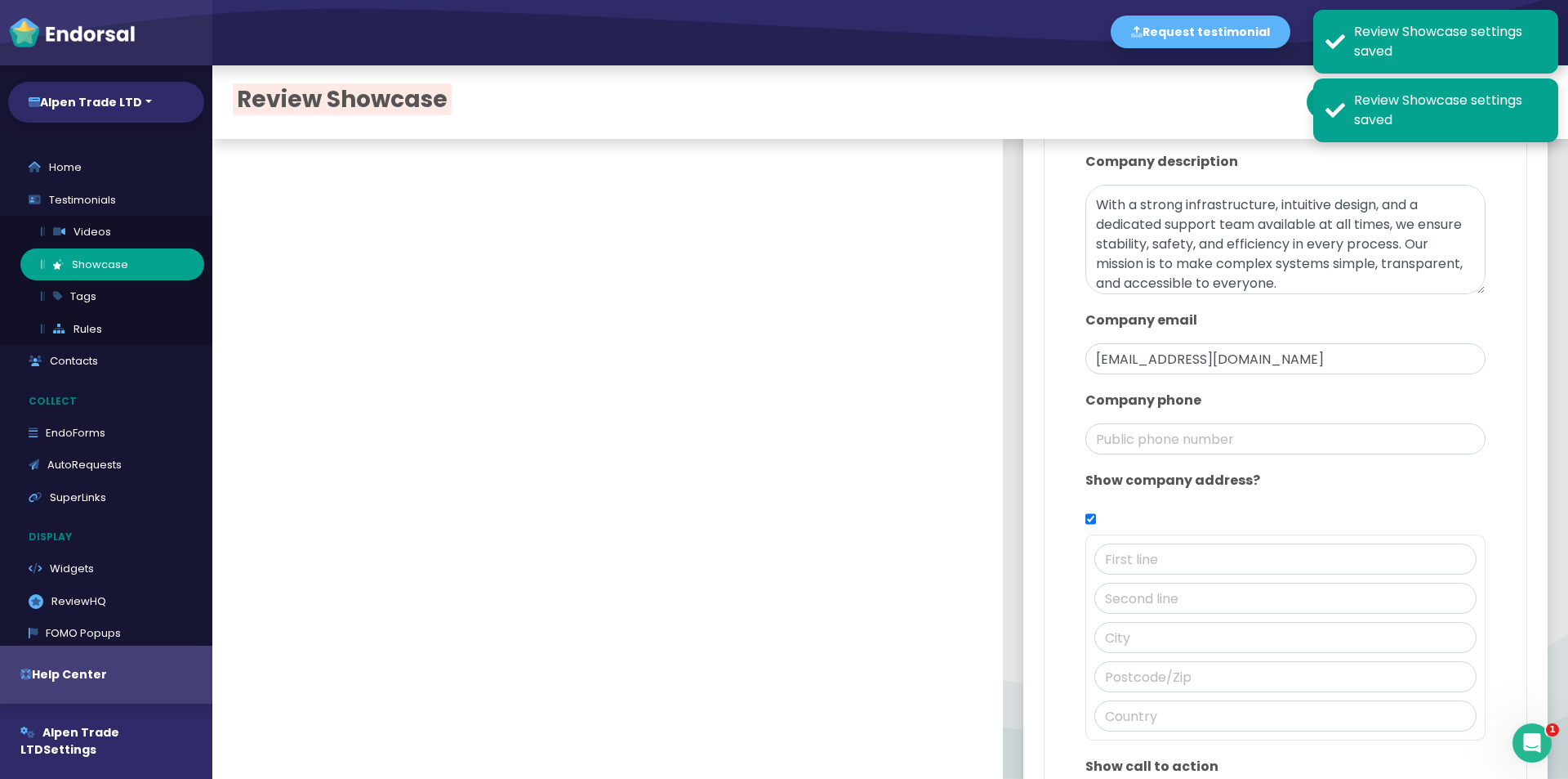
scroll to position [980, 0]
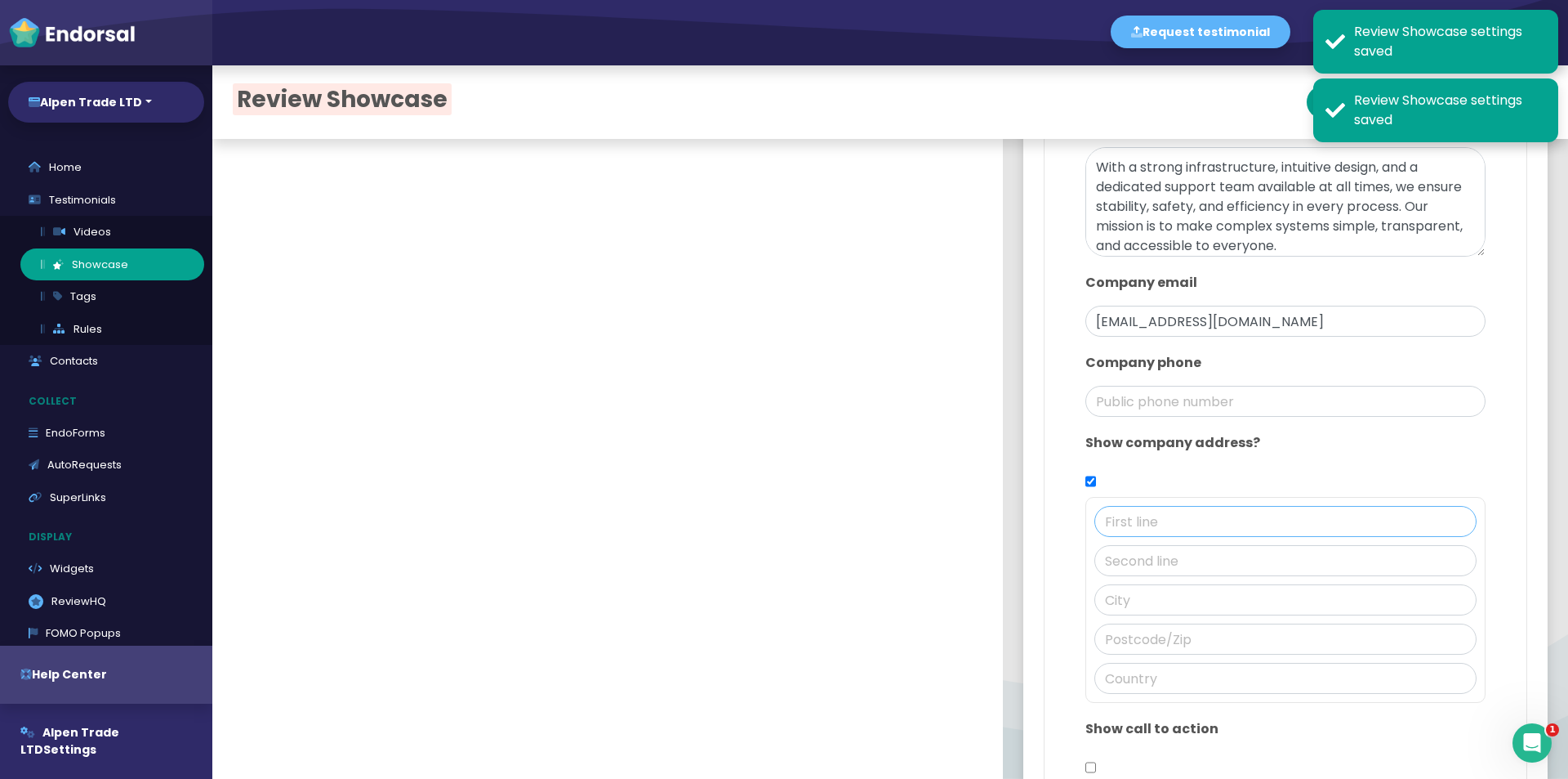
click at [1135, 531] on input "text" at bounding box center [1285, 521] width 382 height 31
paste input "[STREET_ADDRESS]"
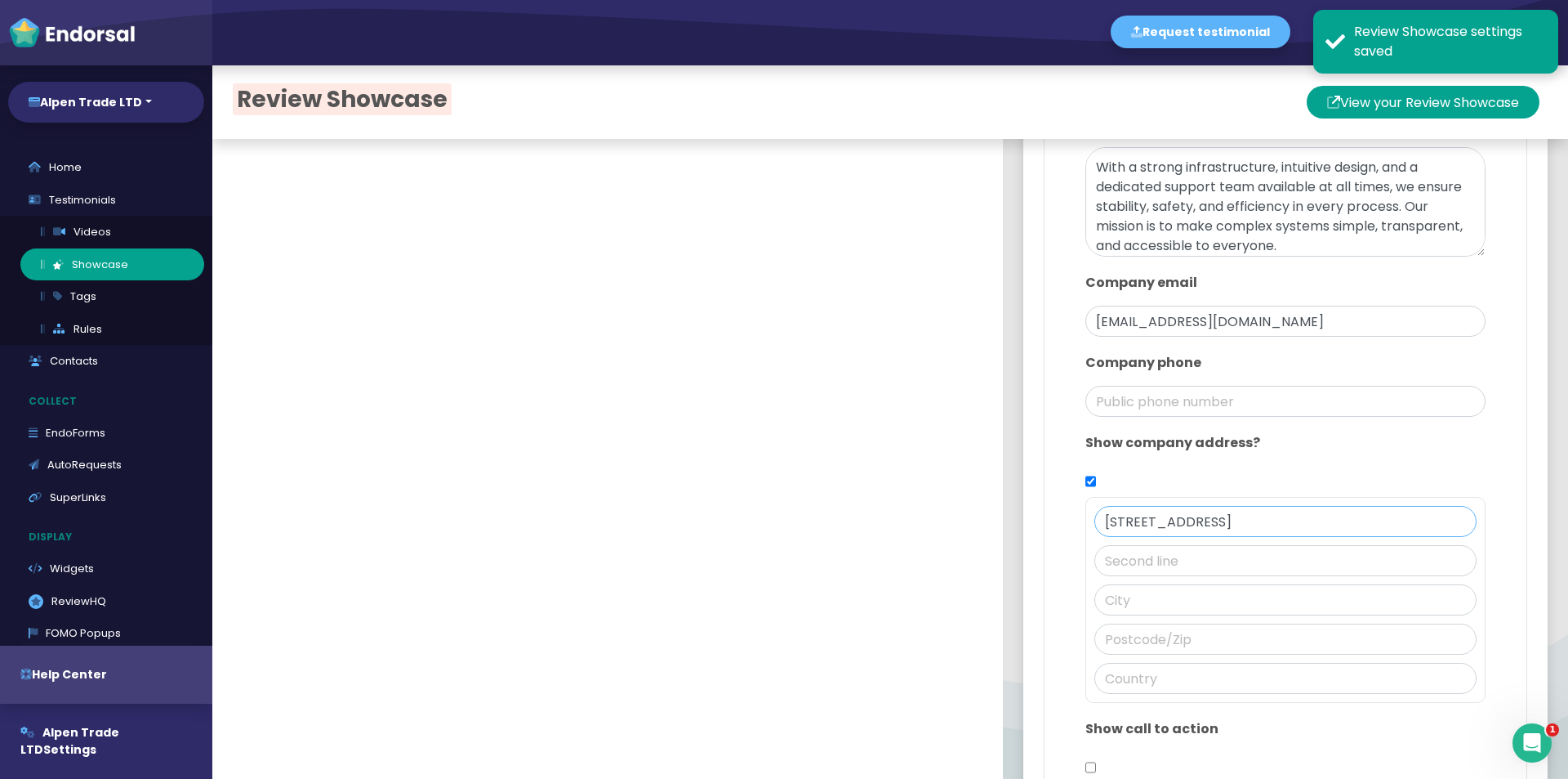
drag, startPoint x: 1203, startPoint y: 519, endPoint x: 1248, endPoint y: 517, distance: 45.0
click at [1248, 517] on input "[STREET_ADDRESS]" at bounding box center [1285, 521] width 382 height 31
type input "[STREET_ADDRESS]"
click at [1118, 605] on input "text" at bounding box center [1285, 600] width 382 height 31
paste input "[GEOGRAPHIC_DATA]"
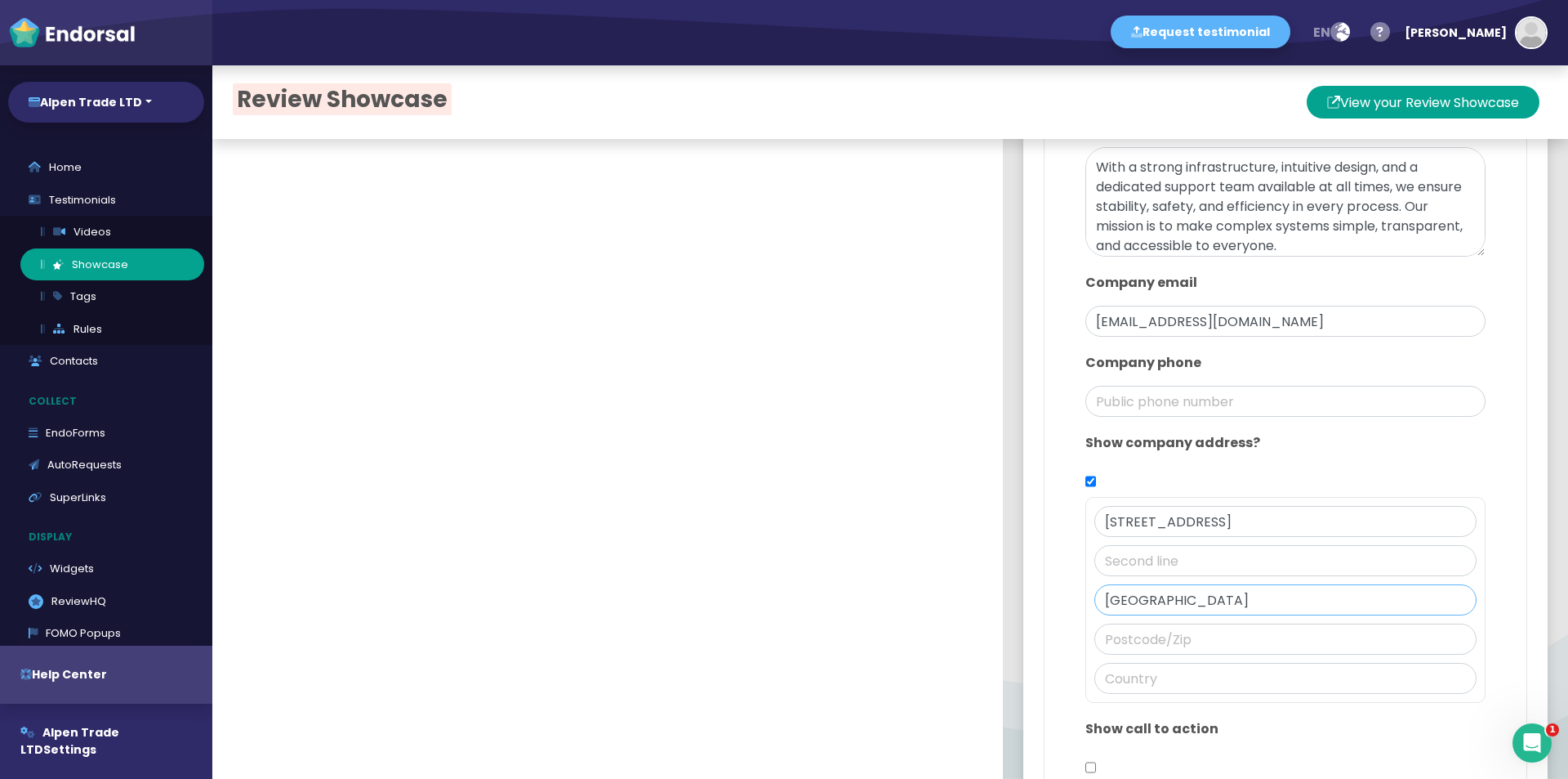
type input "[GEOGRAPHIC_DATA]"
drag, startPoint x: 1254, startPoint y: 521, endPoint x: 1314, endPoint y: 513, distance: 60.5
click at [1314, 513] on input "[STREET_ADDRESS]" at bounding box center [1285, 521] width 382 height 31
click at [1137, 640] on input "text" at bounding box center [1285, 638] width 382 height 31
paste input "EC2M 3AF"
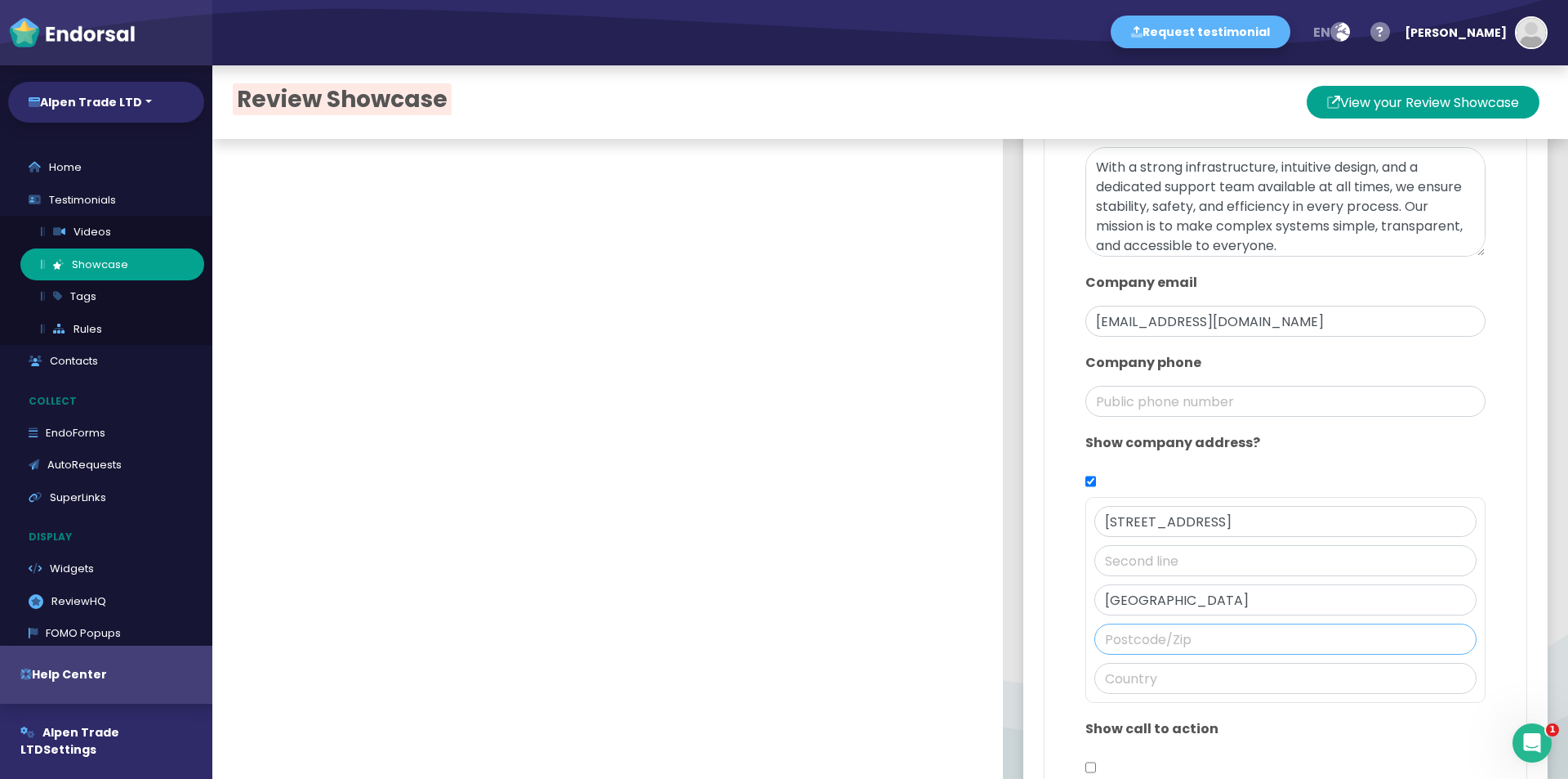
type input "EC2M 3AF"
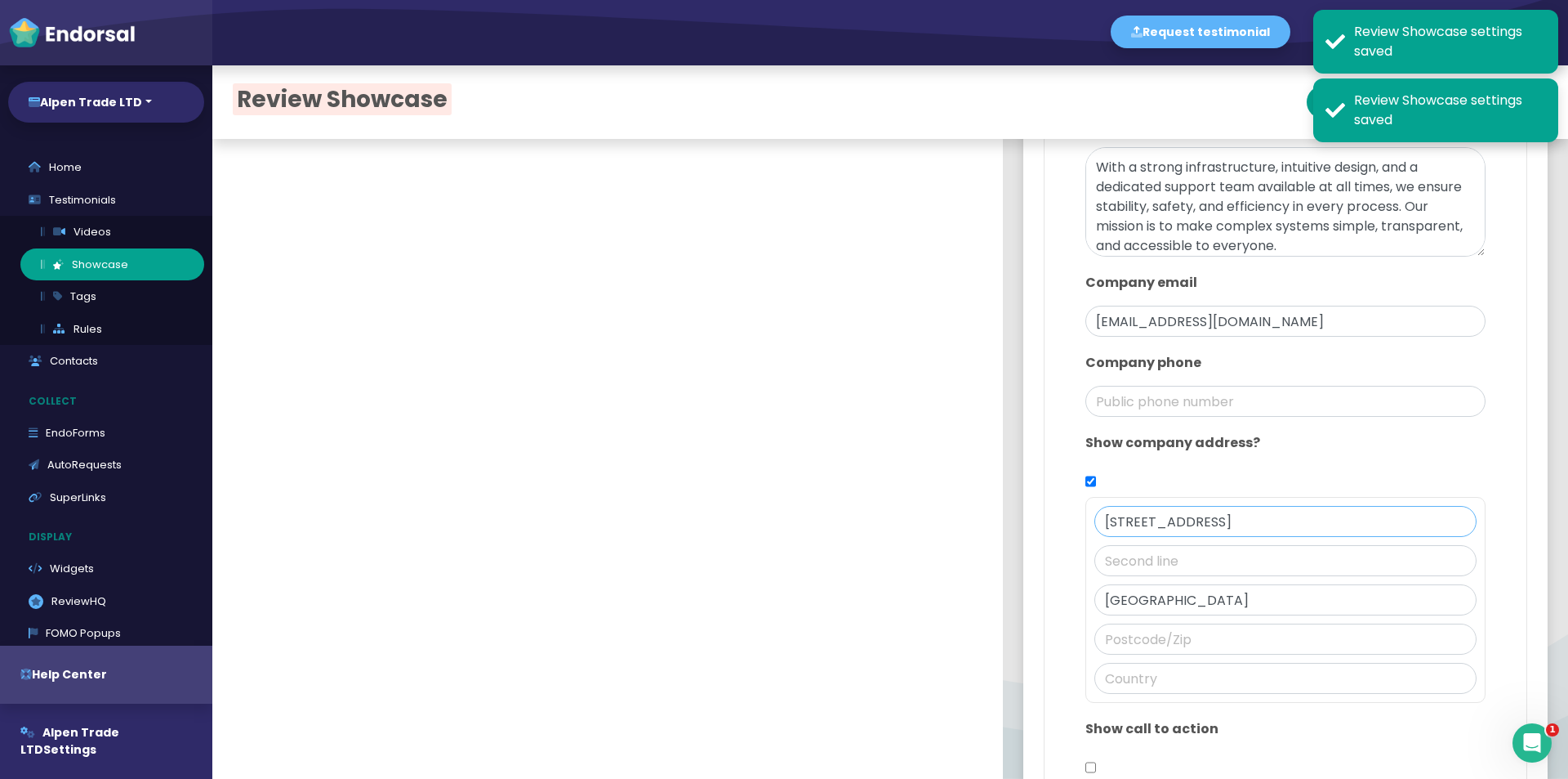
drag, startPoint x: 1368, startPoint y: 518, endPoint x: 1473, endPoint y: 505, distance: 105.8
click at [1473, 505] on div "Design Main color: #1E35FE Logo Icon Banner Content Company description Our com…" at bounding box center [1286, 59] width 441 height 1545
click at [1135, 674] on input "text" at bounding box center [1285, 678] width 382 height 31
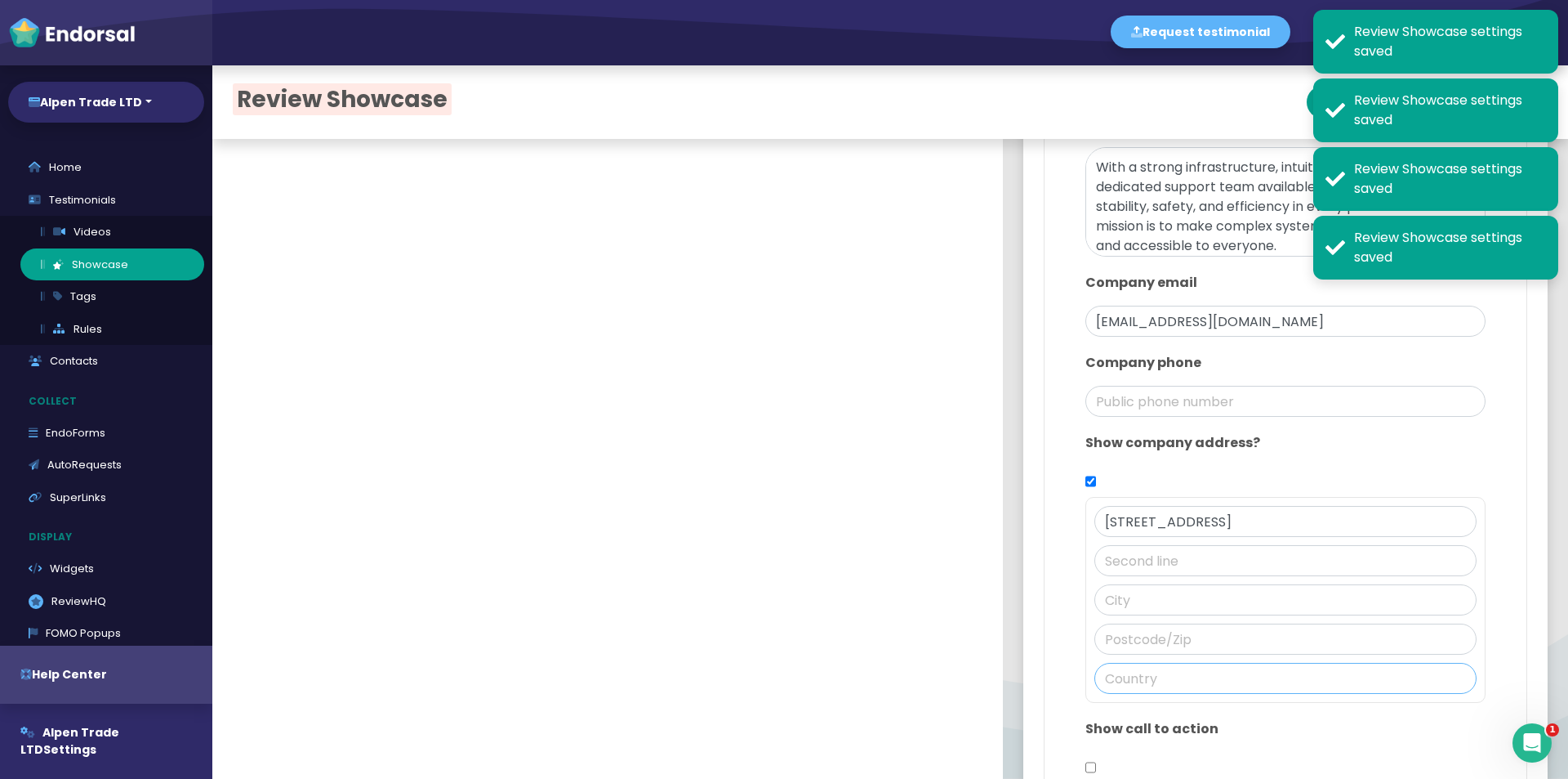
paste input "[GEOGRAPHIC_DATA]"
type input "[GEOGRAPHIC_DATA]"
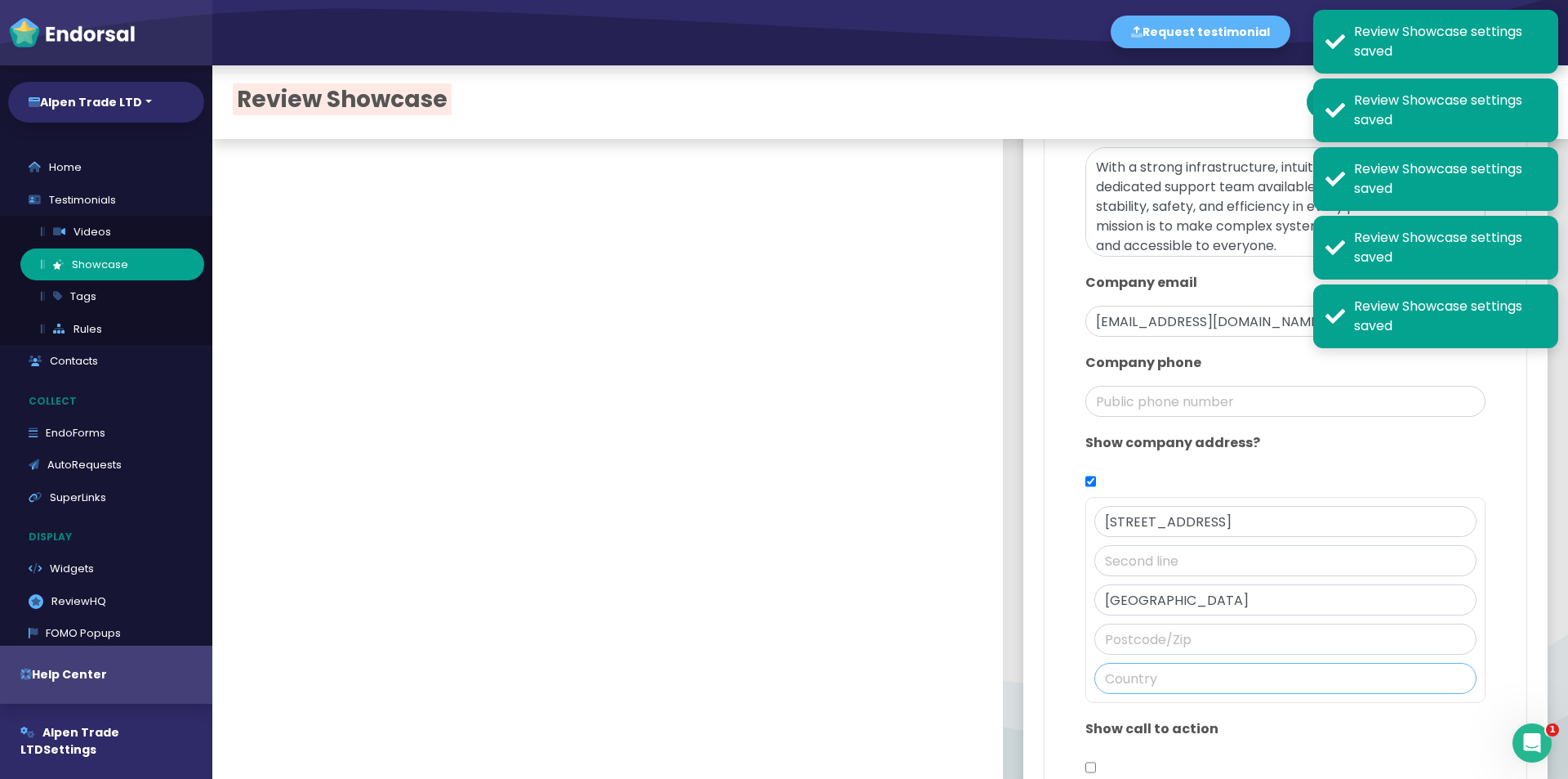
click at [1141, 677] on input "text" at bounding box center [1285, 678] width 382 height 31
paste input "[GEOGRAPHIC_DATA]"
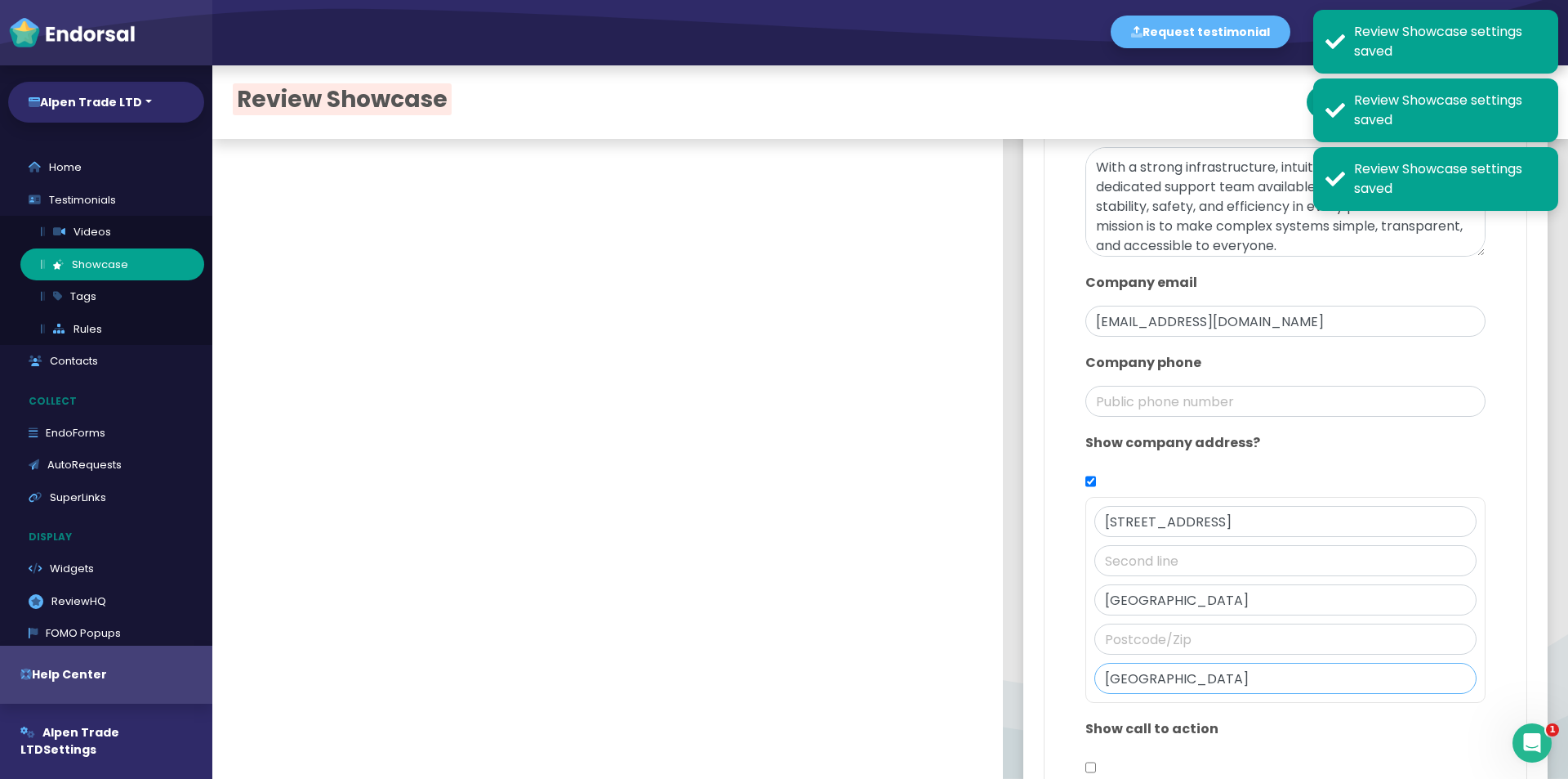
type input "[GEOGRAPHIC_DATA]"
drag, startPoint x: 1254, startPoint y: 519, endPoint x: 1315, endPoint y: 513, distance: 61.3
click at [1315, 513] on input "[STREET_ADDRESS]" at bounding box center [1285, 521] width 382 height 31
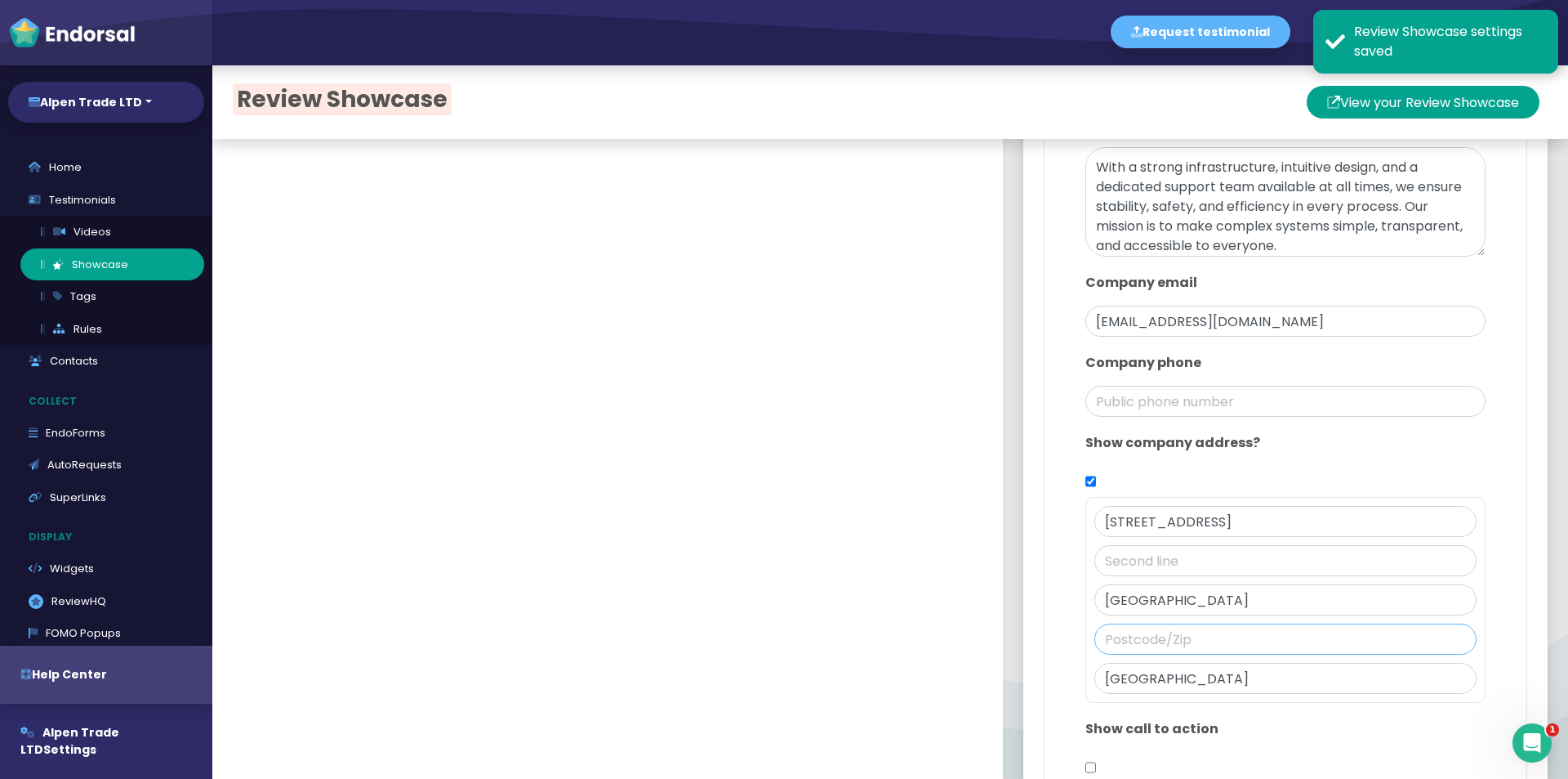
click at [1135, 632] on input "text" at bounding box center [1285, 638] width 382 height 31
paste input "EC2M 3AF"
type input "EC2M 3AF"
drag, startPoint x: 1286, startPoint y: 521, endPoint x: 1480, endPoint y: 521, distance: 194.0
click at [1480, 521] on div "Design Main color: #1E35FE Logo Icon Banner Content Company description Our com…" at bounding box center [1286, 59] width 441 height 1545
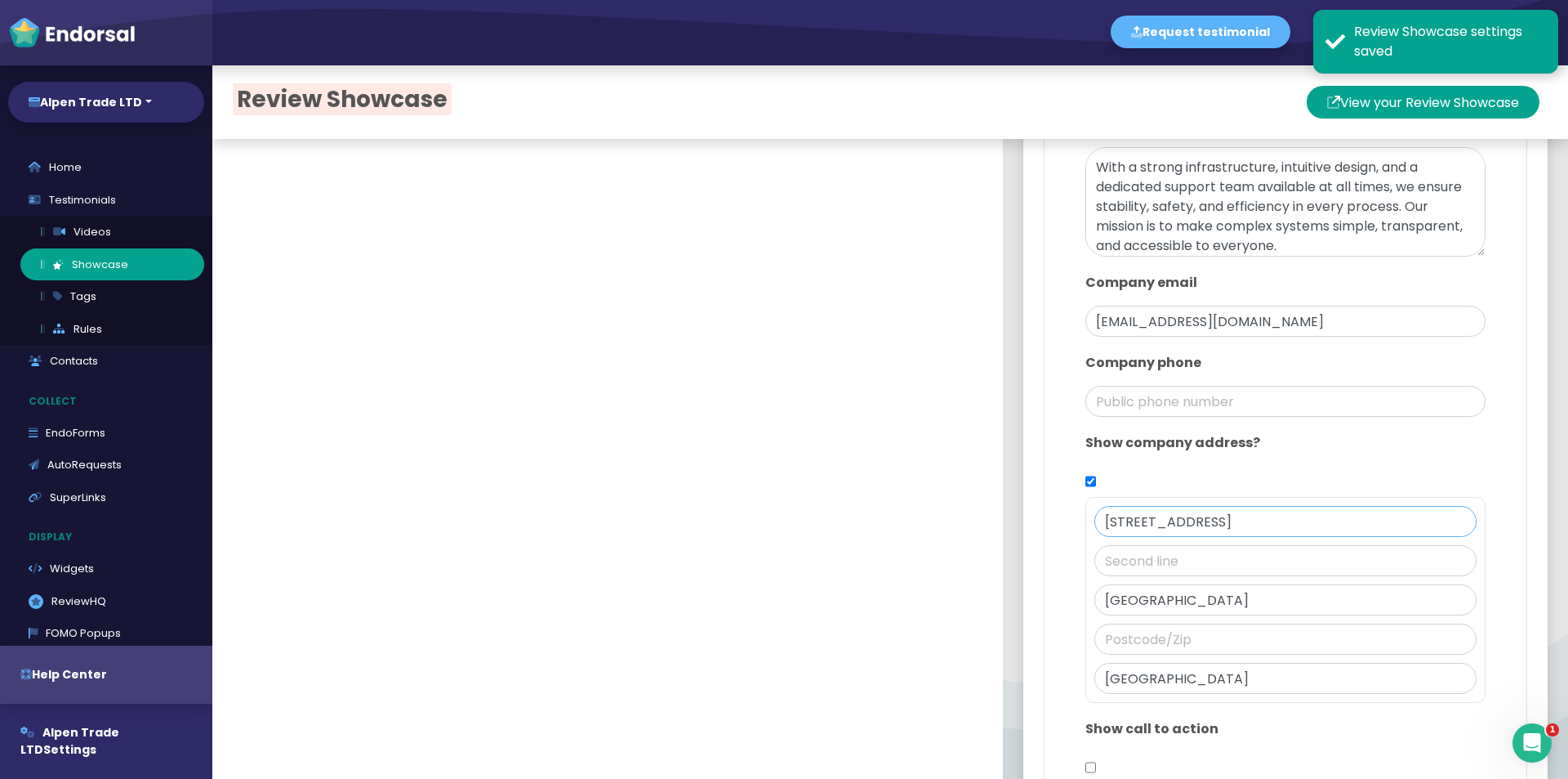
type input "EC2M 3AF"
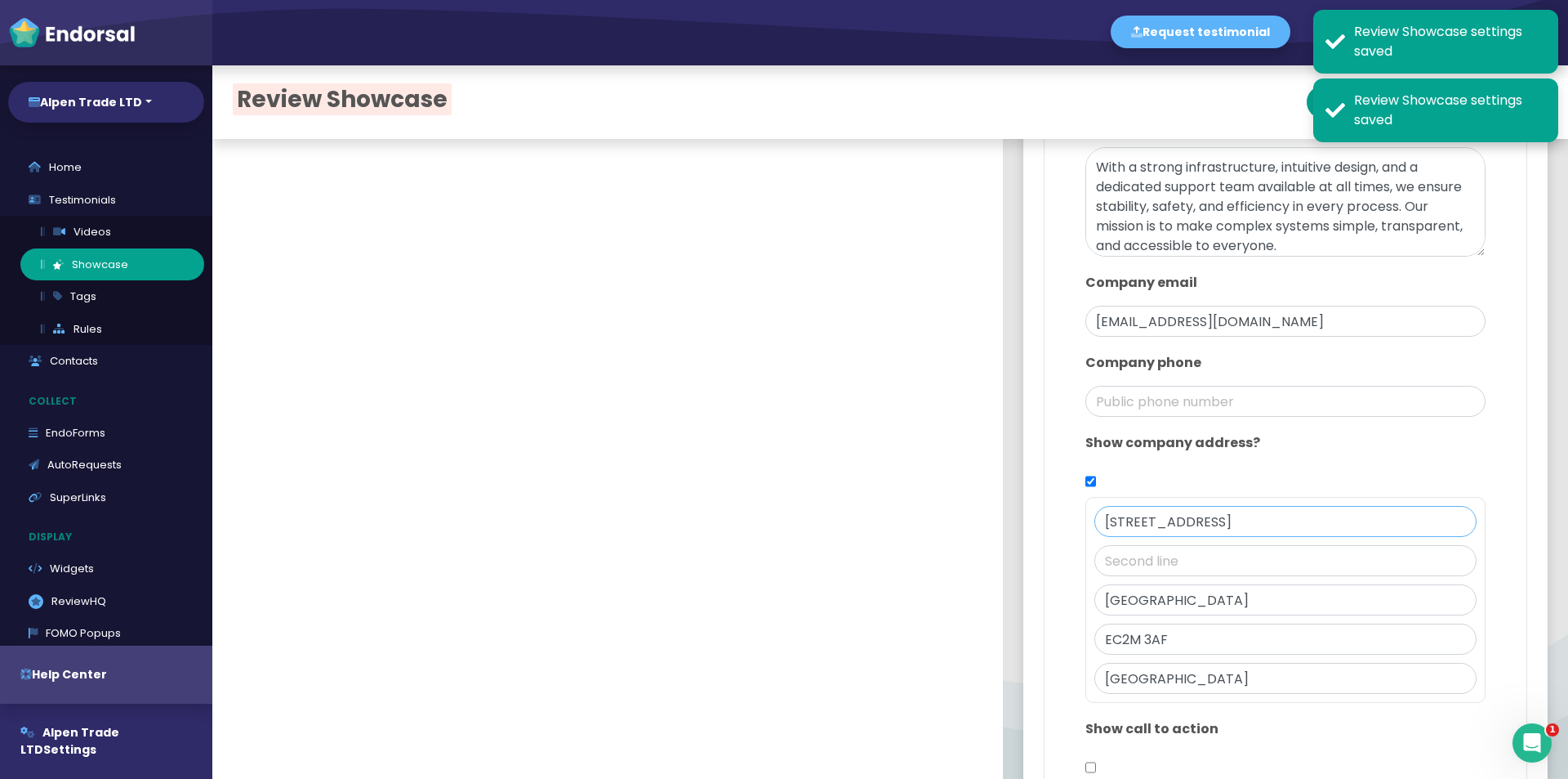
type input "[STREET_ADDRESS]"
click at [1357, 468] on div "Show company address? [STREET_ADDRESS]" at bounding box center [1285, 567] width 417 height 286
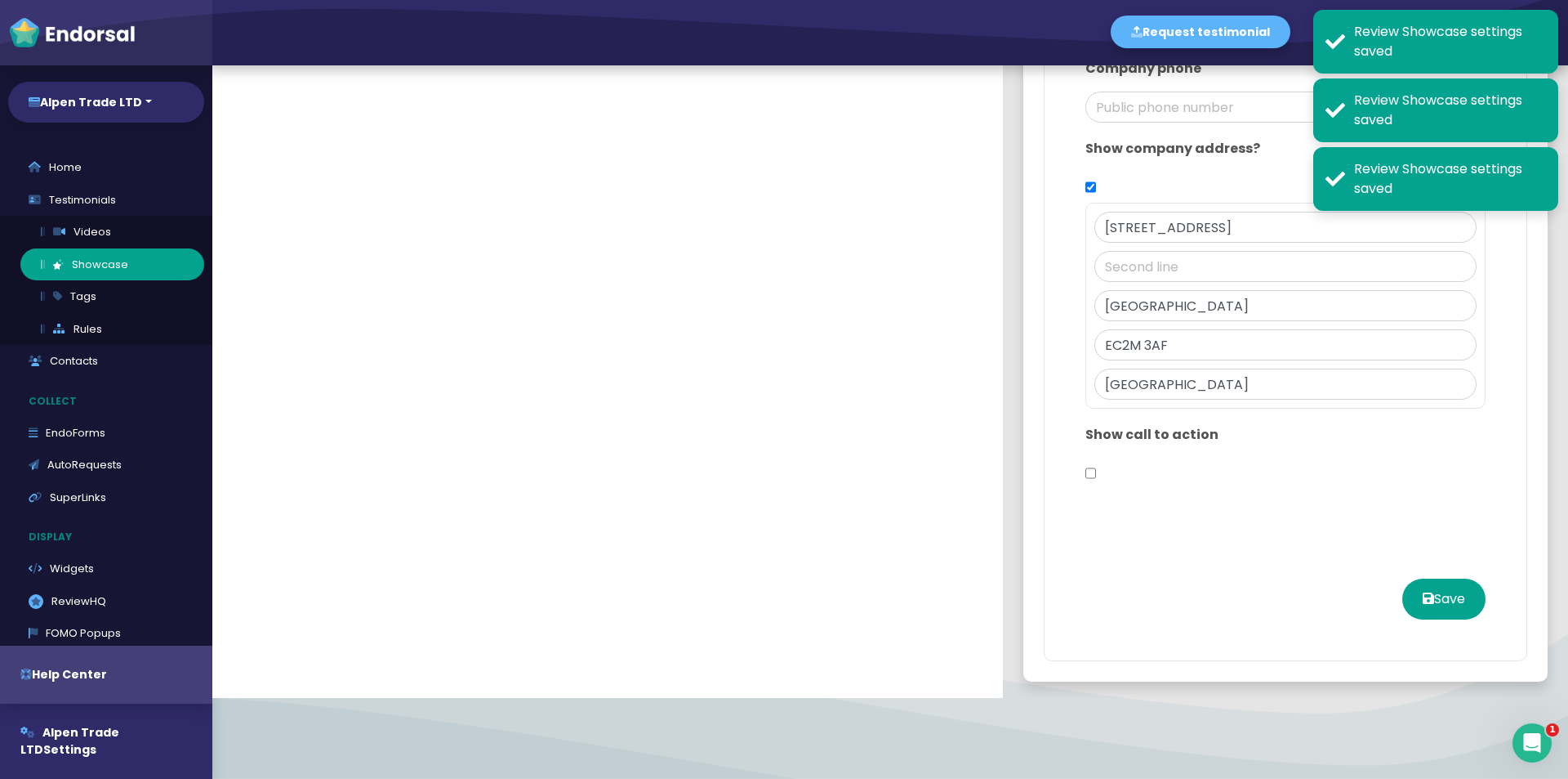
scroll to position [82, 0]
click at [1402, 580] on button "Save" at bounding box center [1444, 598] width 84 height 40
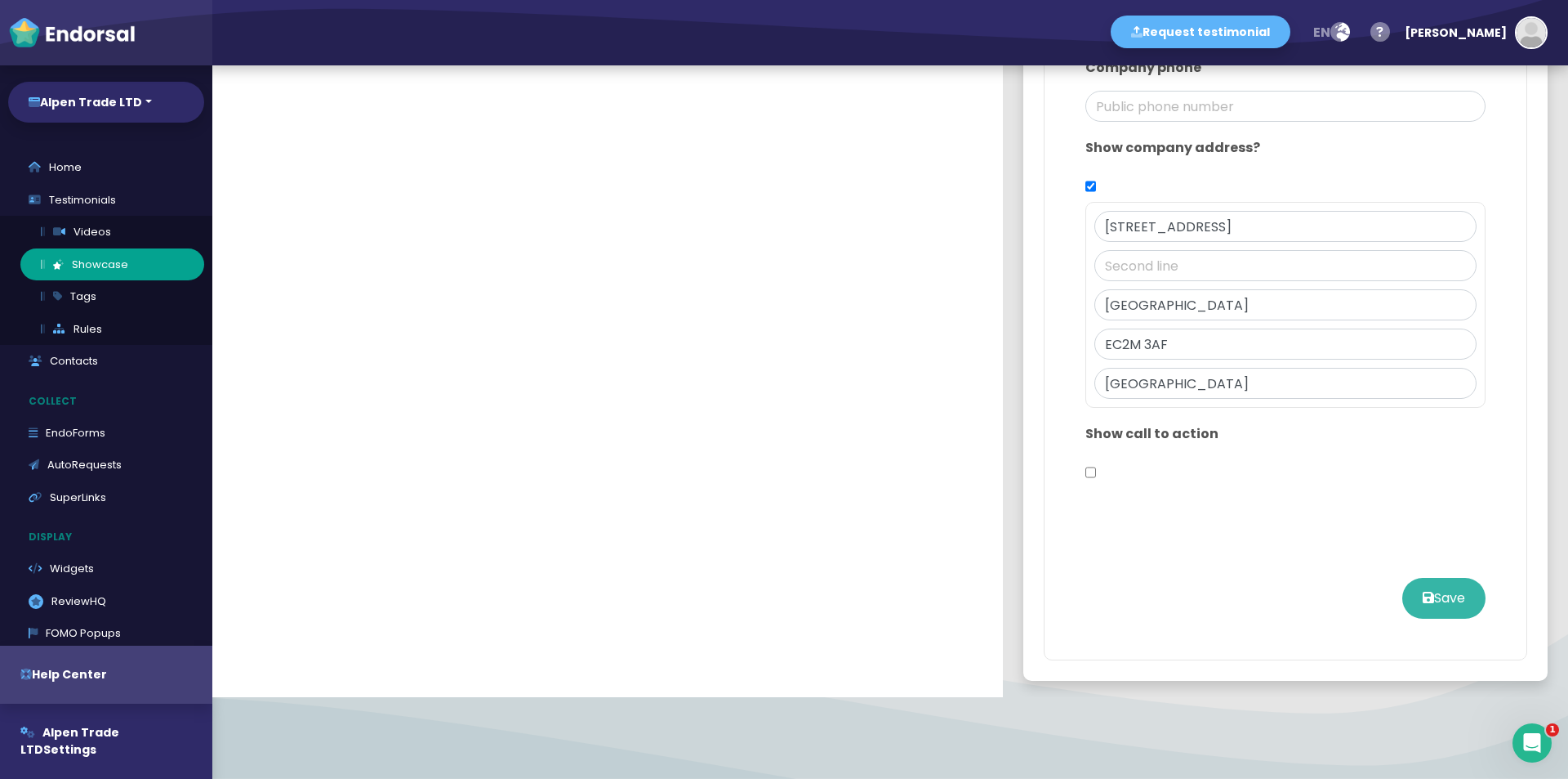
click at [1406, 599] on button "Save" at bounding box center [1444, 598] width 84 height 40
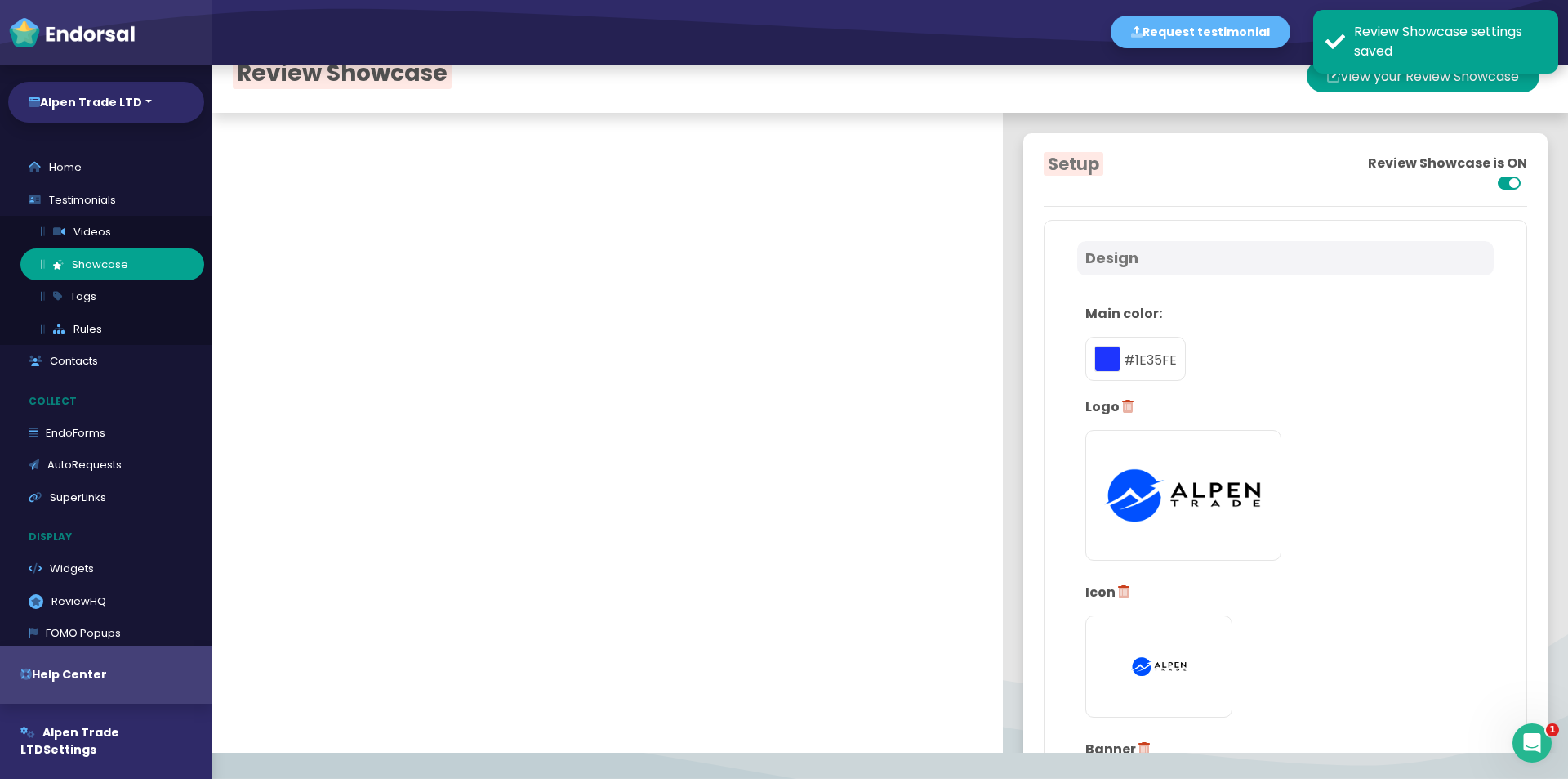
scroll to position [0, 0]
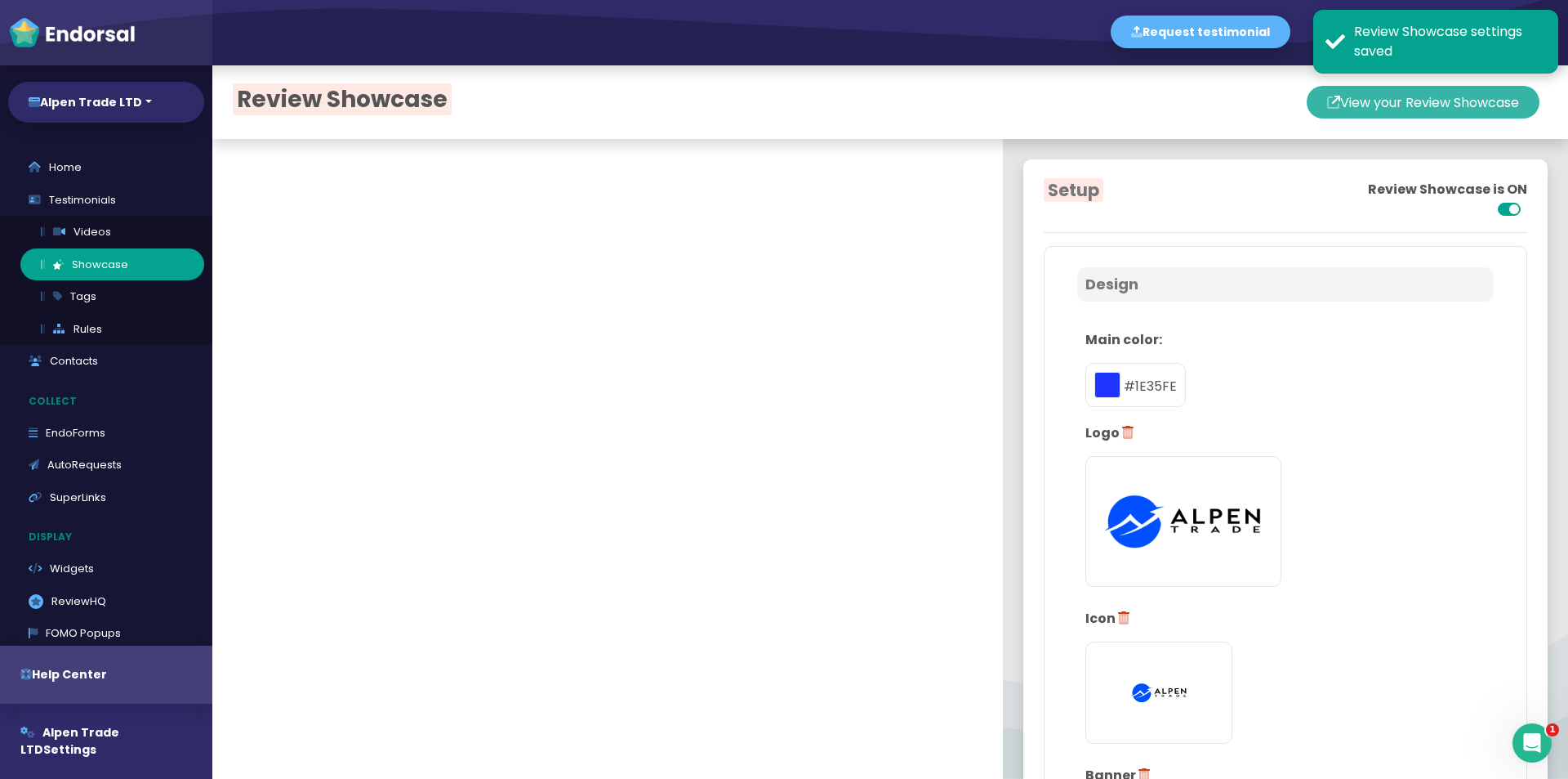
click at [1375, 101] on button "View your Review Showcase" at bounding box center [1424, 102] width 233 height 33
